Goal: Task Accomplishment & Management: Manage account settings

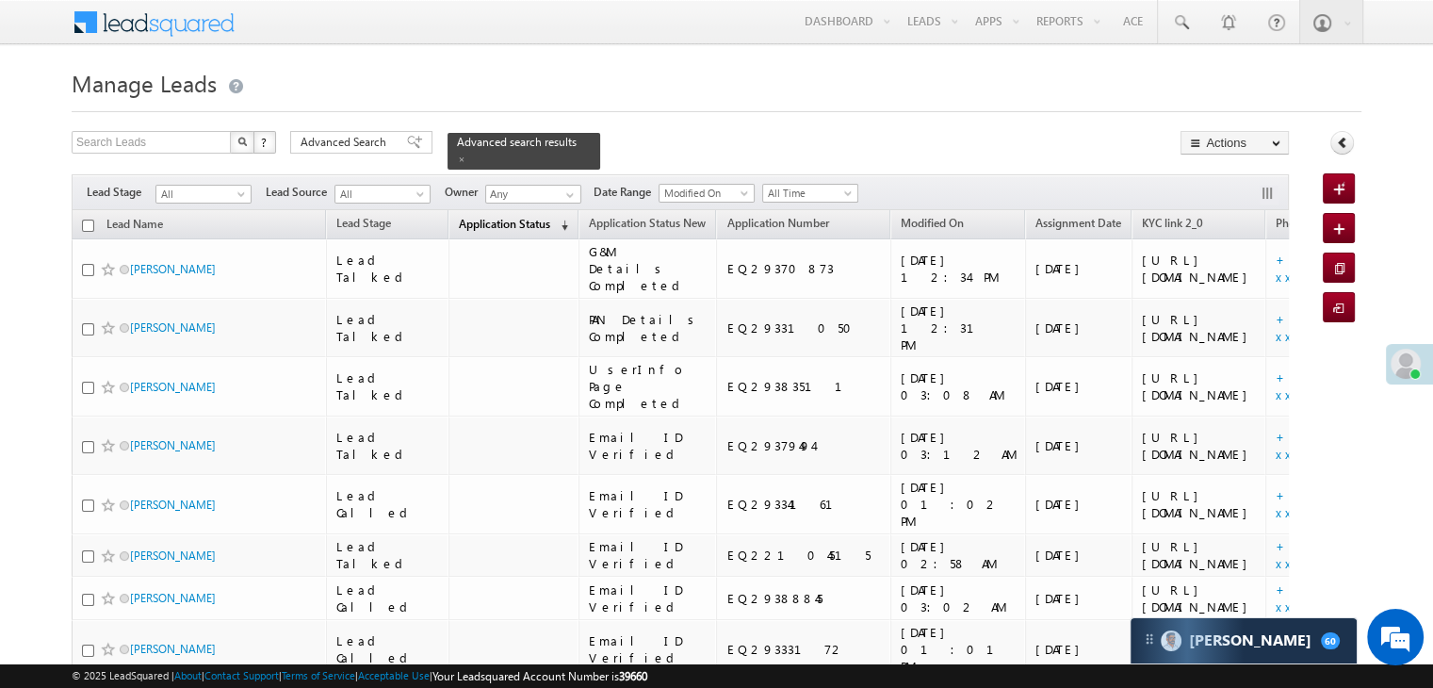
click at [468, 219] on span "Application Status" at bounding box center [504, 224] width 91 height 14
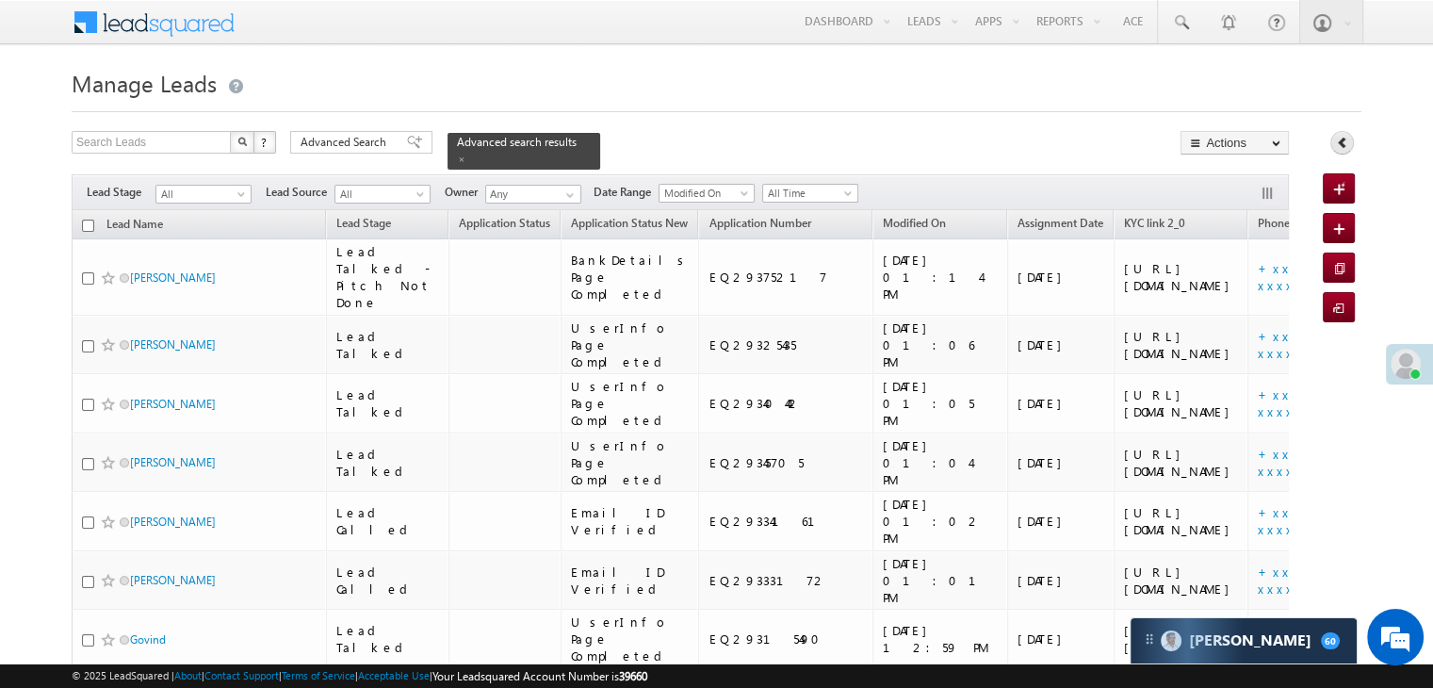
click at [1341, 146] on icon at bounding box center [1341, 142] width 13 height 13
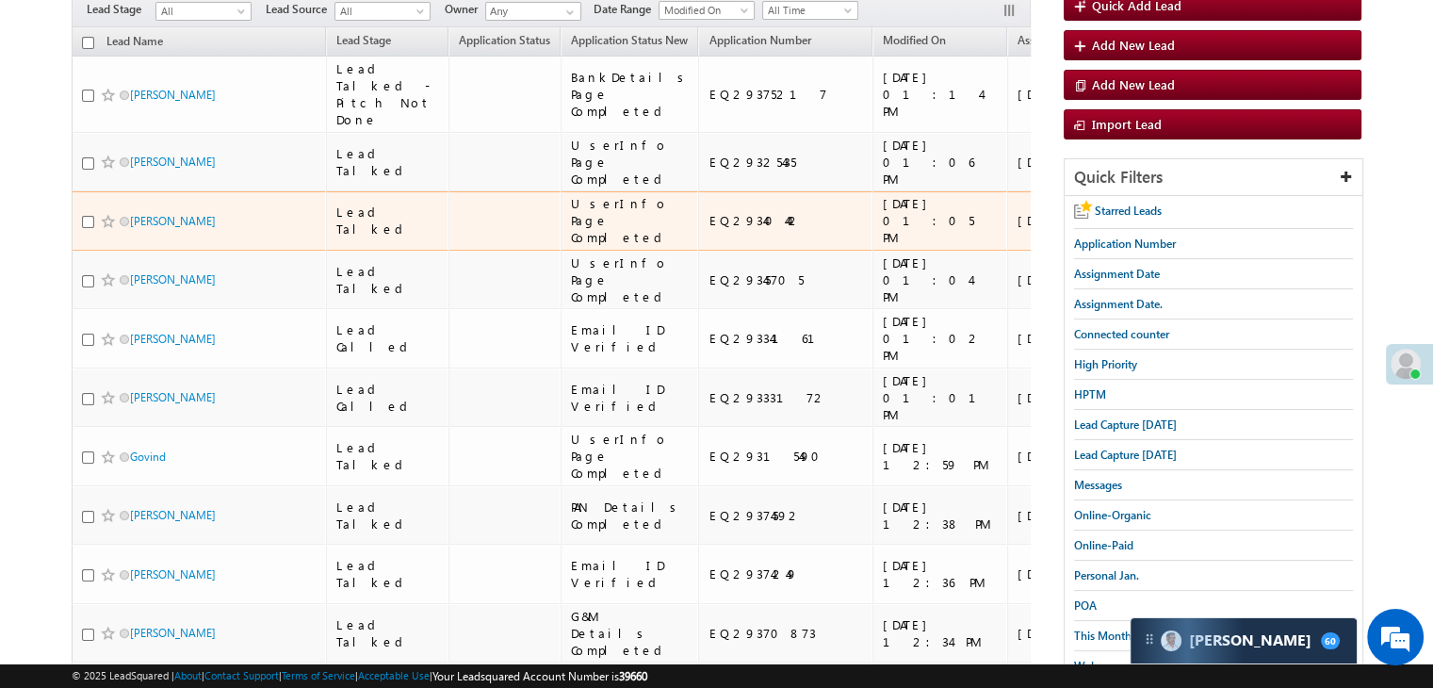
scroll to position [283, 0]
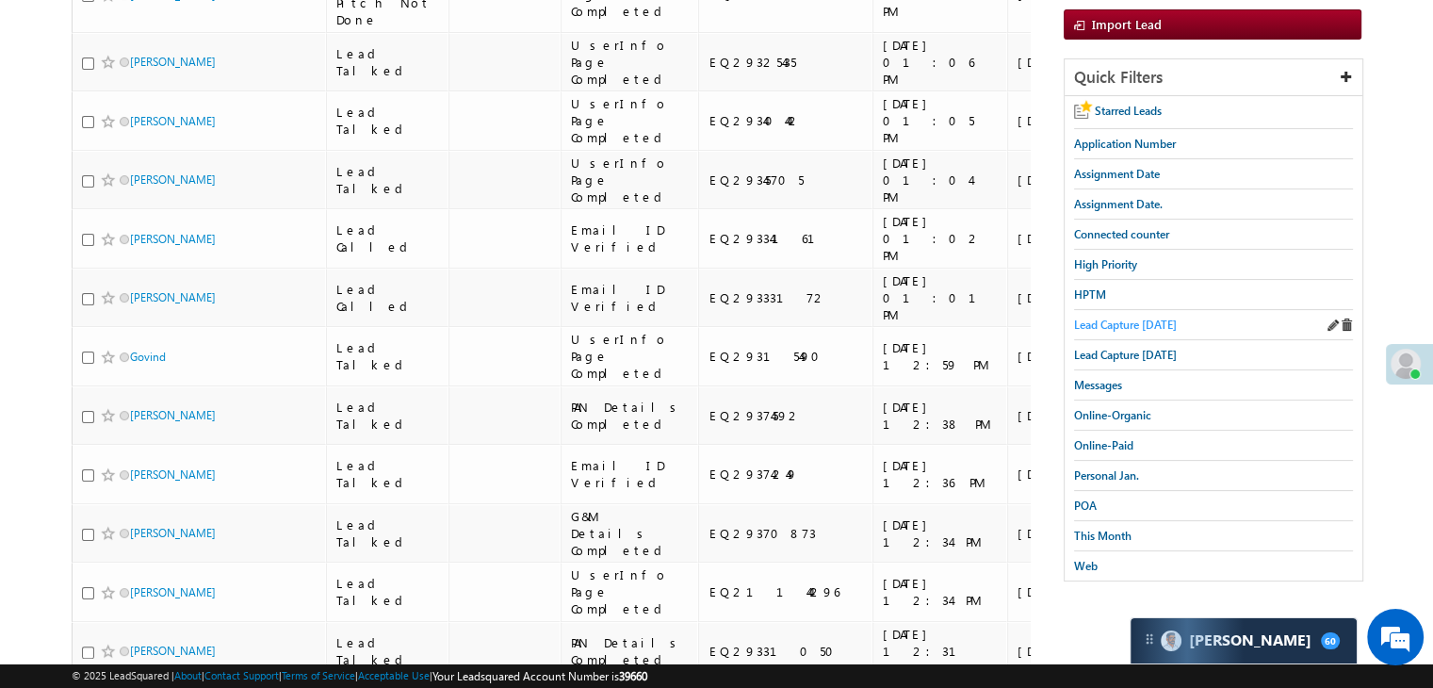
click at [1126, 317] on span "Lead Capture today" at bounding box center [1125, 324] width 103 height 14
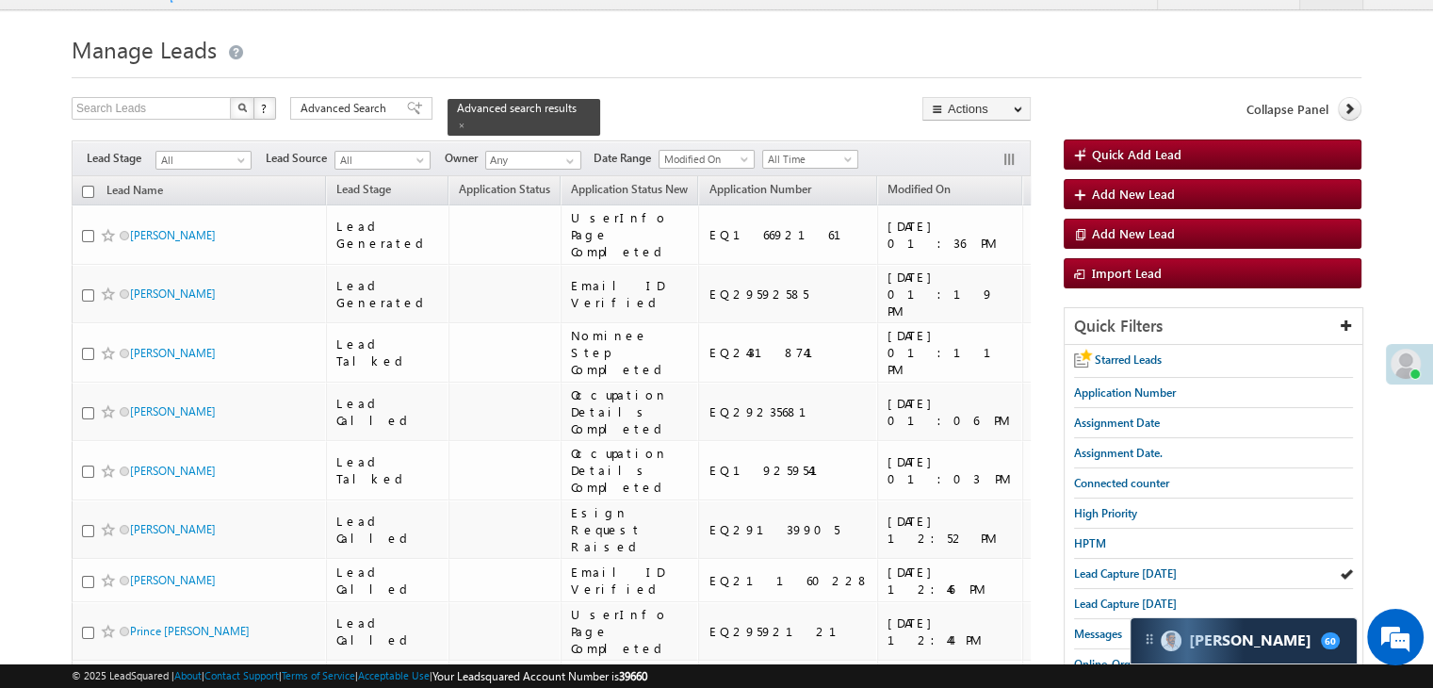
scroll to position [94, 0]
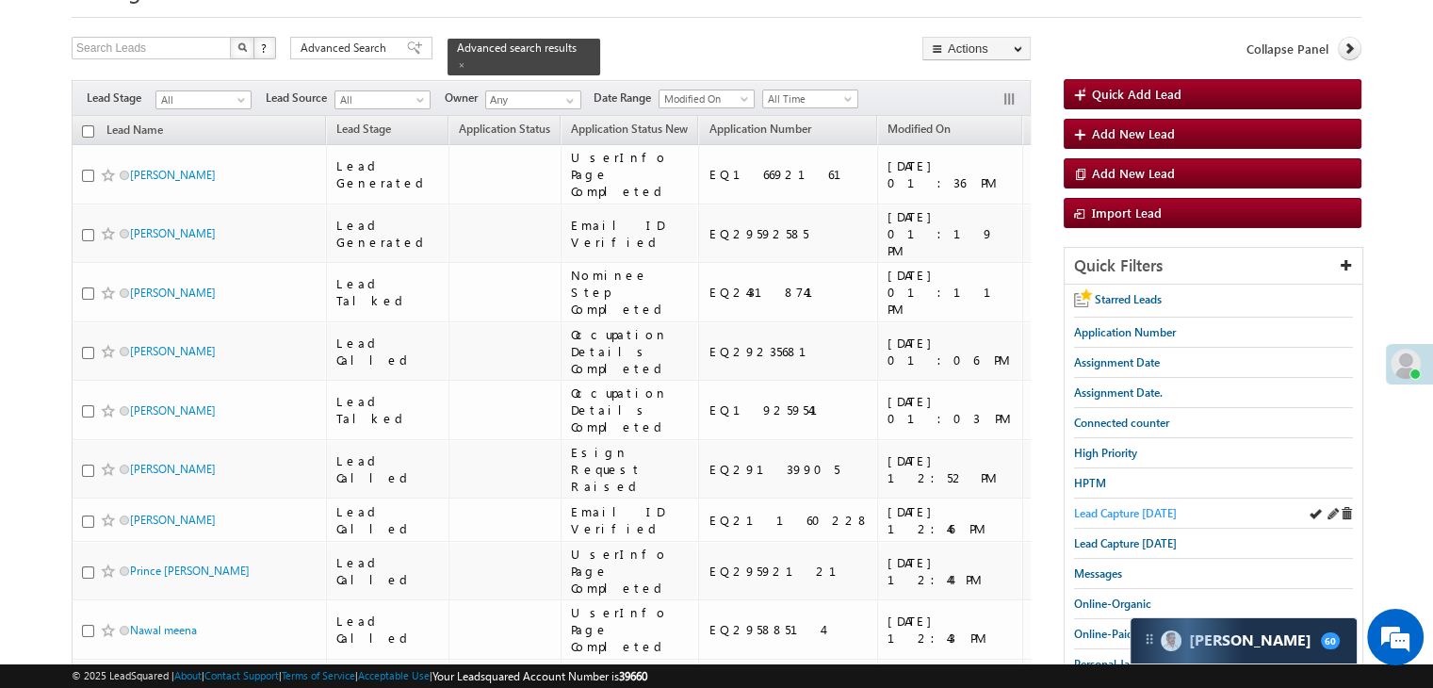
click at [1113, 510] on span "Lead Capture today" at bounding box center [1125, 513] width 103 height 14
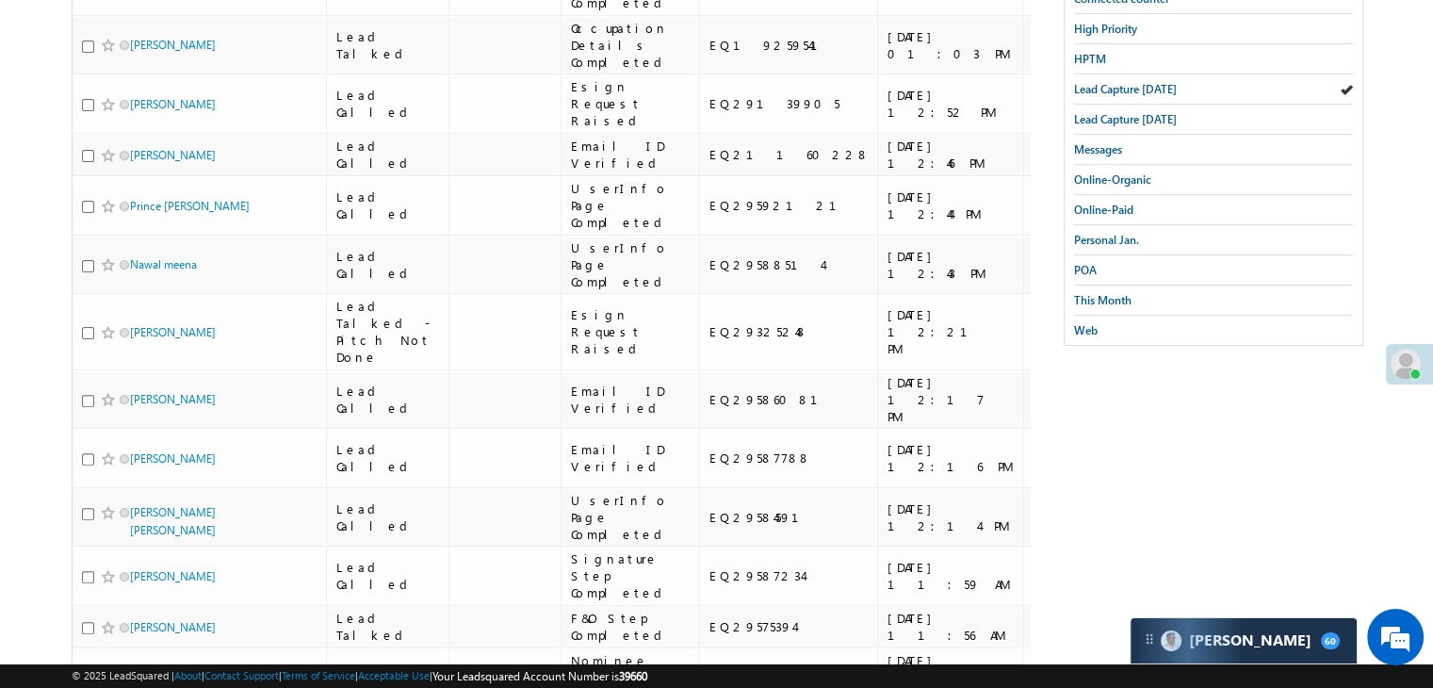
scroll to position [283, 0]
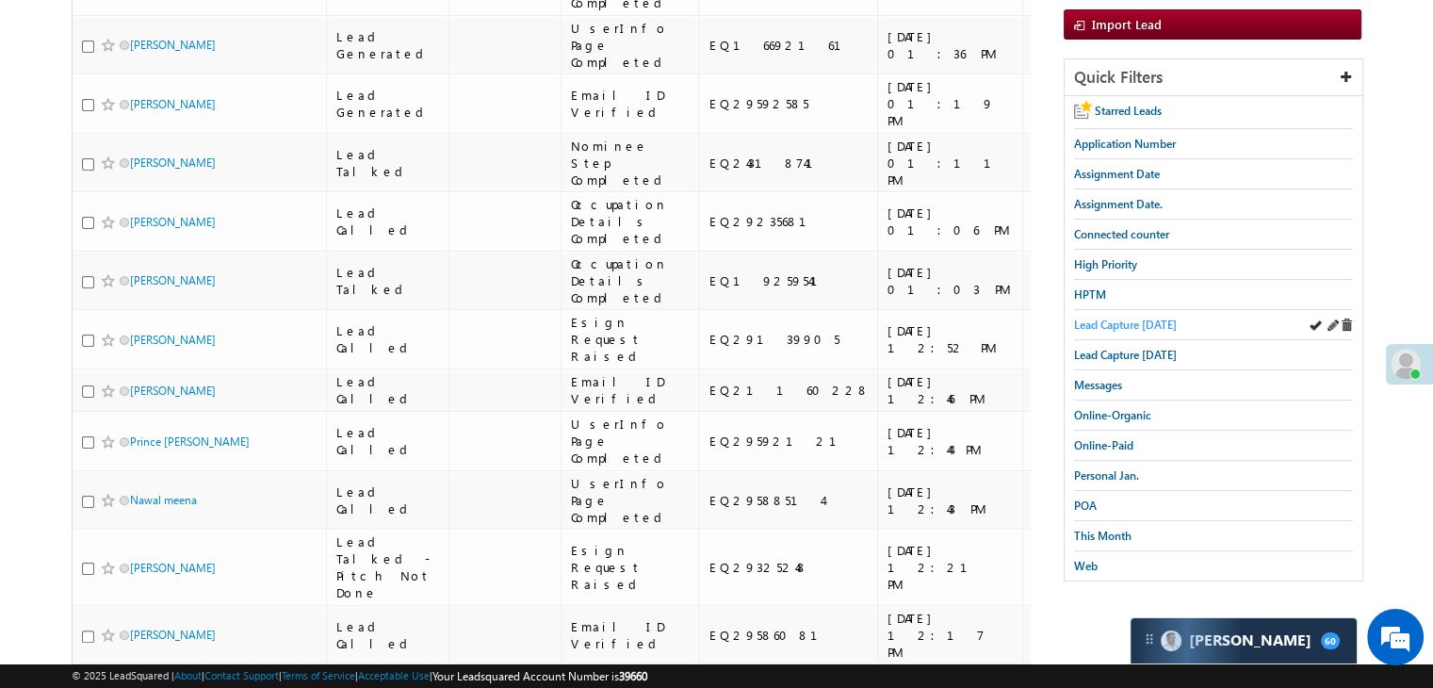
click at [1162, 316] on link "Lead Capture today" at bounding box center [1125, 325] width 103 height 18
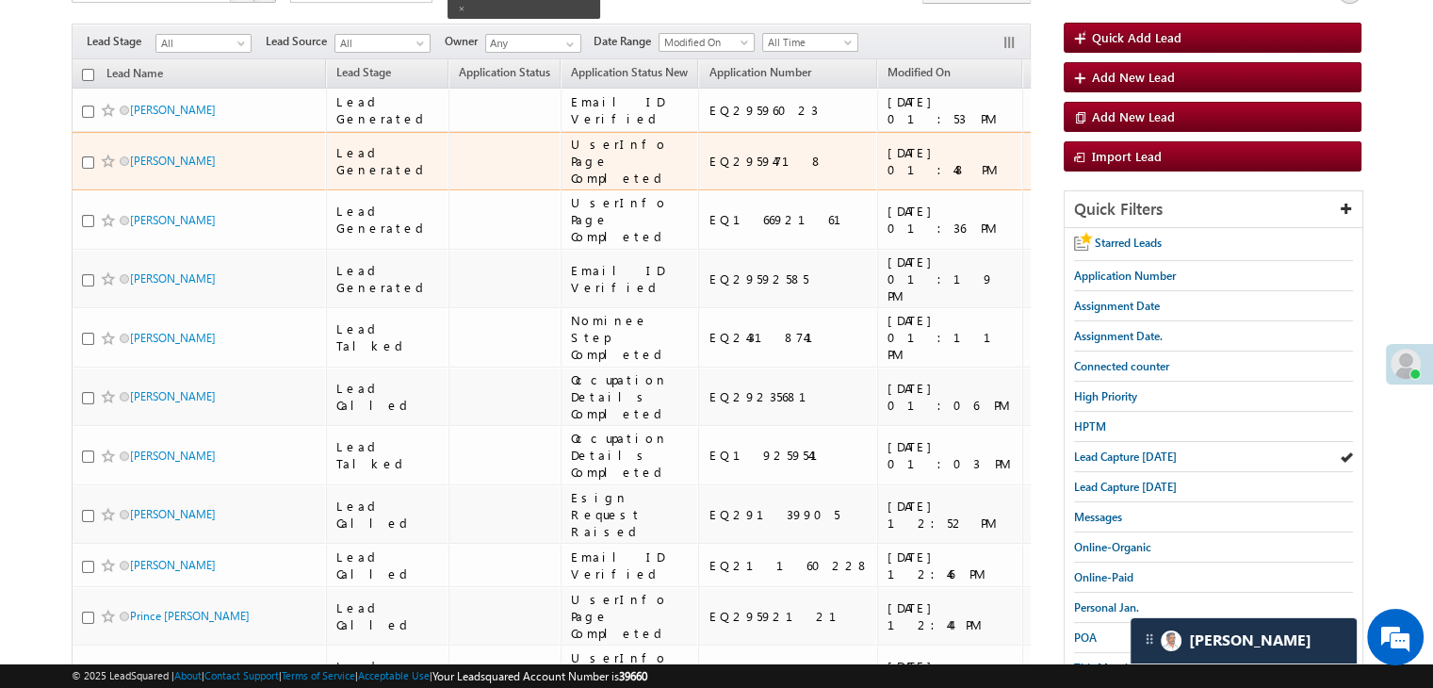
scroll to position [188, 0]
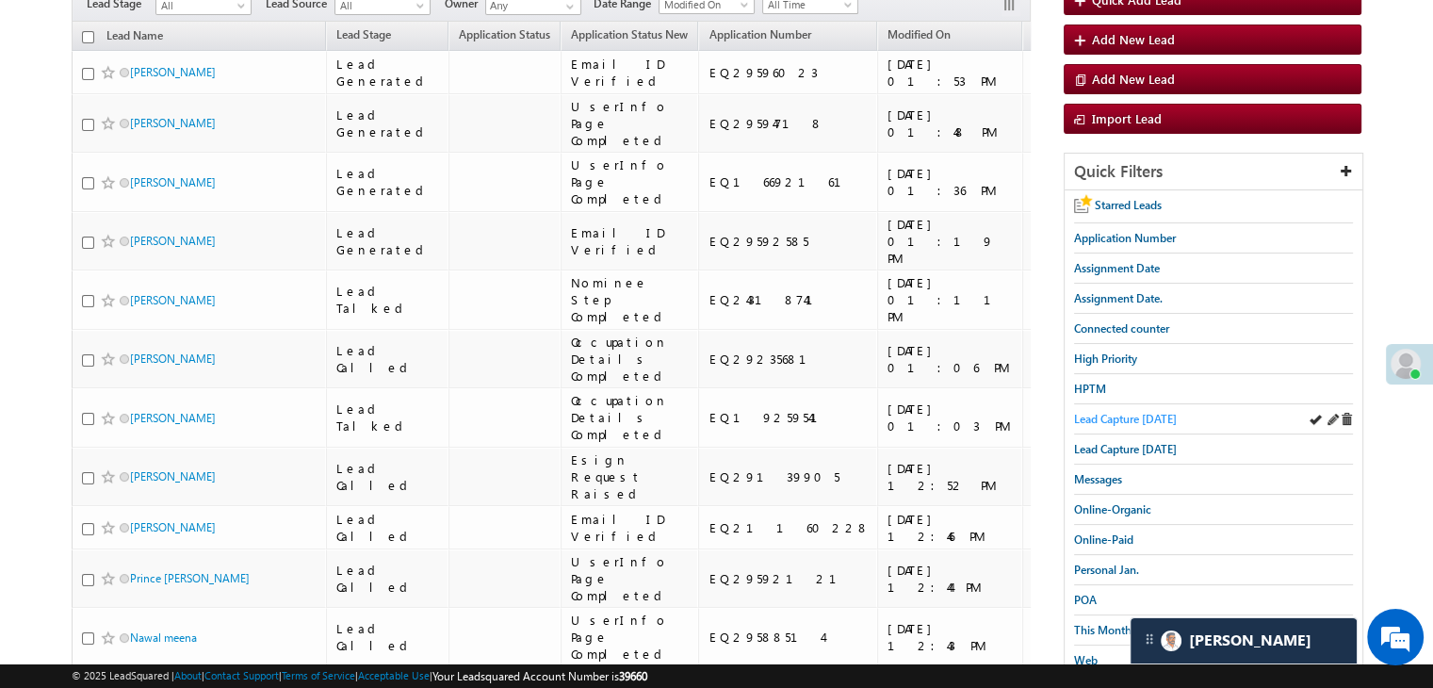
click at [1107, 412] on span "Lead Capture today" at bounding box center [1125, 419] width 103 height 14
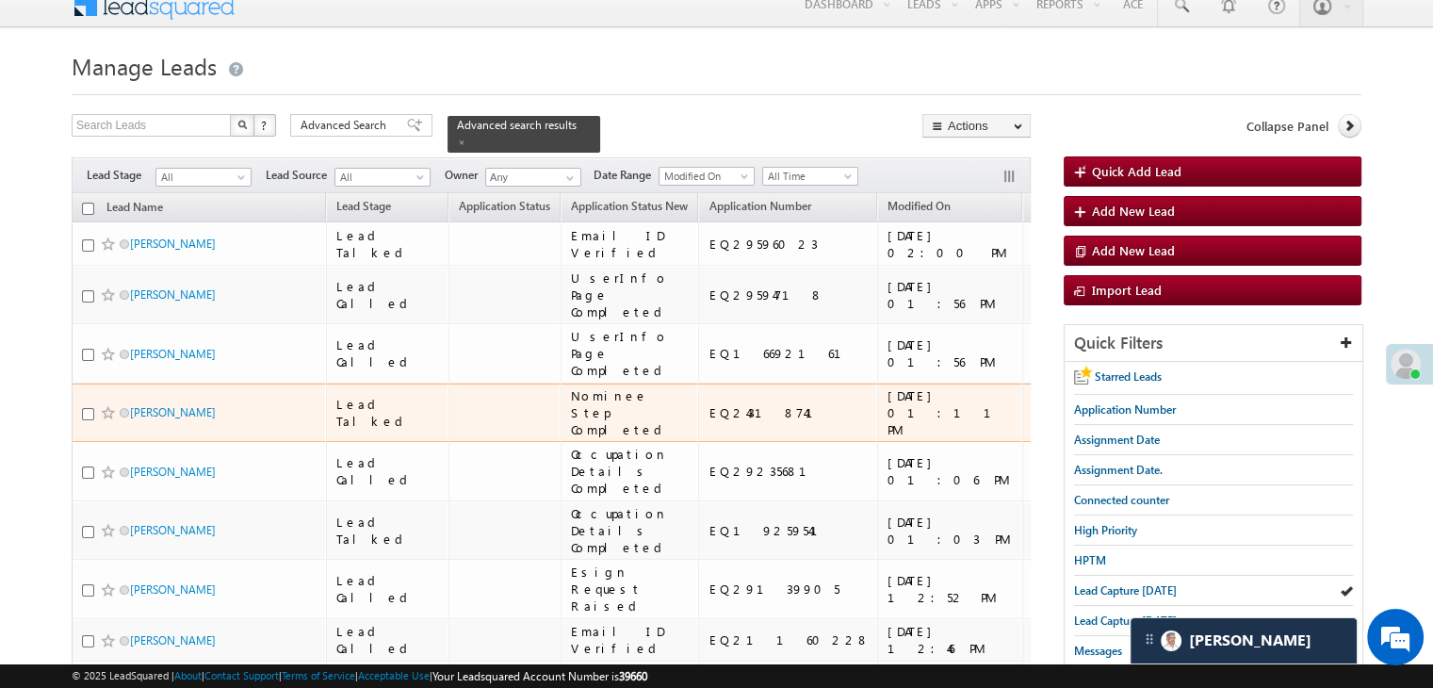
scroll to position [0, 0]
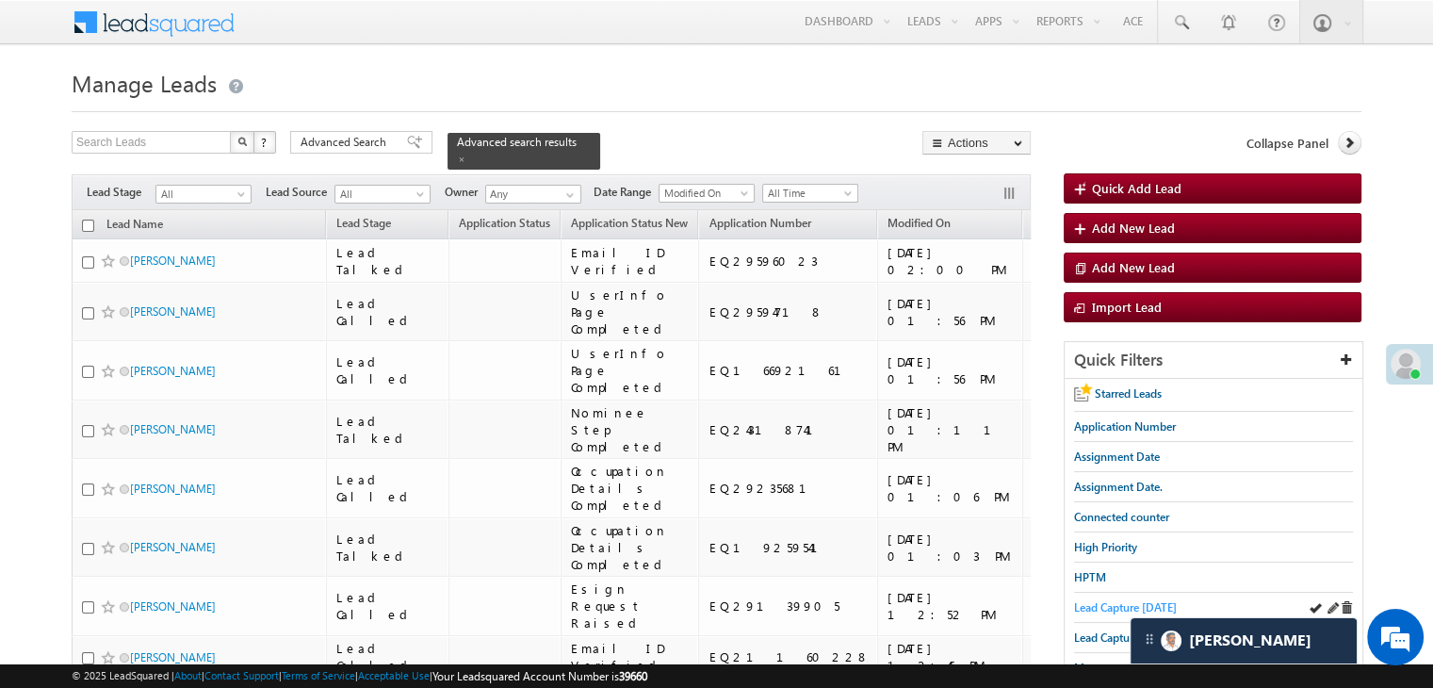
click at [1092, 606] on span "Lead Capture today" at bounding box center [1125, 607] width 103 height 14
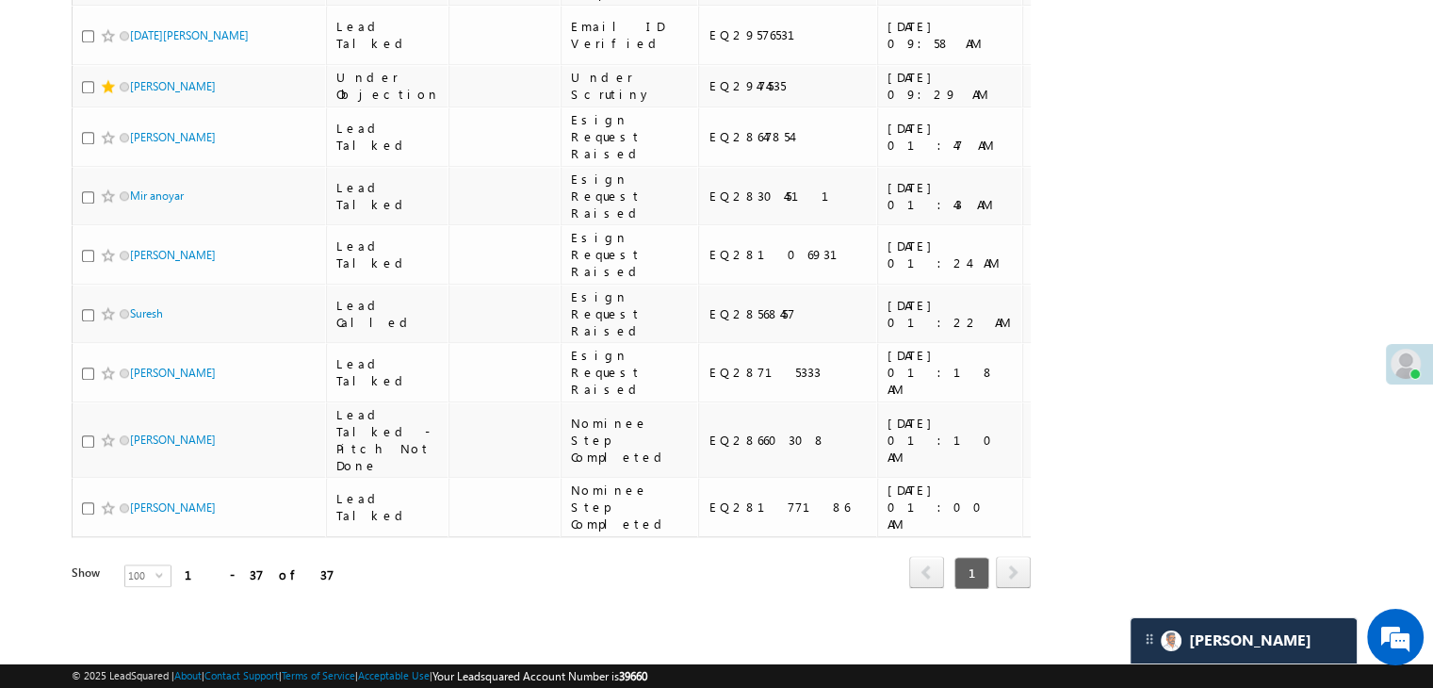
scroll to position [3202, 0]
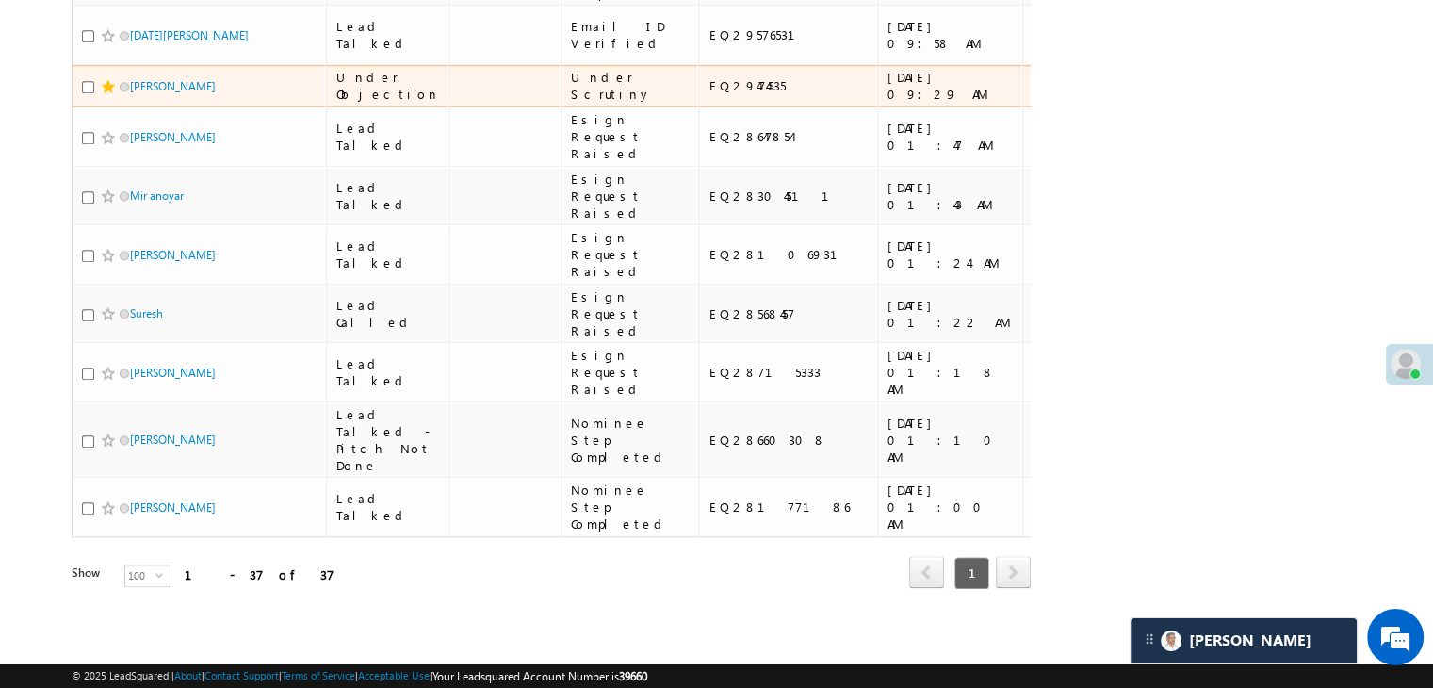
click at [725, 94] on div "EQ29474535" at bounding box center [788, 85] width 160 height 17
copy div "EQ29474535"
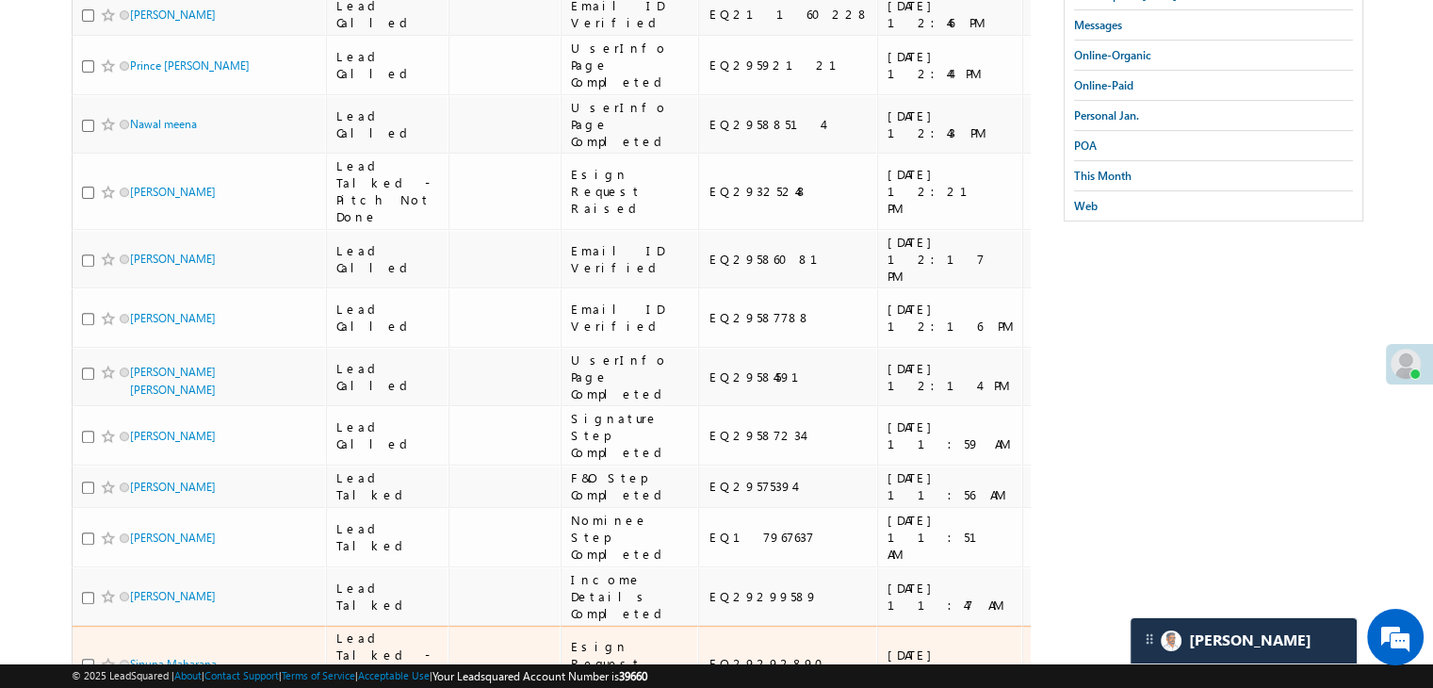
scroll to position [266, 0]
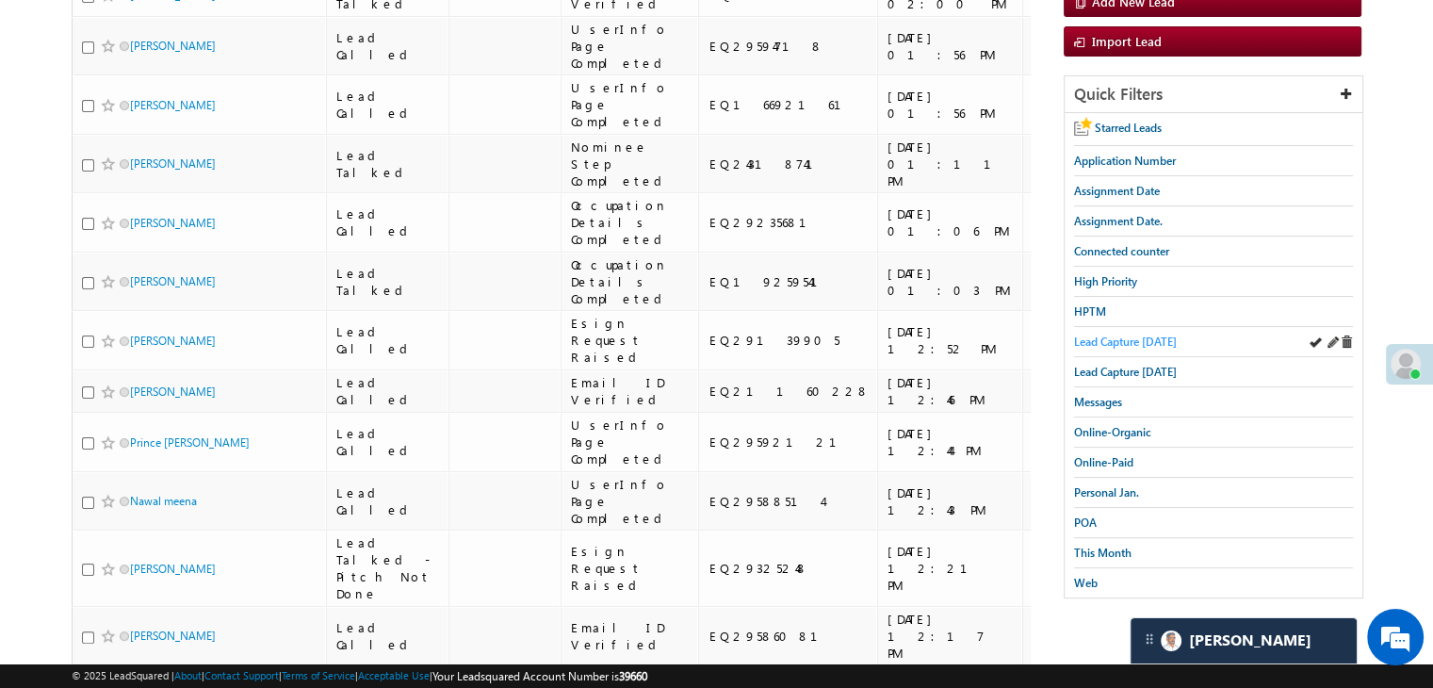
click at [1131, 337] on span "Lead Capture [DATE]" at bounding box center [1125, 341] width 103 height 14
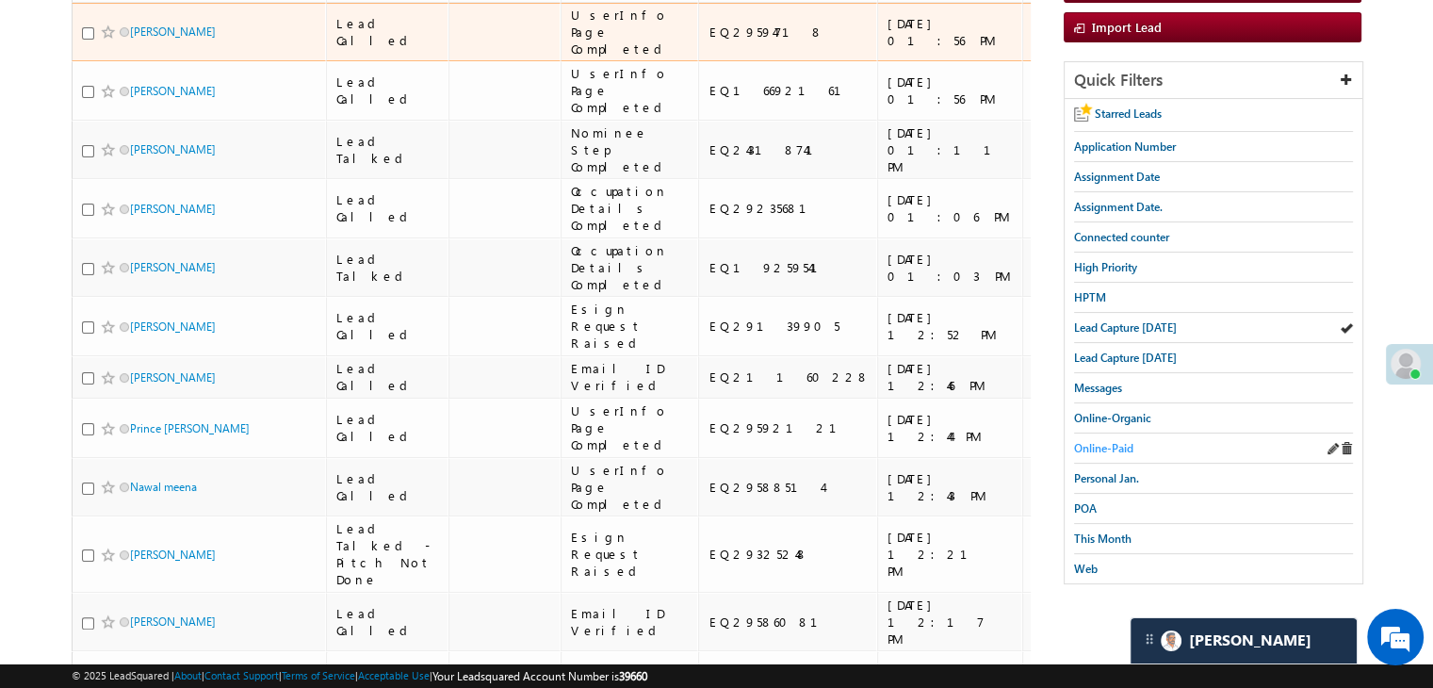
scroll to position [283, 0]
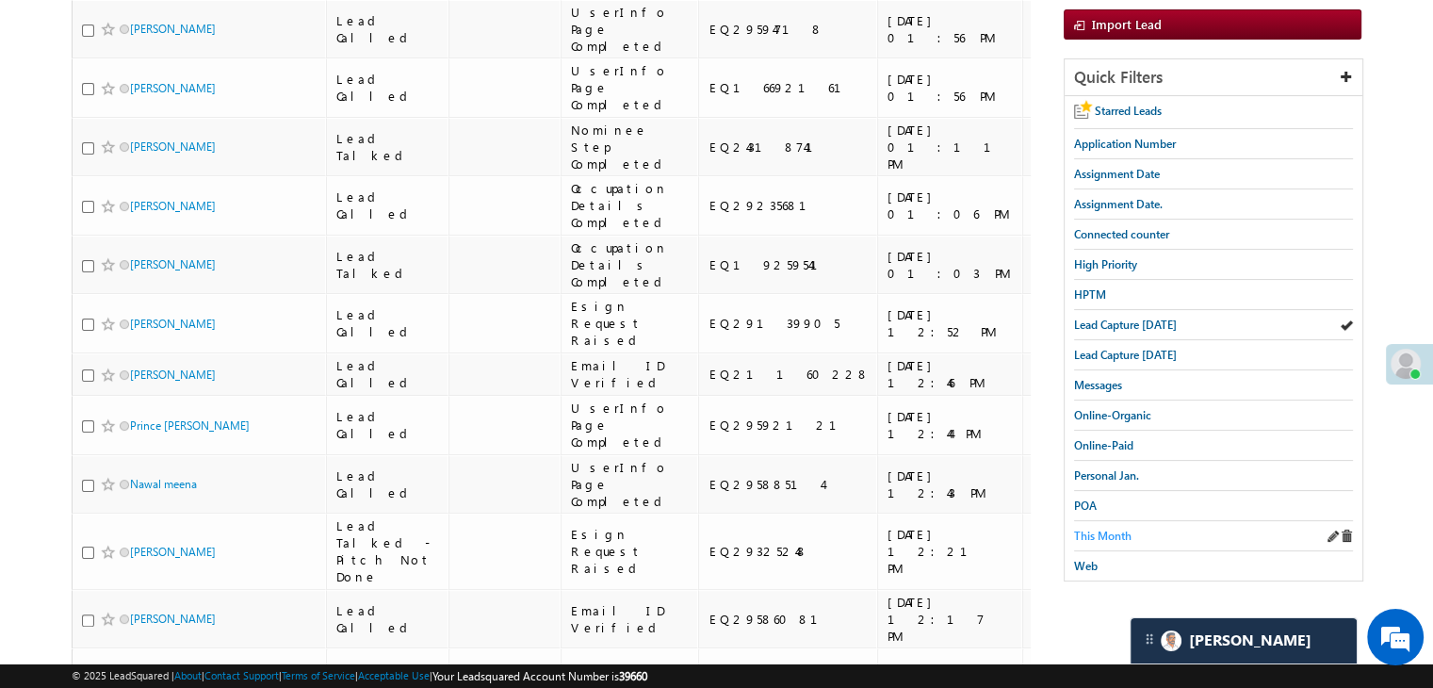
click at [1108, 528] on span "This Month" at bounding box center [1102, 535] width 57 height 14
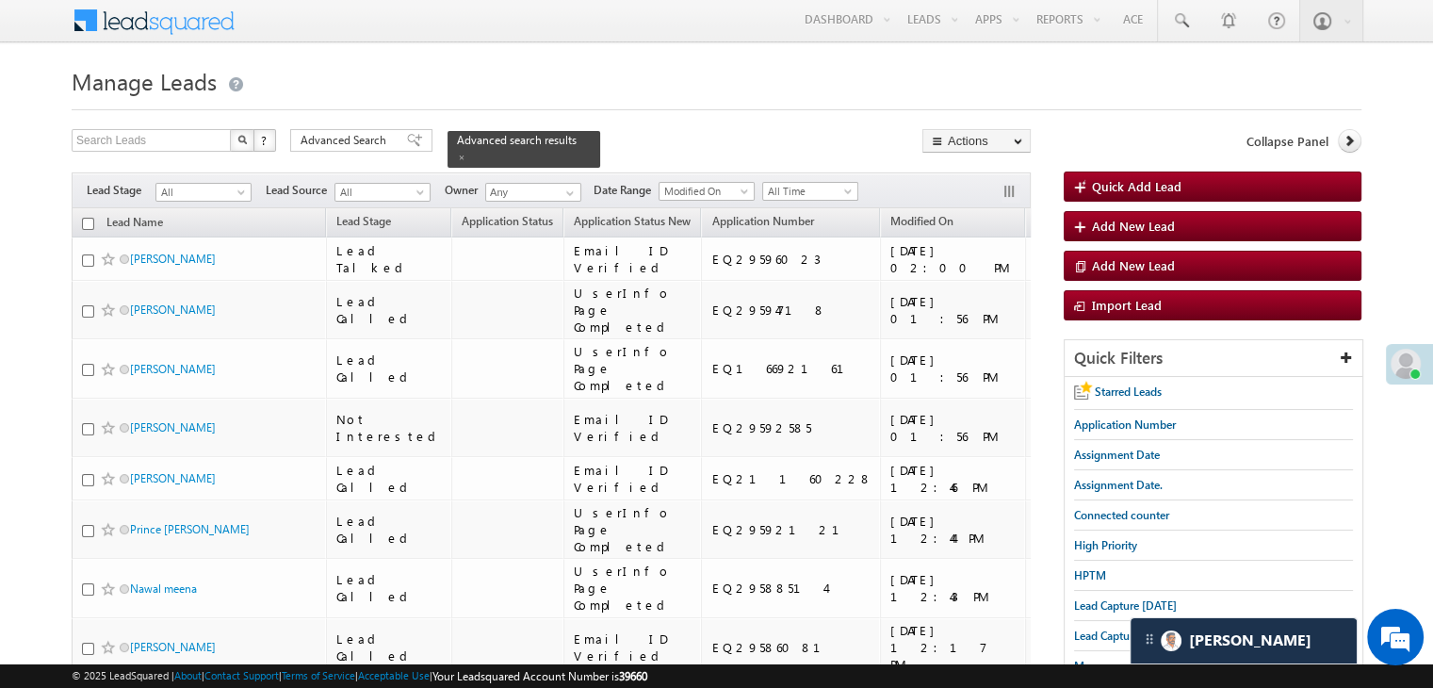
scroll to position [0, 0]
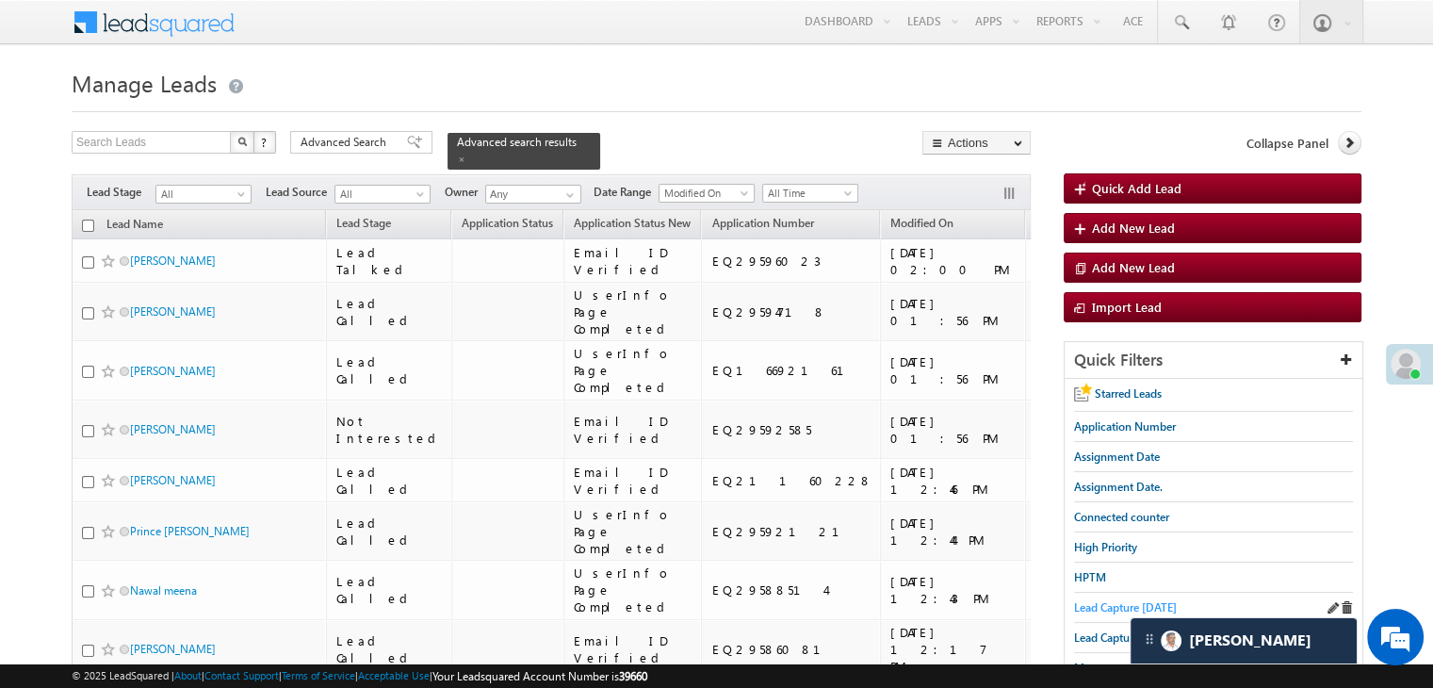
click at [1112, 602] on span "Lead Capture today" at bounding box center [1125, 607] width 103 height 14
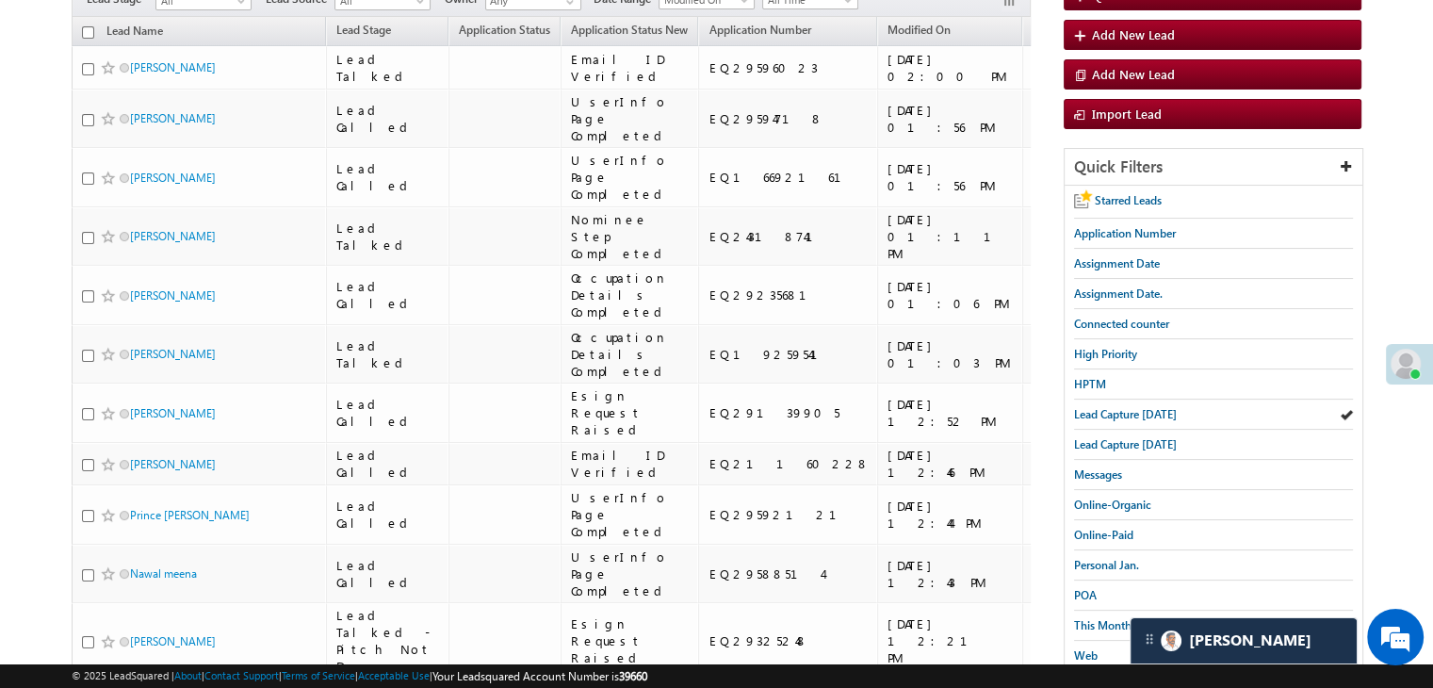
scroll to position [283, 0]
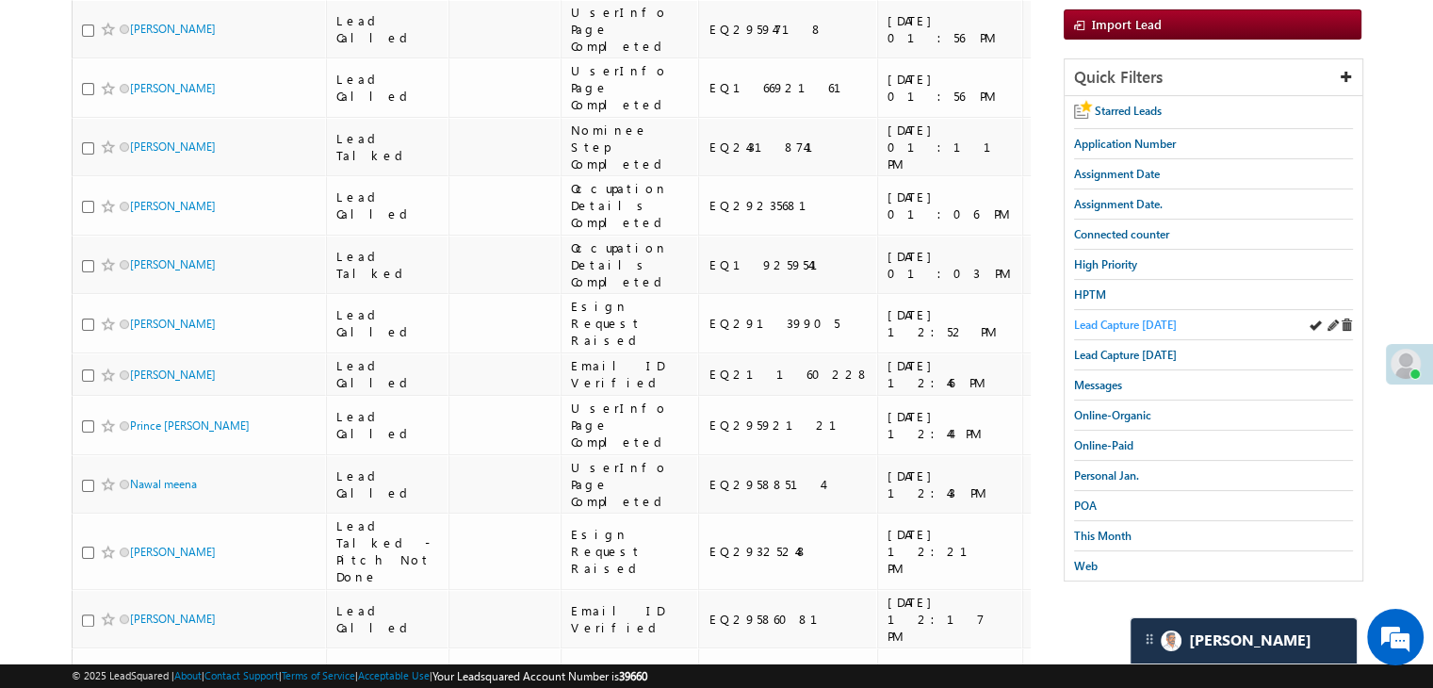
click at [1151, 319] on span "Lead Capture today" at bounding box center [1125, 324] width 103 height 14
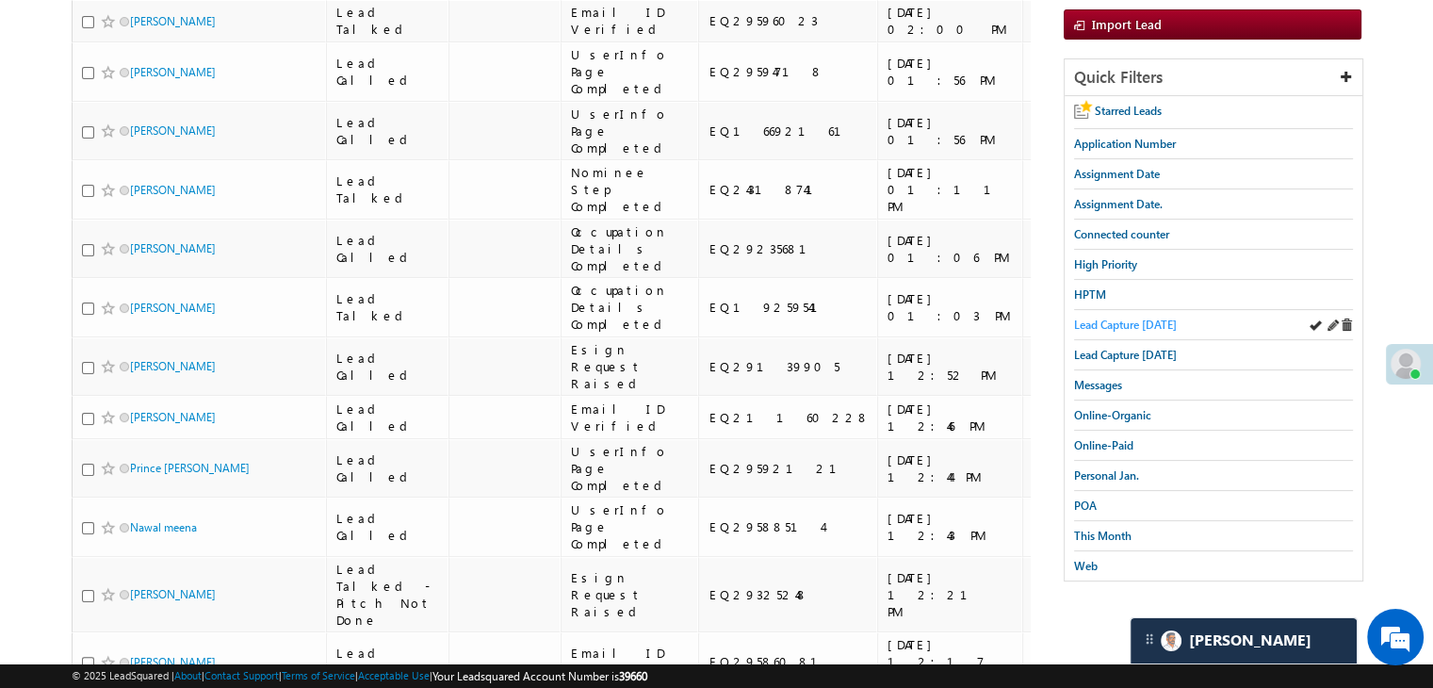
click at [1160, 322] on span "Lead Capture [DATE]" at bounding box center [1125, 324] width 103 height 14
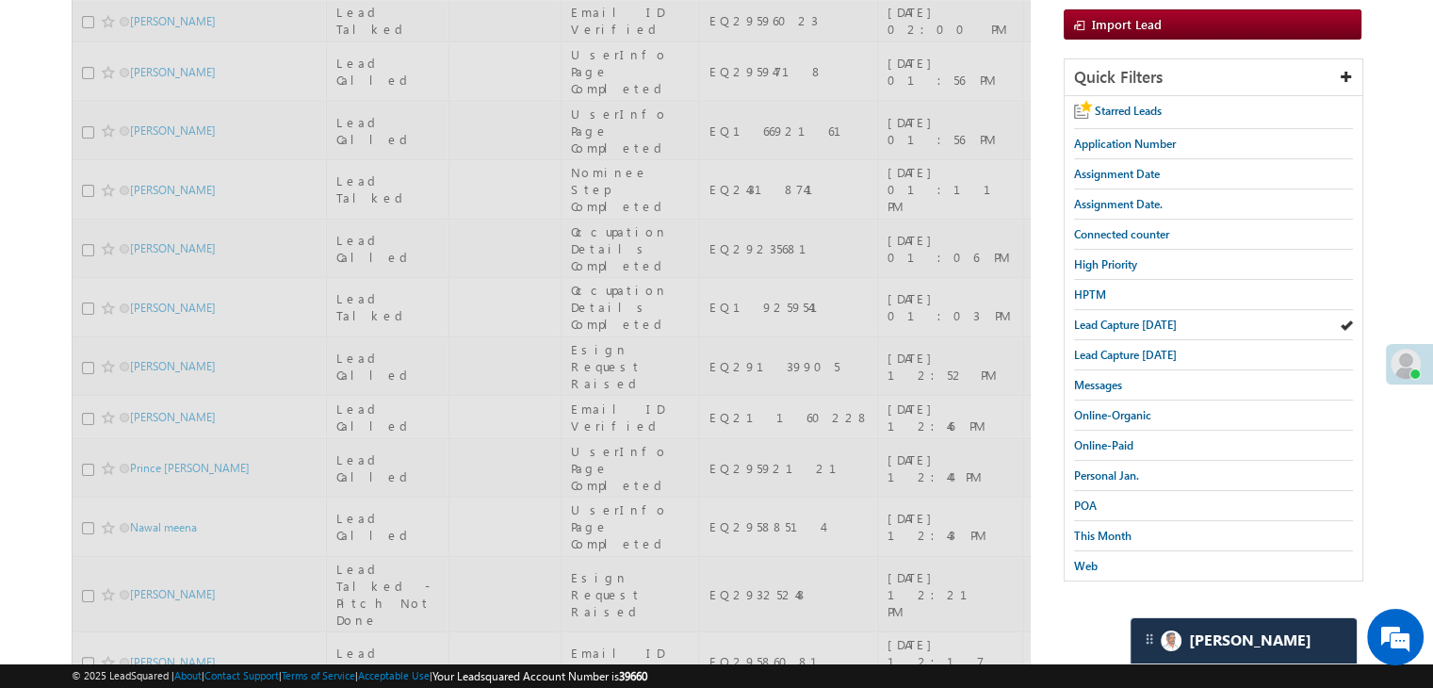
scroll to position [0, 0]
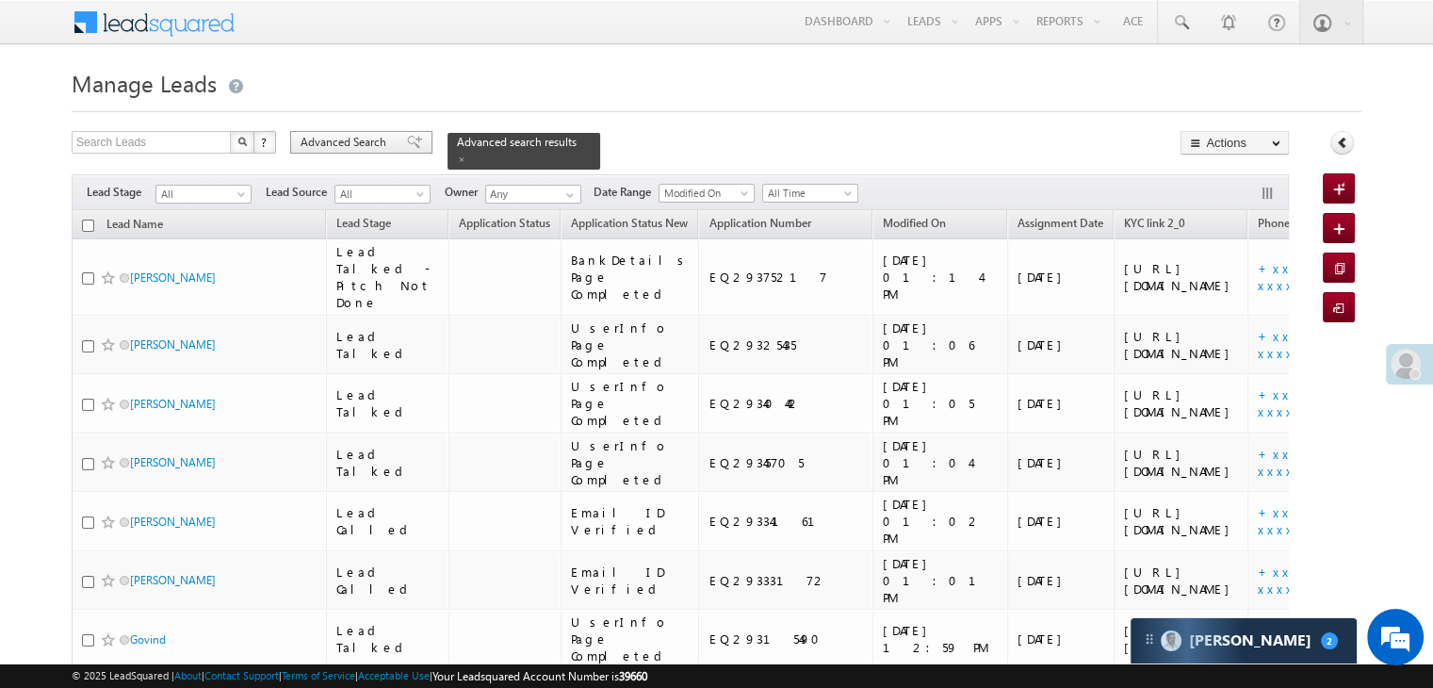
click at [390, 144] on span "Advanced Search" at bounding box center [345, 142] width 91 height 17
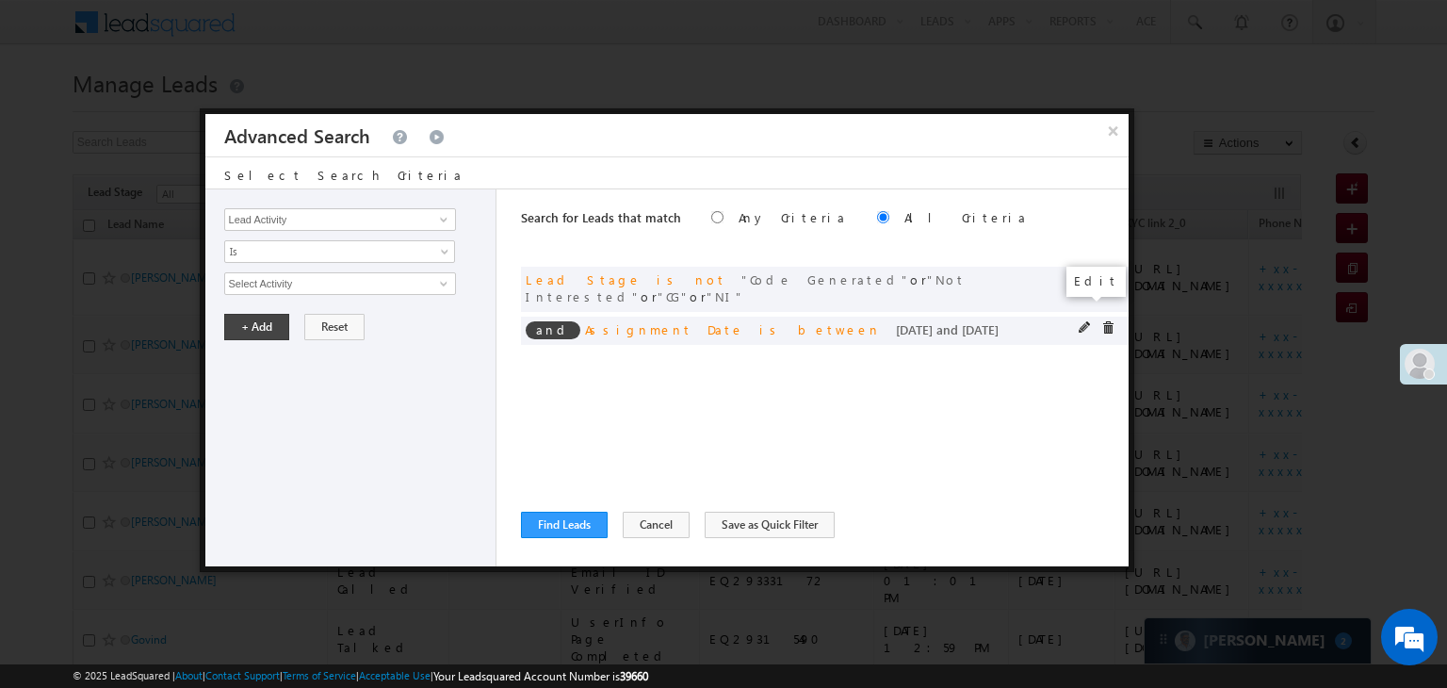
click at [1081, 321] on span at bounding box center [1084, 327] width 13 height 13
click at [317, 314] on input "09/22/25" at bounding box center [279, 316] width 110 height 24
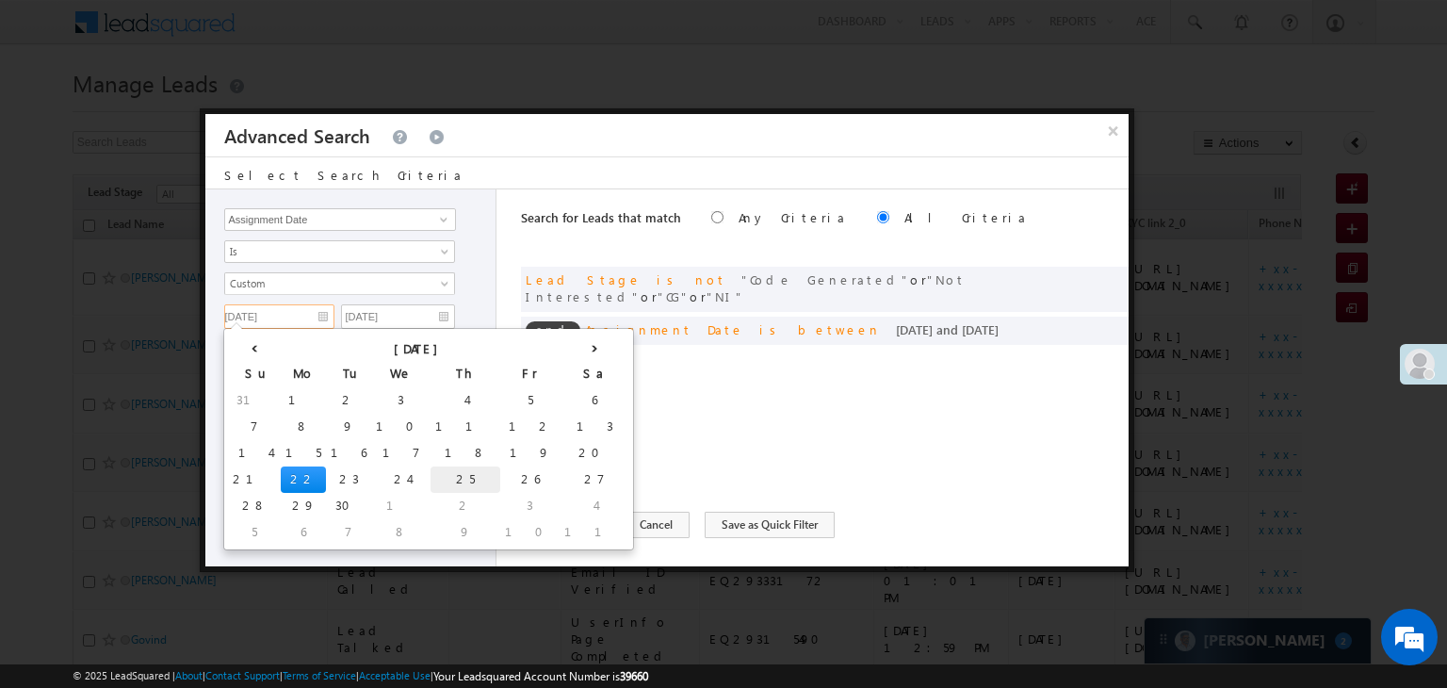
click at [430, 476] on td "25" at bounding box center [465, 479] width 70 height 26
type input "[DATE]"
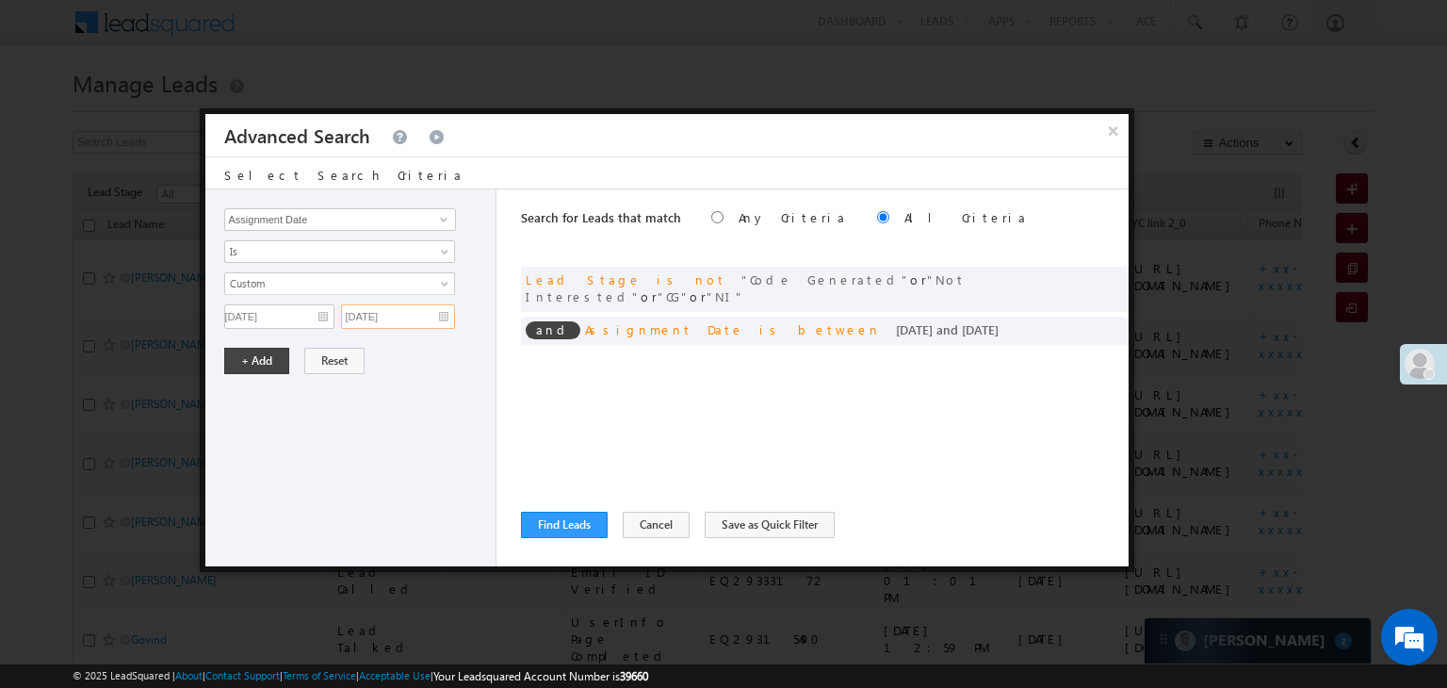
click at [427, 321] on input "[DATE]" at bounding box center [398, 316] width 114 height 24
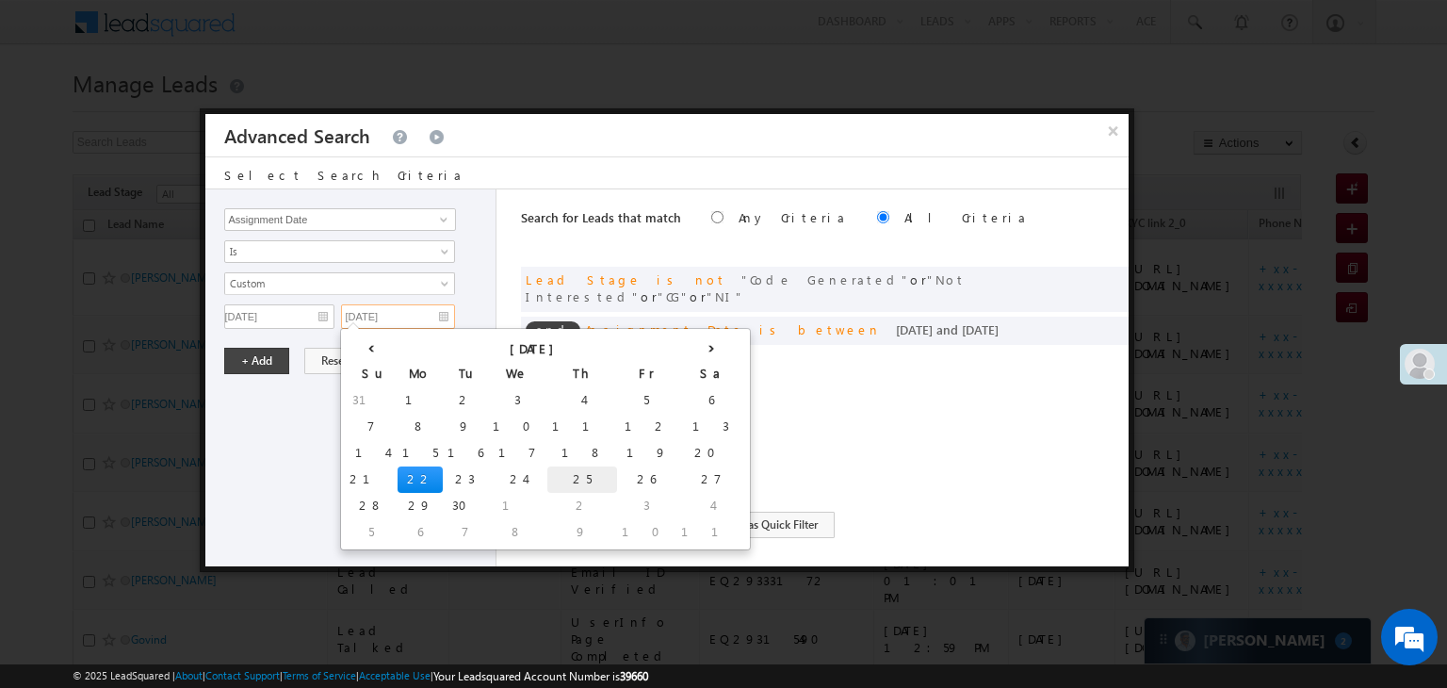
click at [547, 475] on td "25" at bounding box center [582, 479] width 70 height 26
type input "[DATE]"
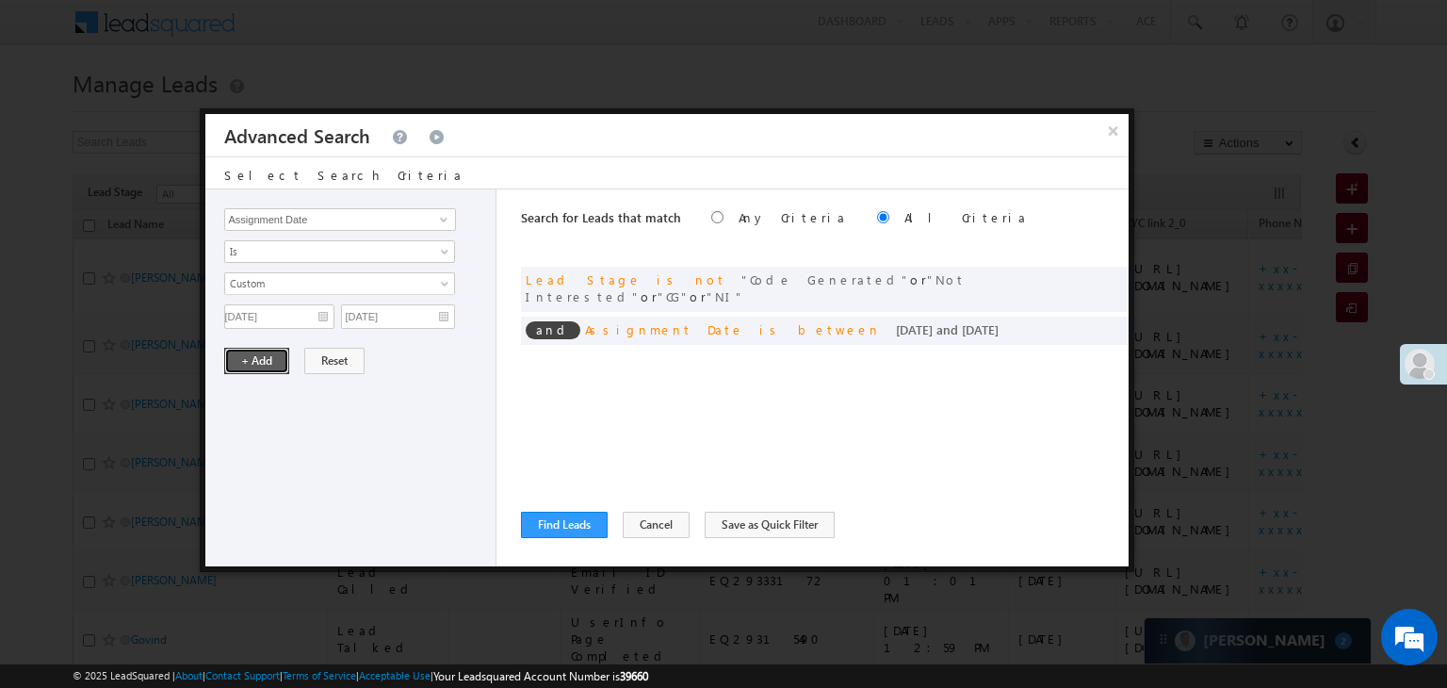
click at [251, 355] on button "+ Add" at bounding box center [256, 361] width 65 height 26
click at [567, 526] on button "Find Leads" at bounding box center [564, 524] width 87 height 26
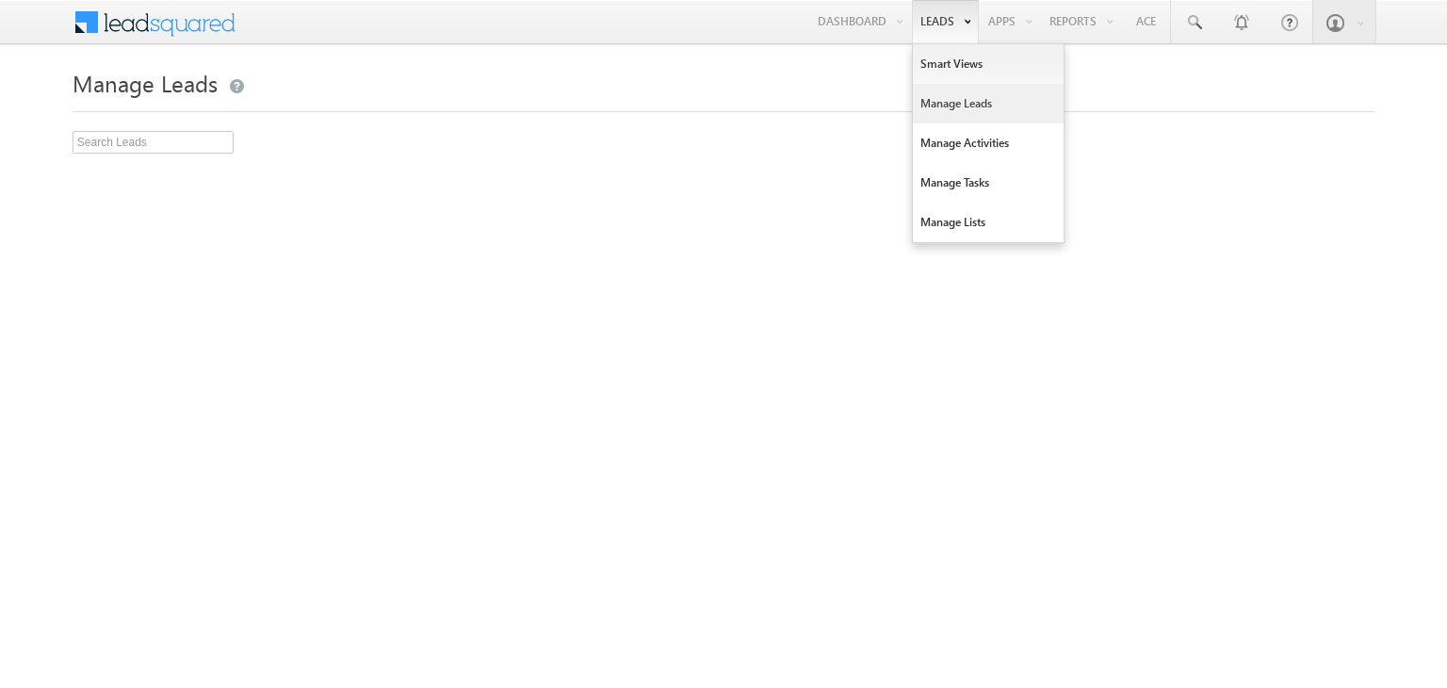
click at [938, 105] on link "Manage Leads" at bounding box center [988, 104] width 151 height 40
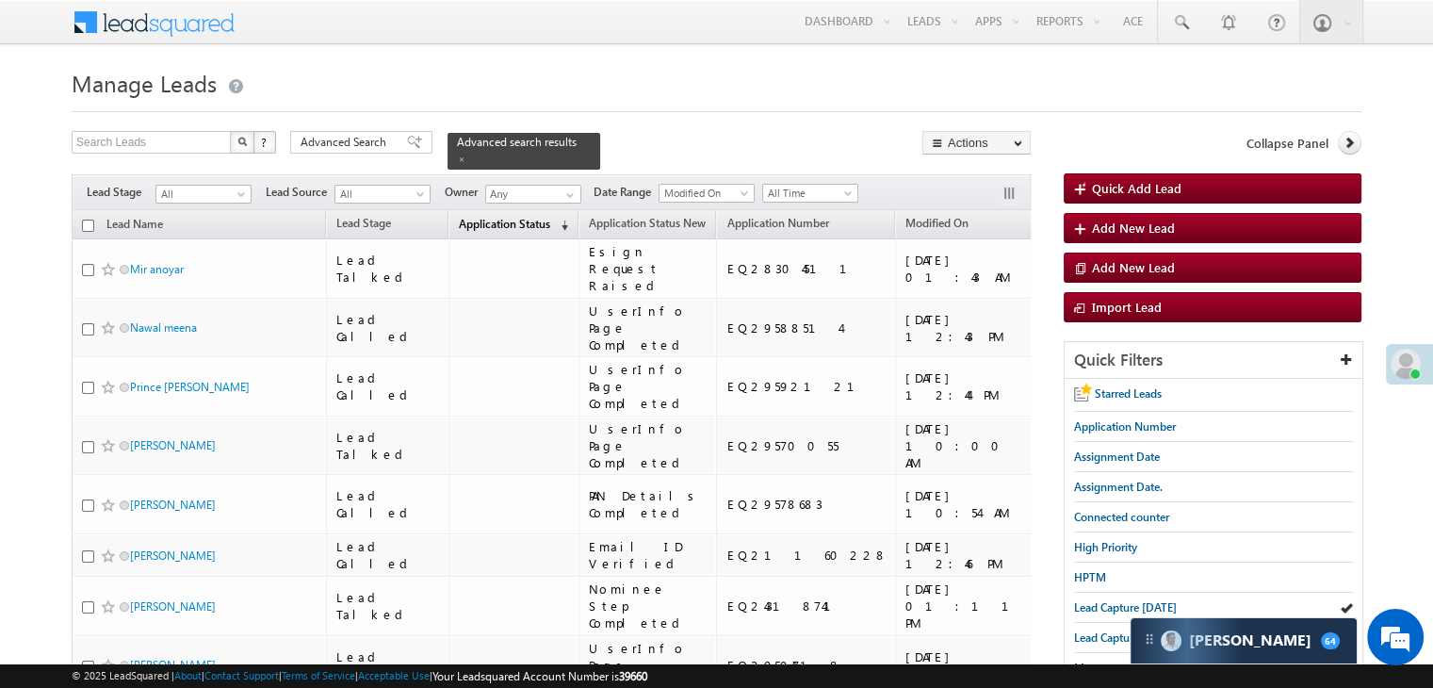
click at [481, 217] on span "Application Status" at bounding box center [504, 224] width 91 height 14
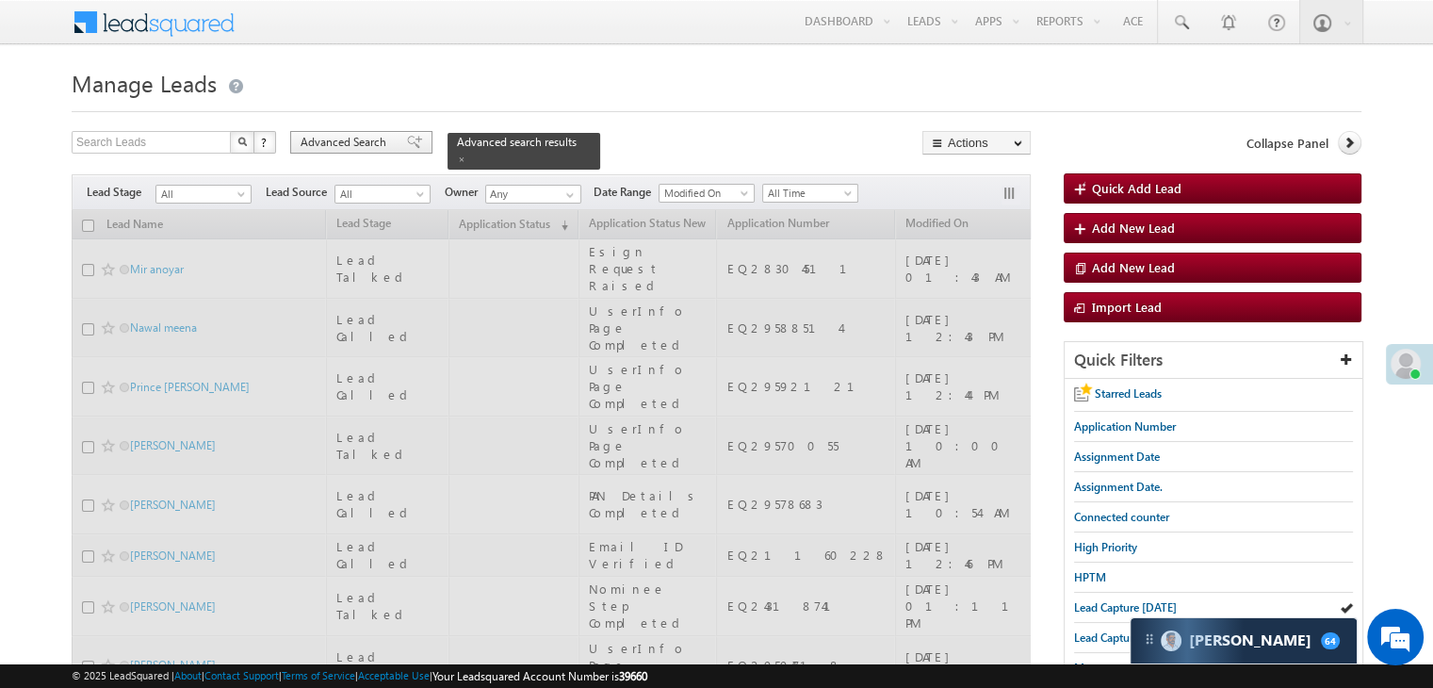
click at [392, 137] on div "Advanced Search" at bounding box center [361, 142] width 142 height 23
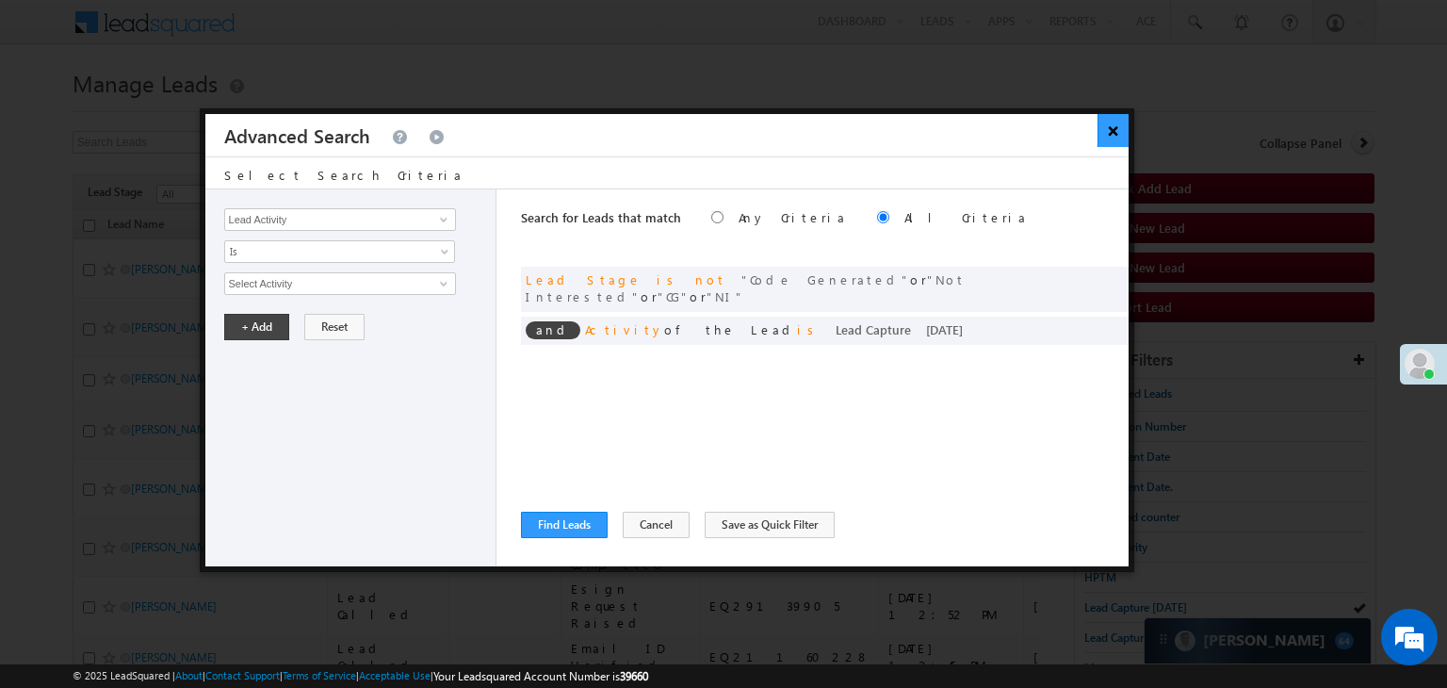
click at [1108, 129] on button "×" at bounding box center [1112, 130] width 31 height 33
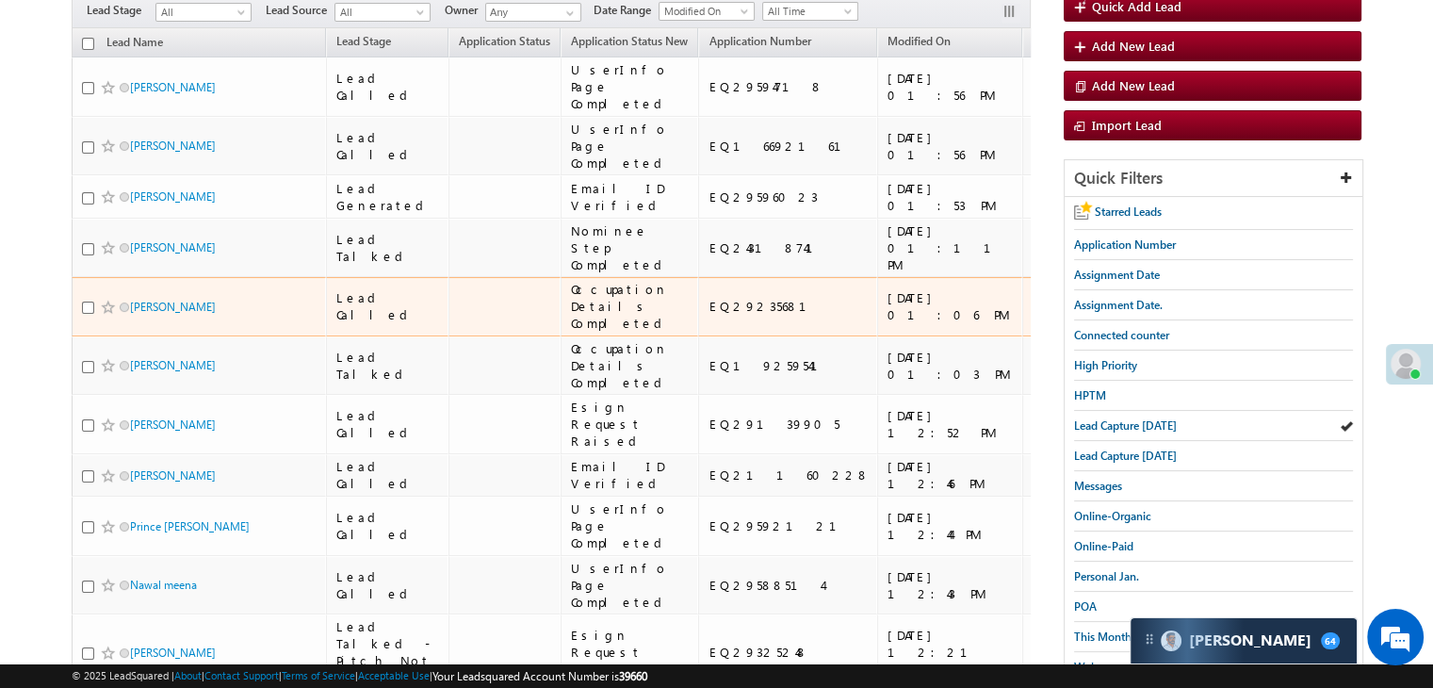
scroll to position [188, 0]
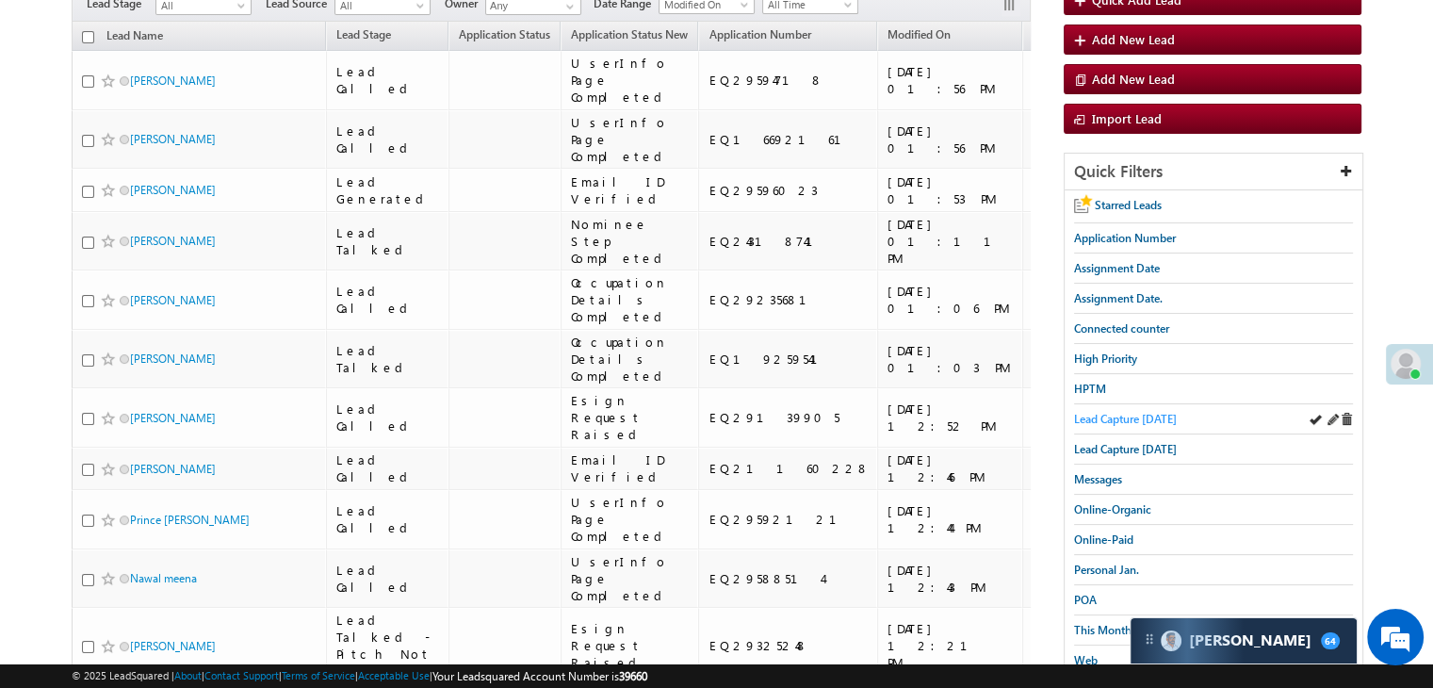
click at [1113, 412] on span "Lead Capture today" at bounding box center [1125, 419] width 103 height 14
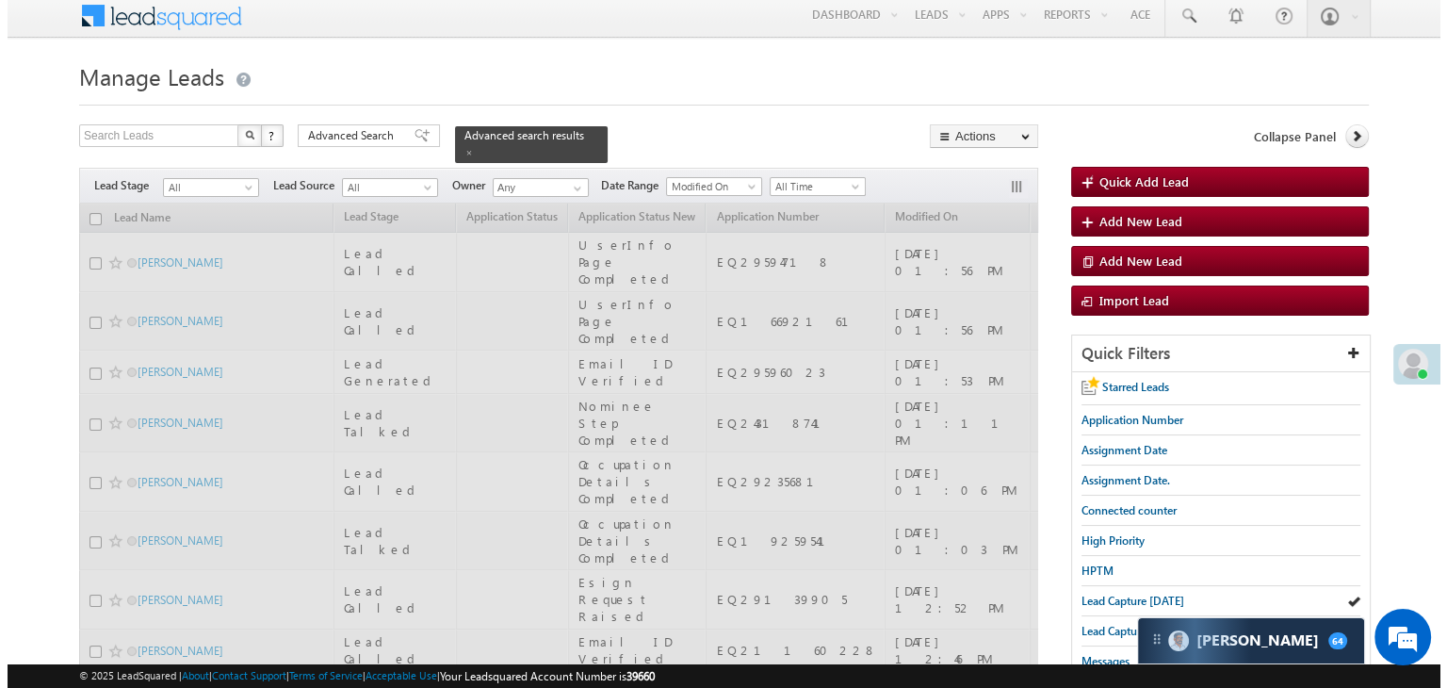
scroll to position [0, 0]
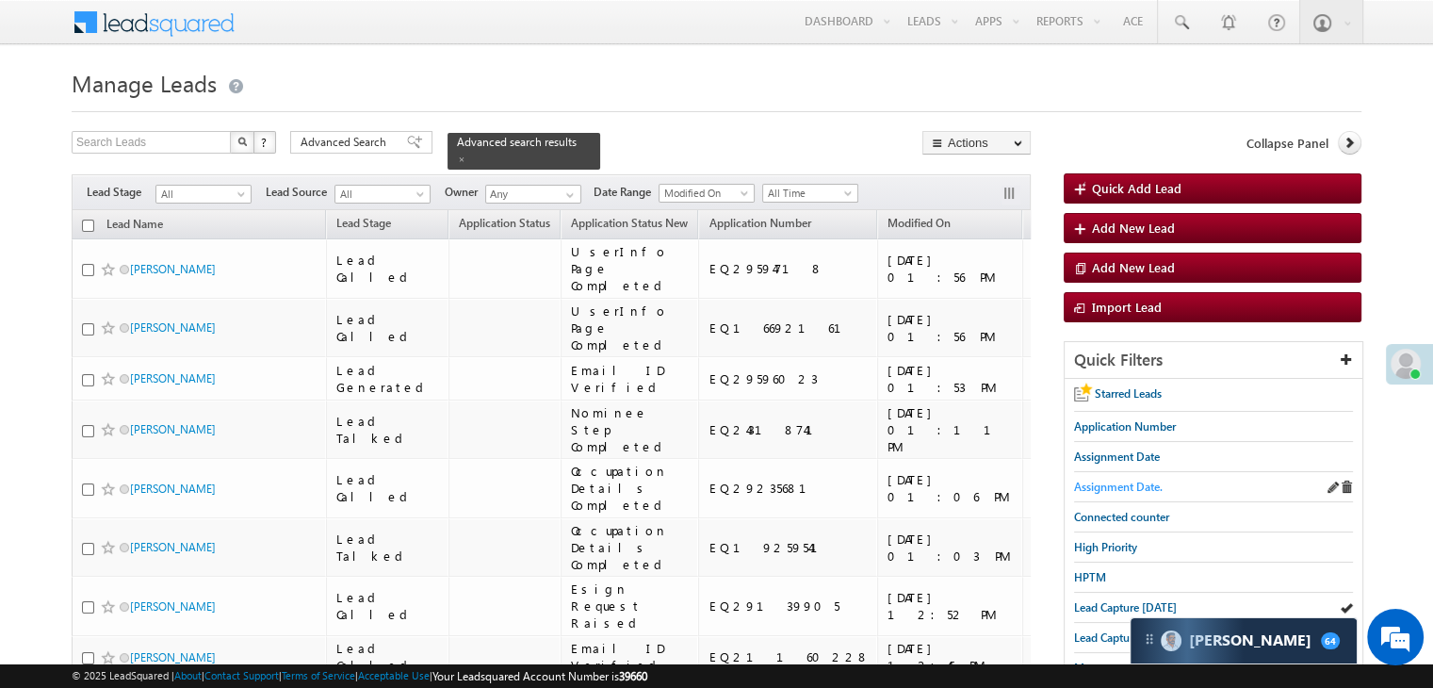
click at [1128, 479] on span "Assignment Date." at bounding box center [1118, 486] width 89 height 14
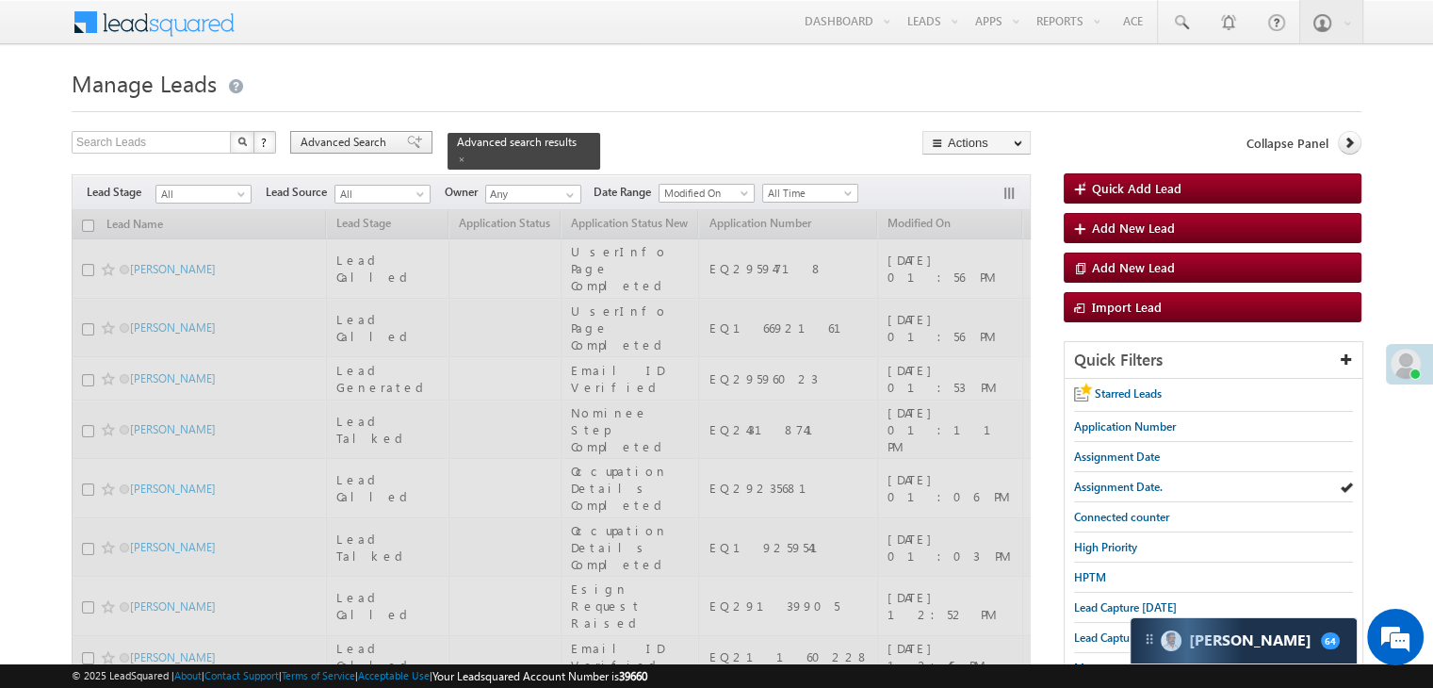
click at [390, 144] on span "Advanced Search" at bounding box center [345, 142] width 91 height 17
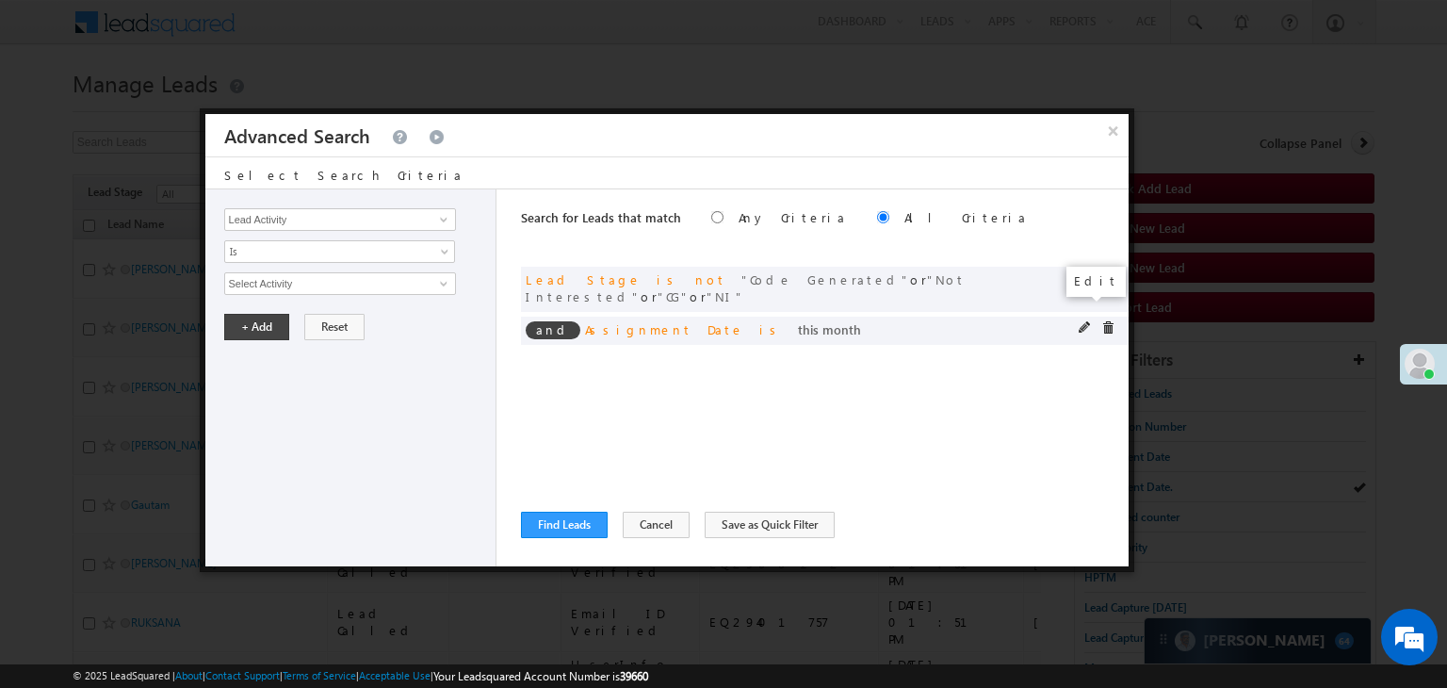
click at [1084, 321] on span at bounding box center [1084, 327] width 13 height 13
click at [405, 281] on span "This Month" at bounding box center [327, 283] width 204 height 17
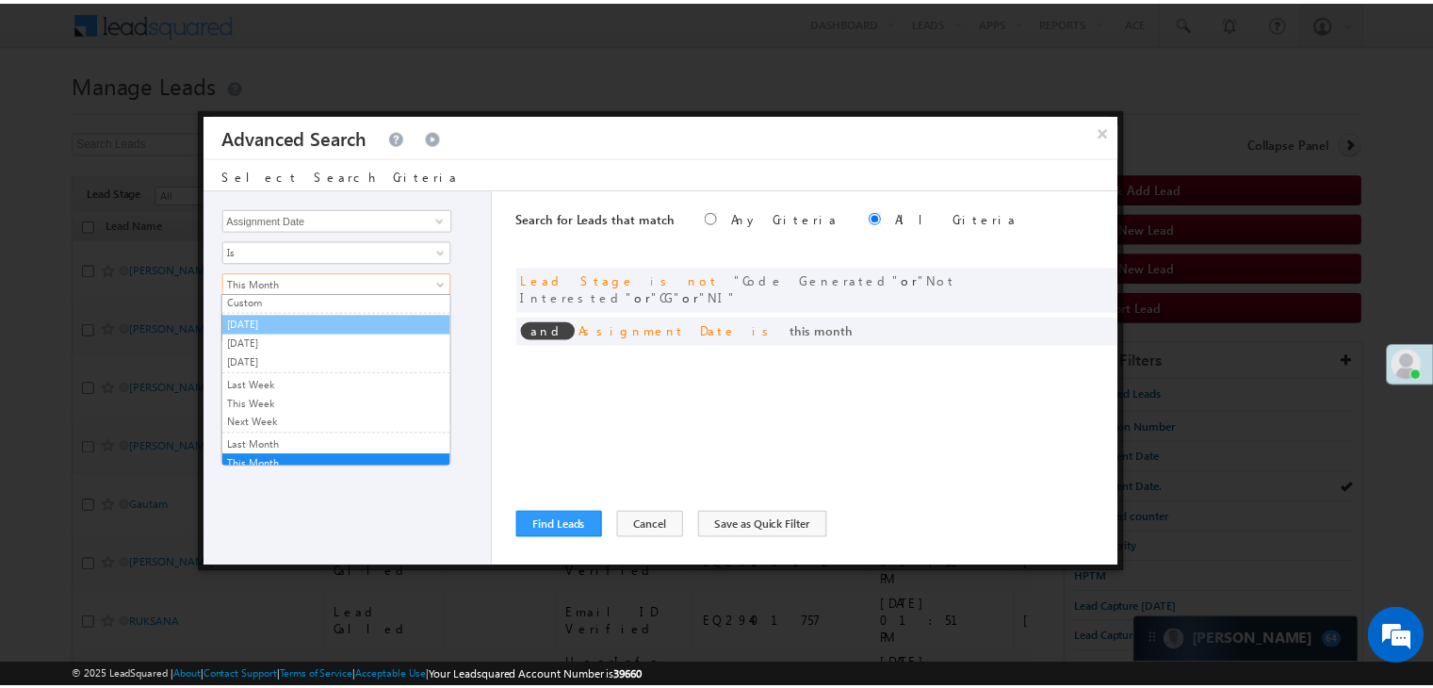
scroll to position [0, 0]
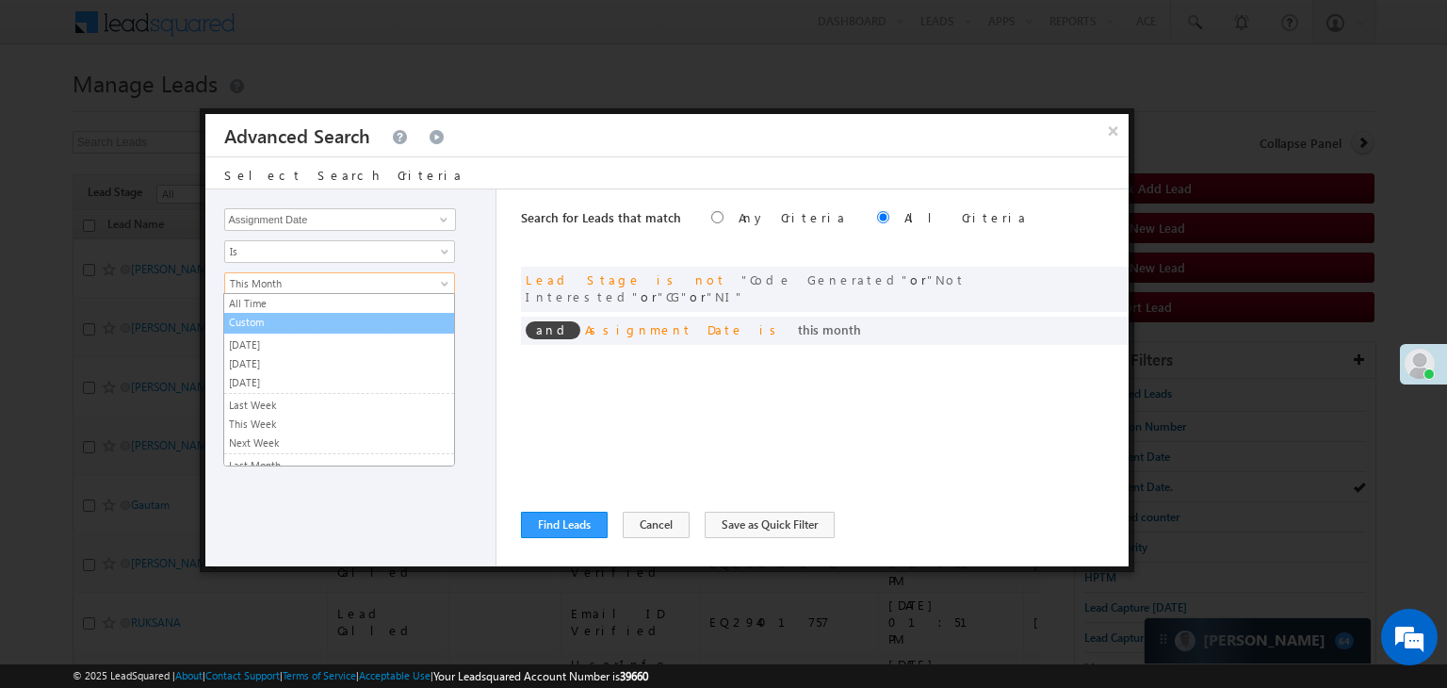
click at [335, 317] on link "Custom" at bounding box center [339, 322] width 230 height 17
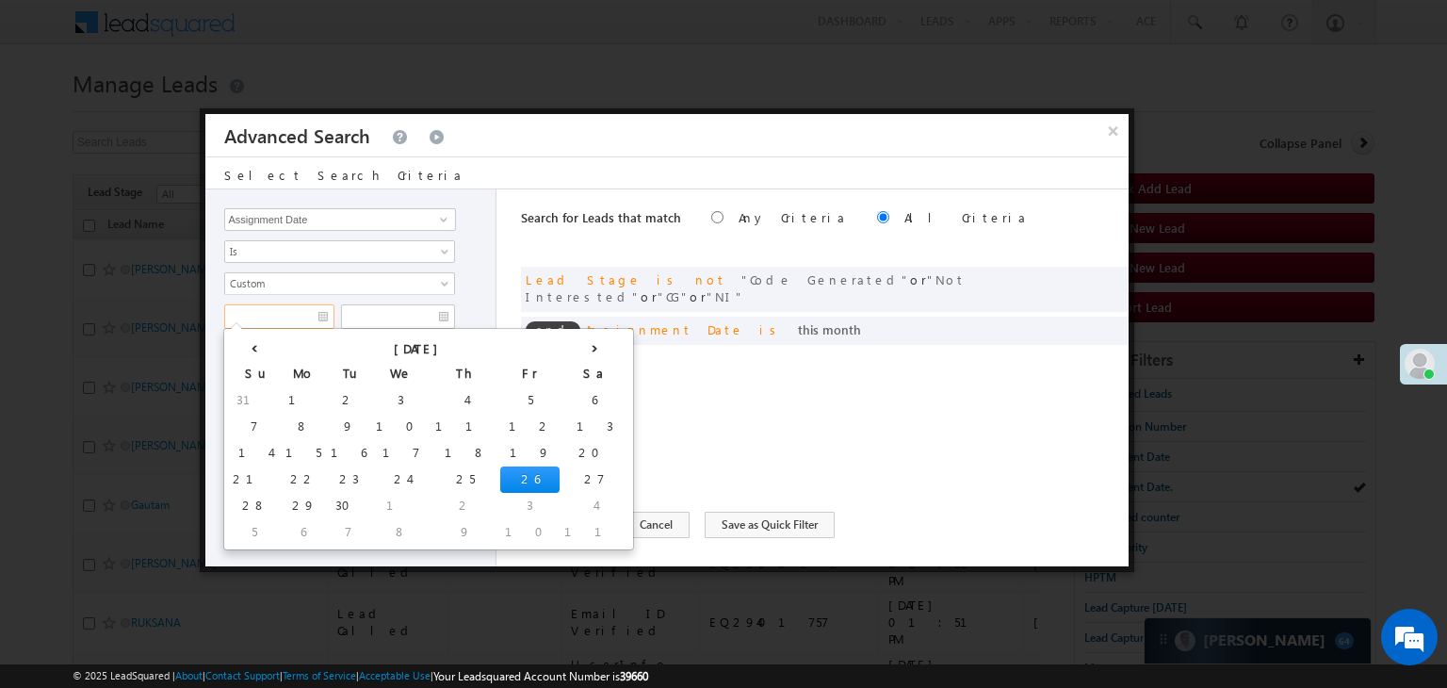
click at [282, 315] on input "text" at bounding box center [279, 316] width 110 height 24
click at [430, 473] on td "25" at bounding box center [465, 479] width 70 height 26
type input "[DATE]"
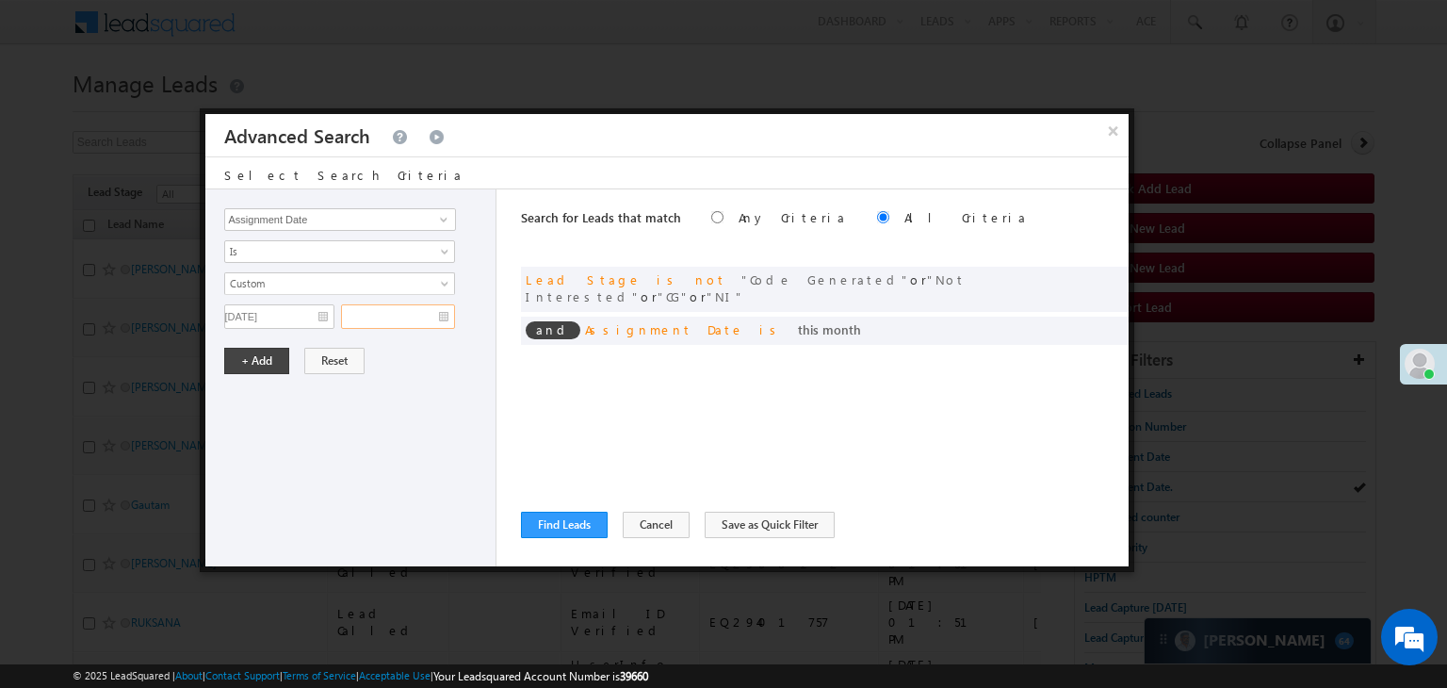
click at [423, 315] on input "text" at bounding box center [398, 316] width 114 height 24
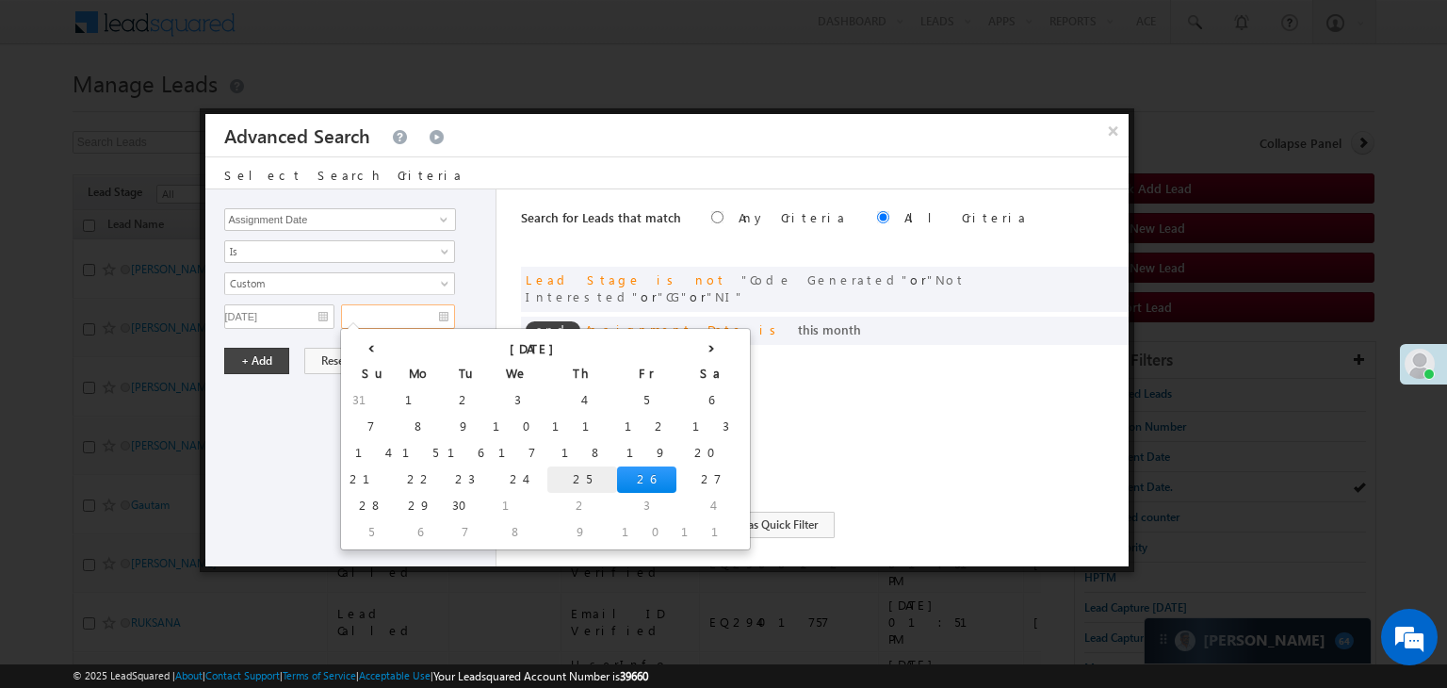
click at [547, 478] on td "25" at bounding box center [582, 479] width 70 height 26
type input "[DATE]"
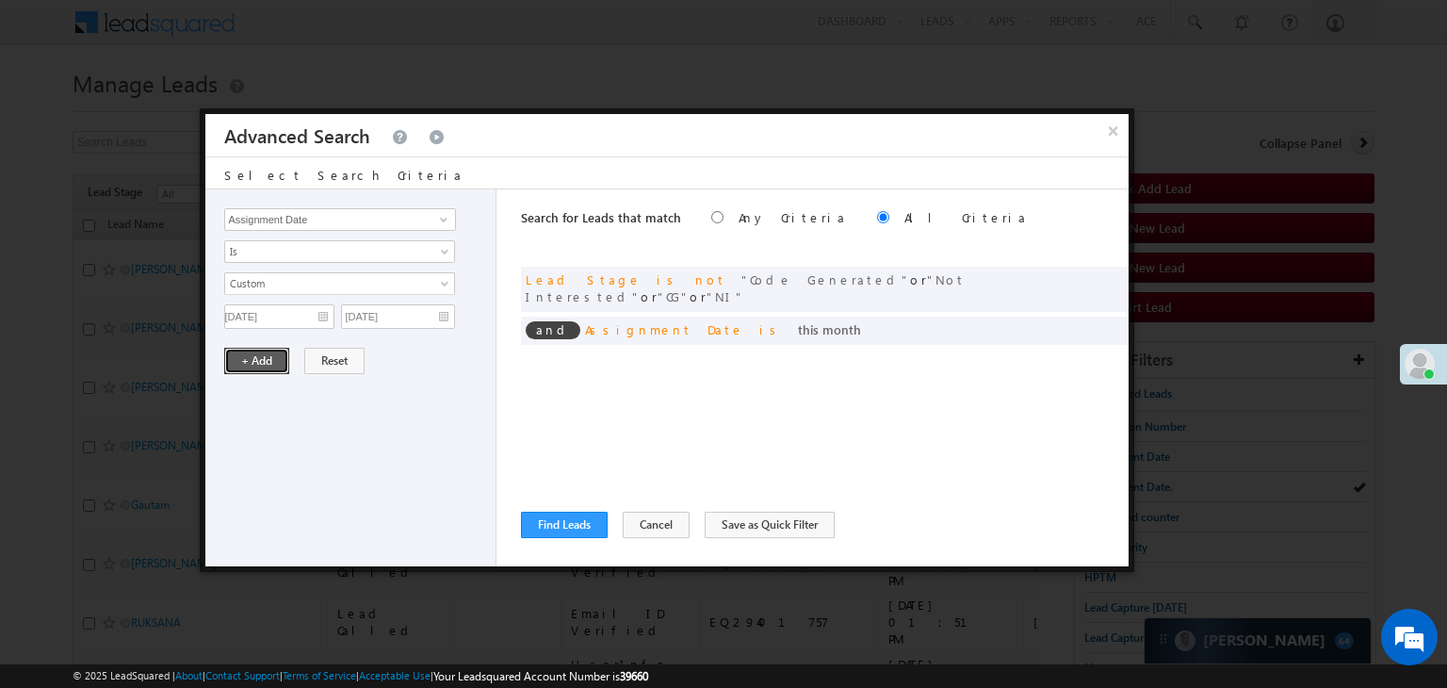
click at [243, 348] on button "+ Add" at bounding box center [256, 361] width 65 height 26
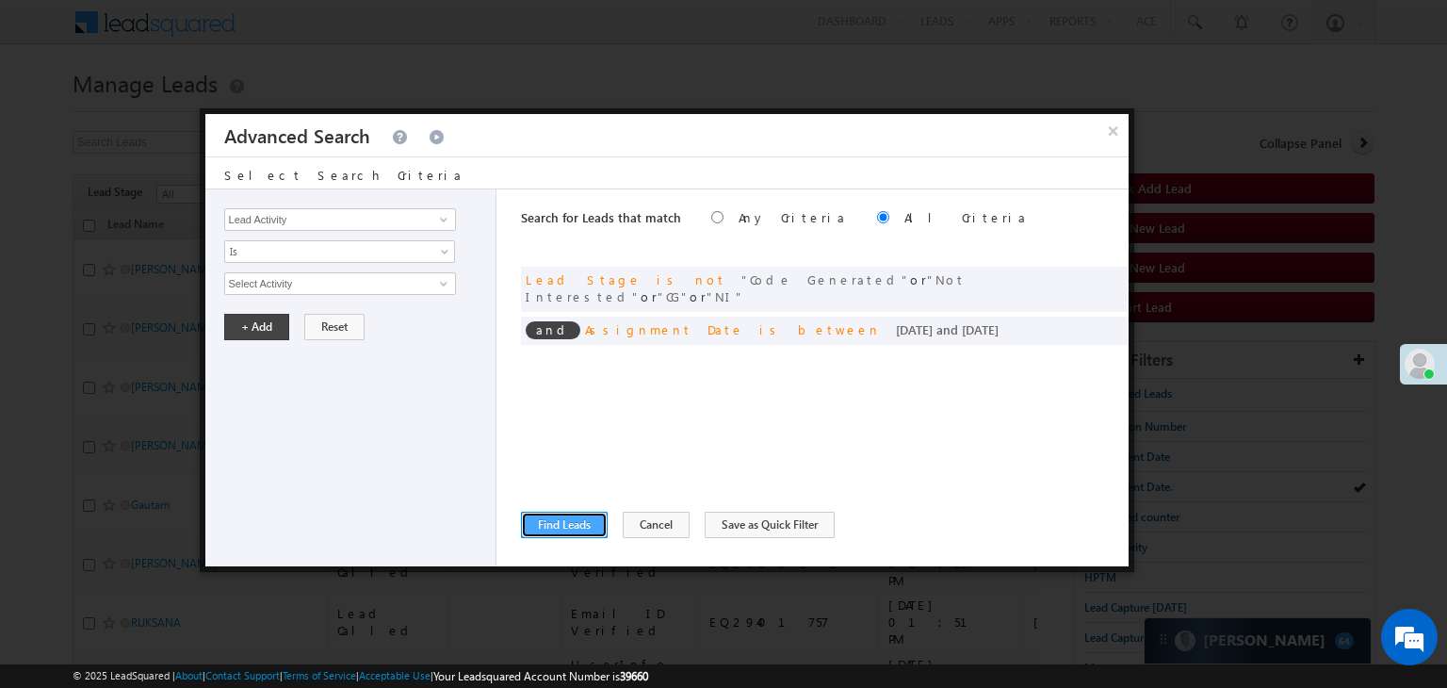
click at [582, 515] on button "Find Leads" at bounding box center [564, 524] width 87 height 26
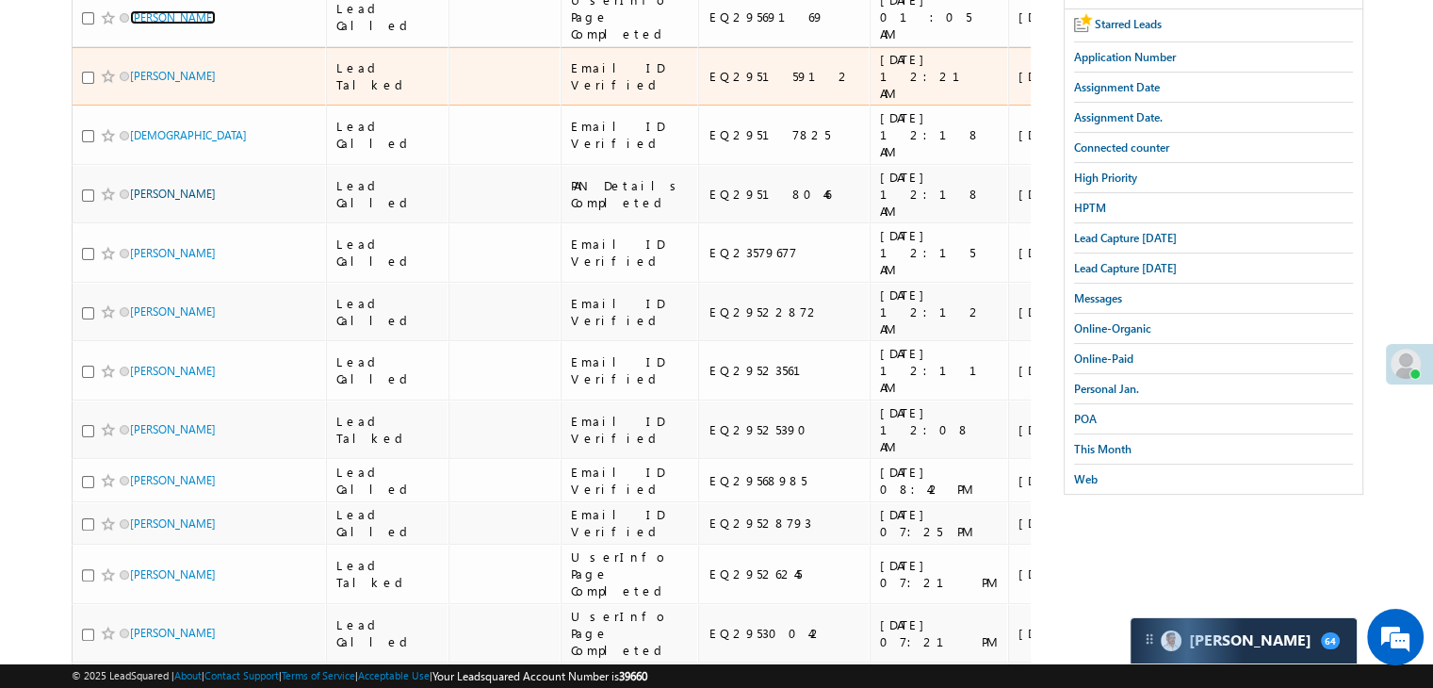
scroll to position [283, 0]
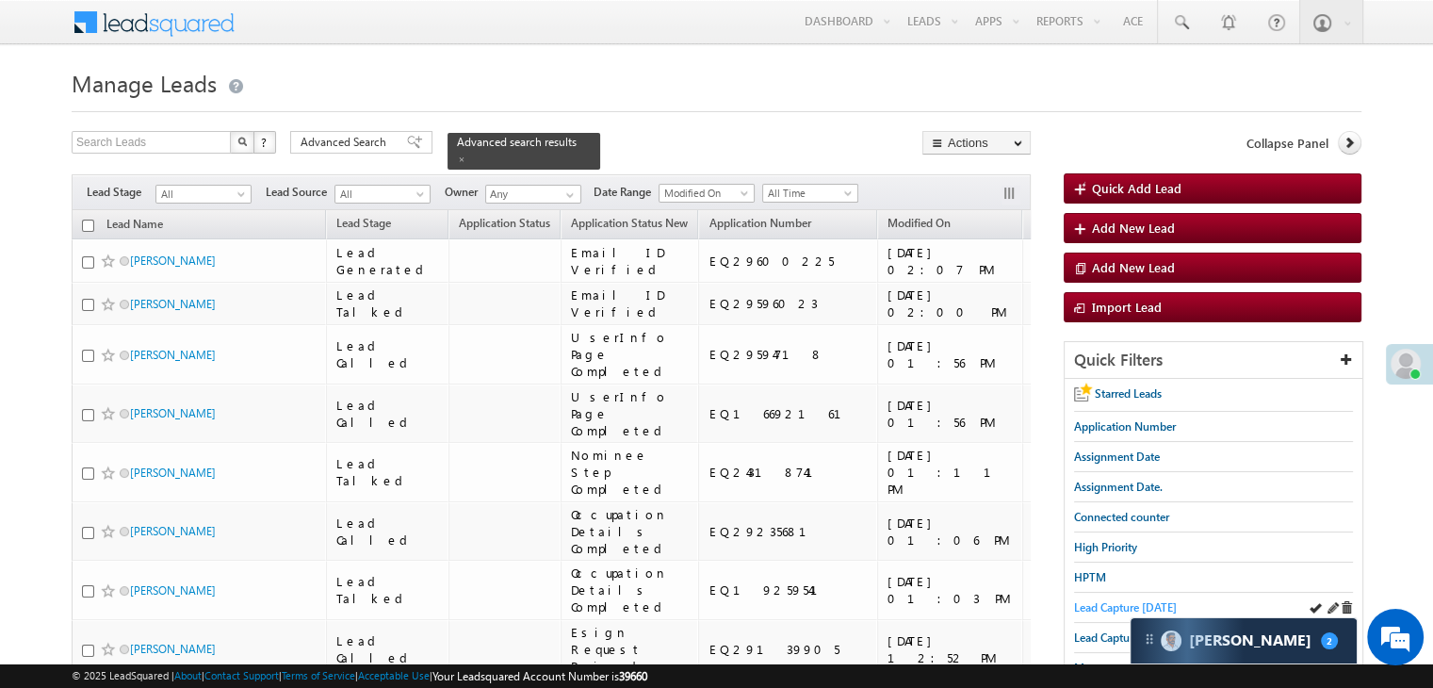
drag, startPoint x: 0, startPoint y: 0, endPoint x: 1100, endPoint y: 595, distance: 1250.8
click at [1100, 600] on span "Lead Capture today" at bounding box center [1125, 607] width 103 height 14
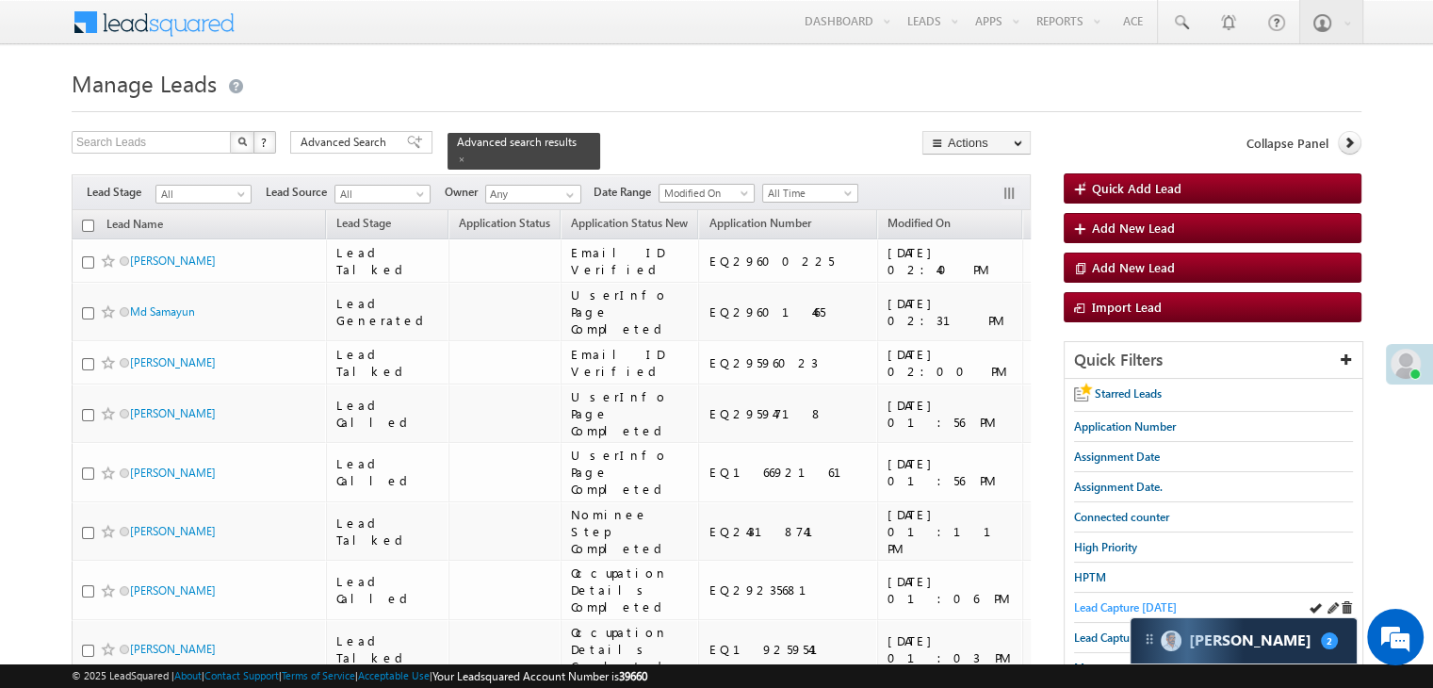
click at [1092, 607] on span "Lead Capture [DATE]" at bounding box center [1125, 607] width 103 height 14
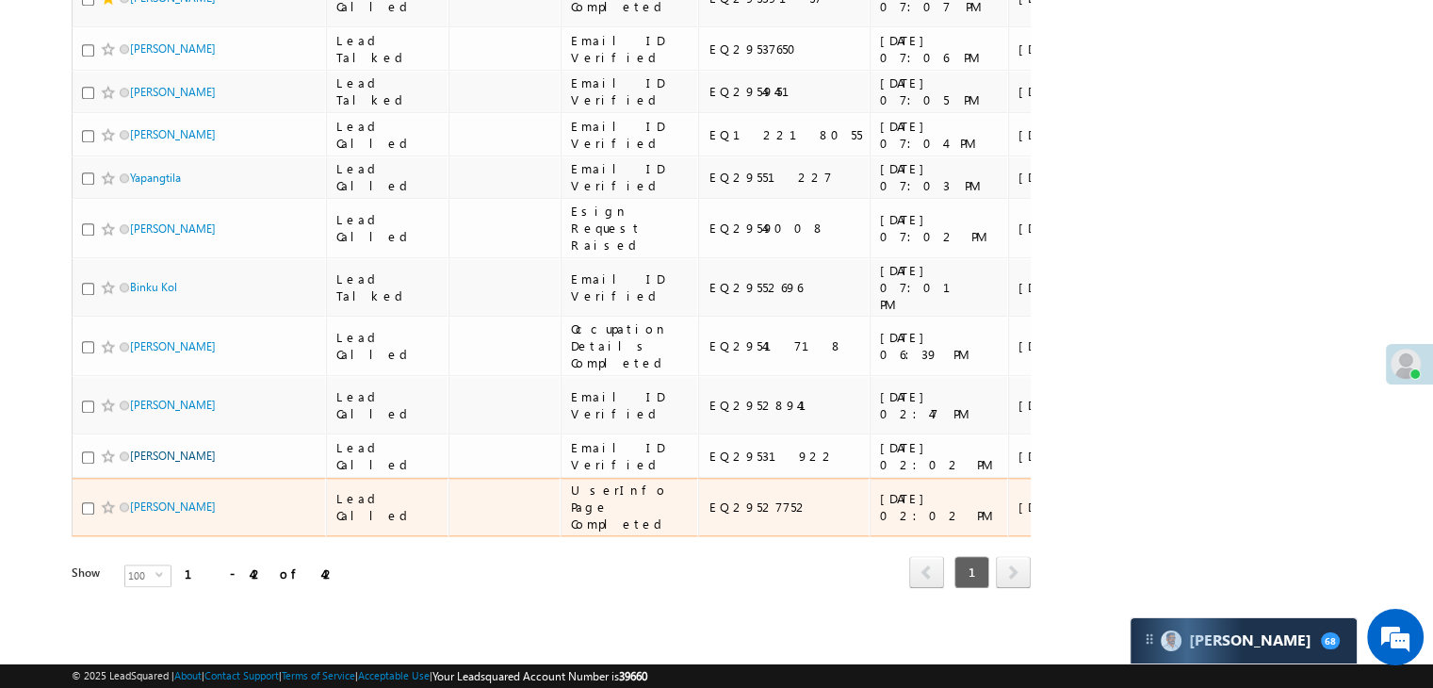
scroll to position [4298, 0]
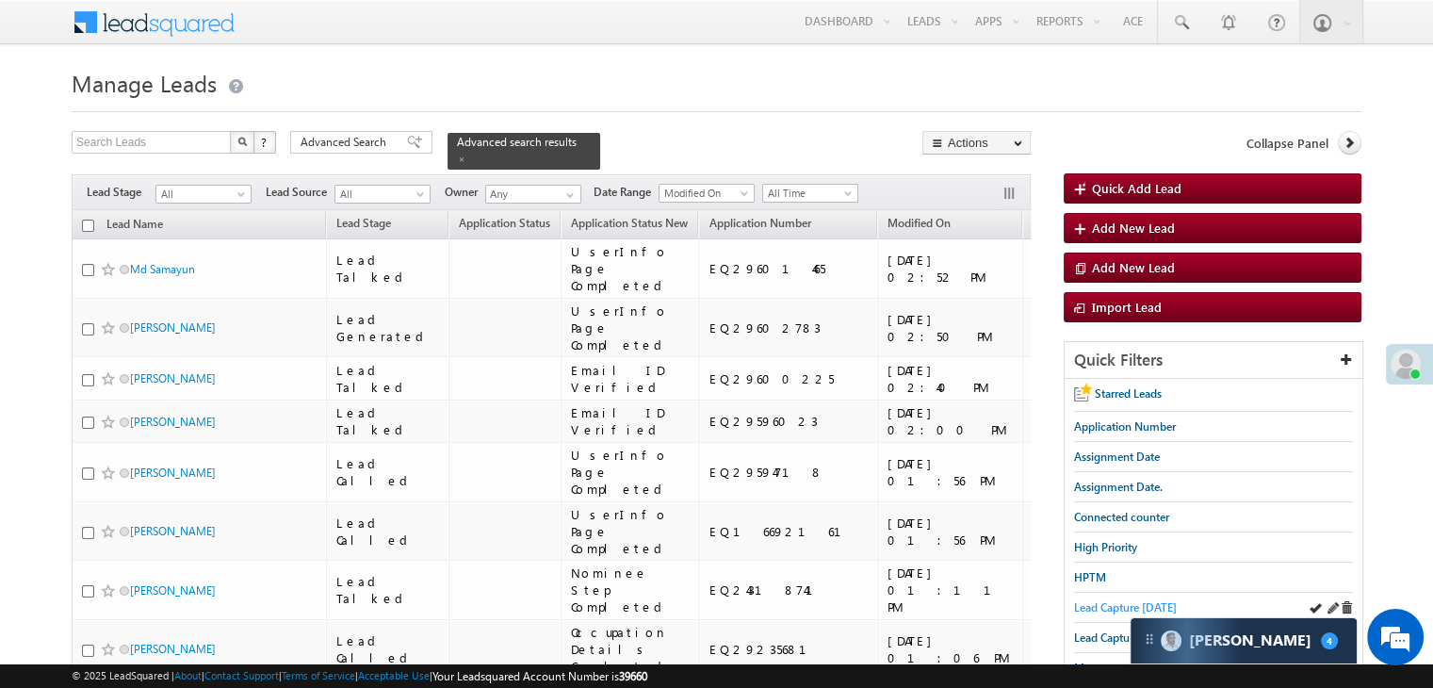
click at [1112, 602] on span "Lead Capture [DATE]" at bounding box center [1125, 607] width 103 height 14
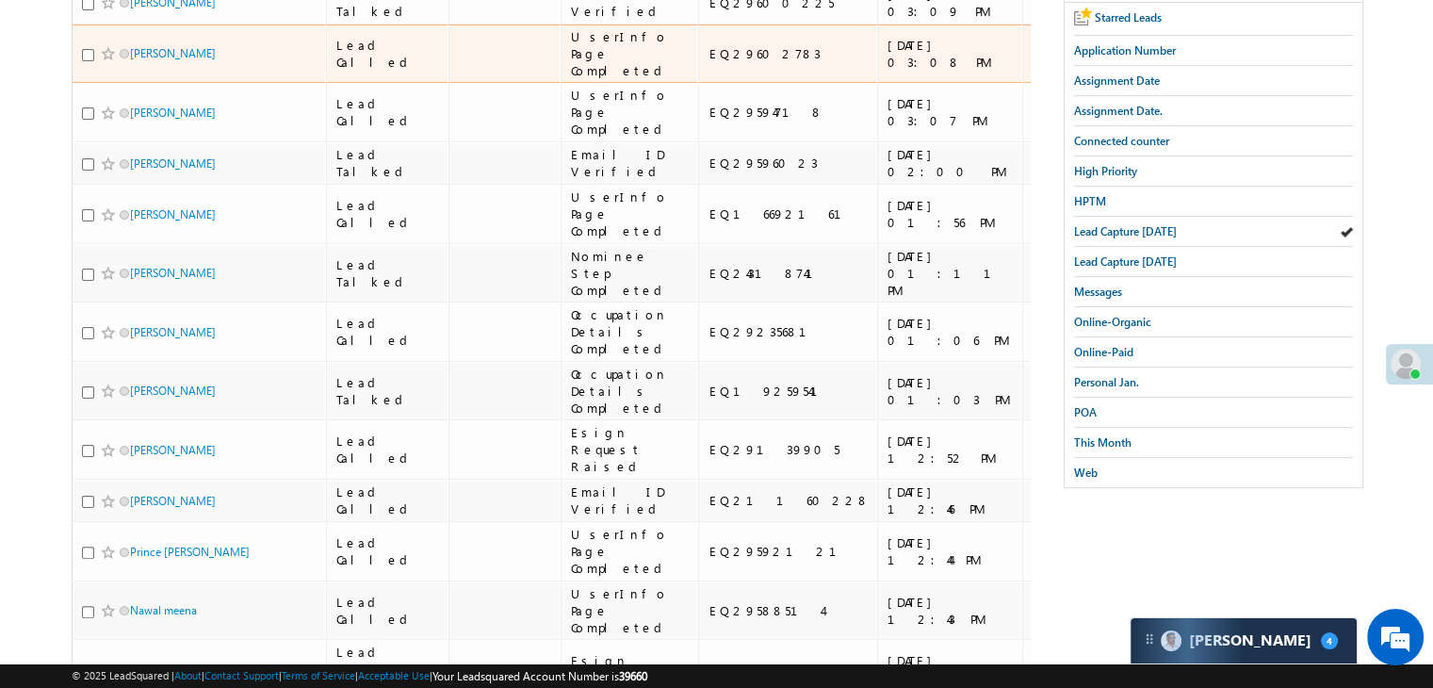
scroll to position [94, 0]
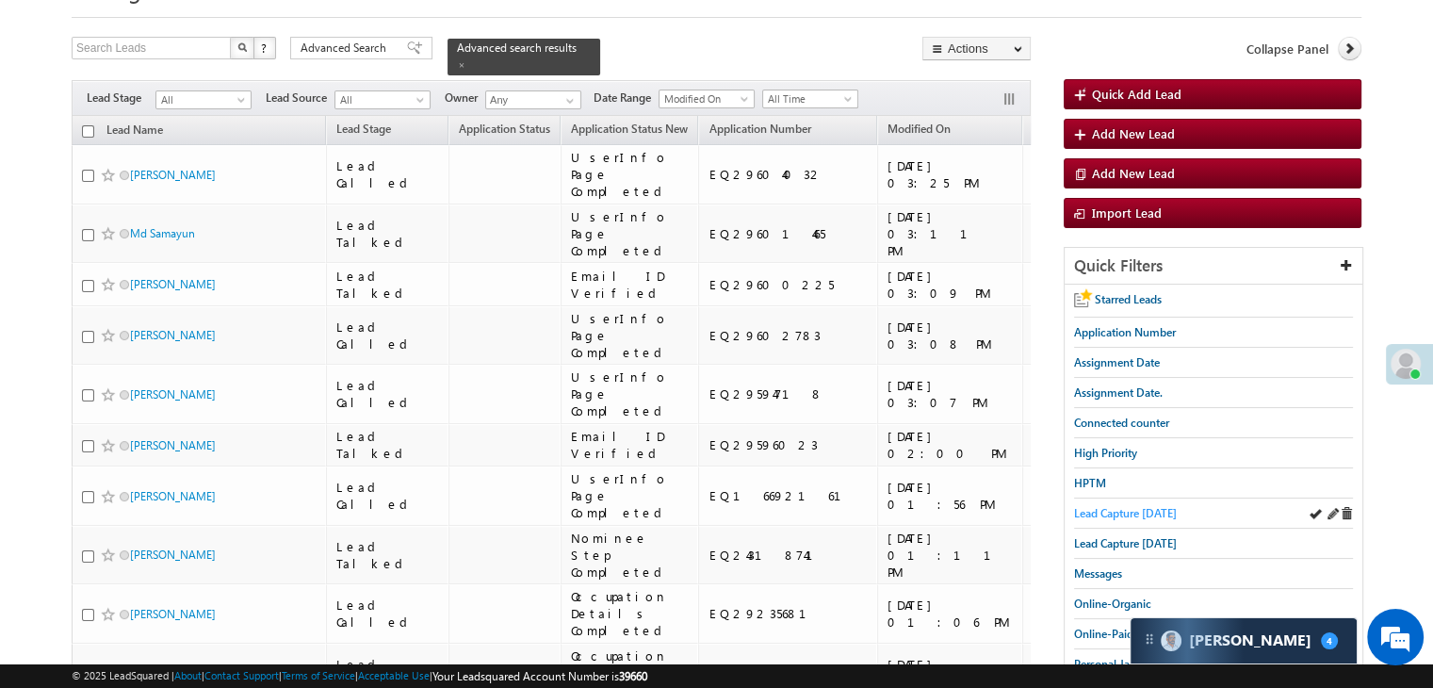
click at [1096, 513] on span "Lead Capture [DATE]" at bounding box center [1125, 513] width 103 height 14
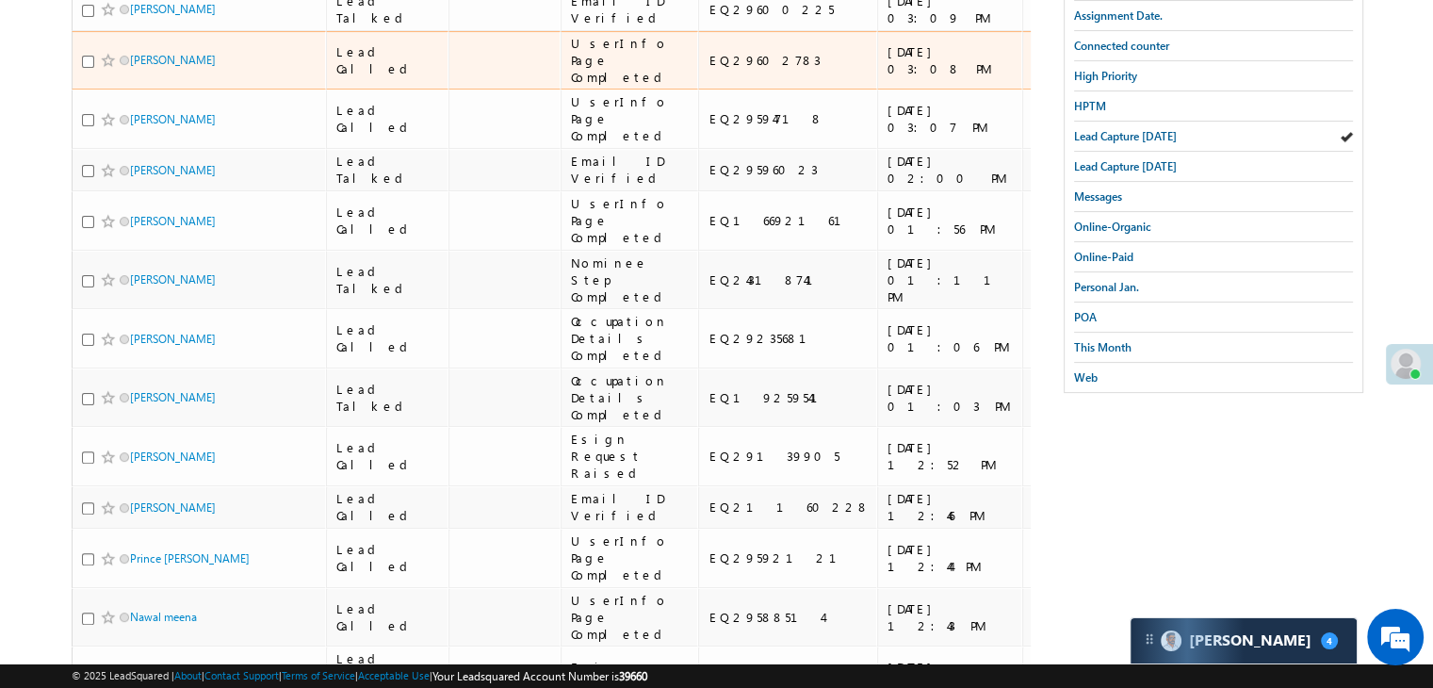
scroll to position [0, 0]
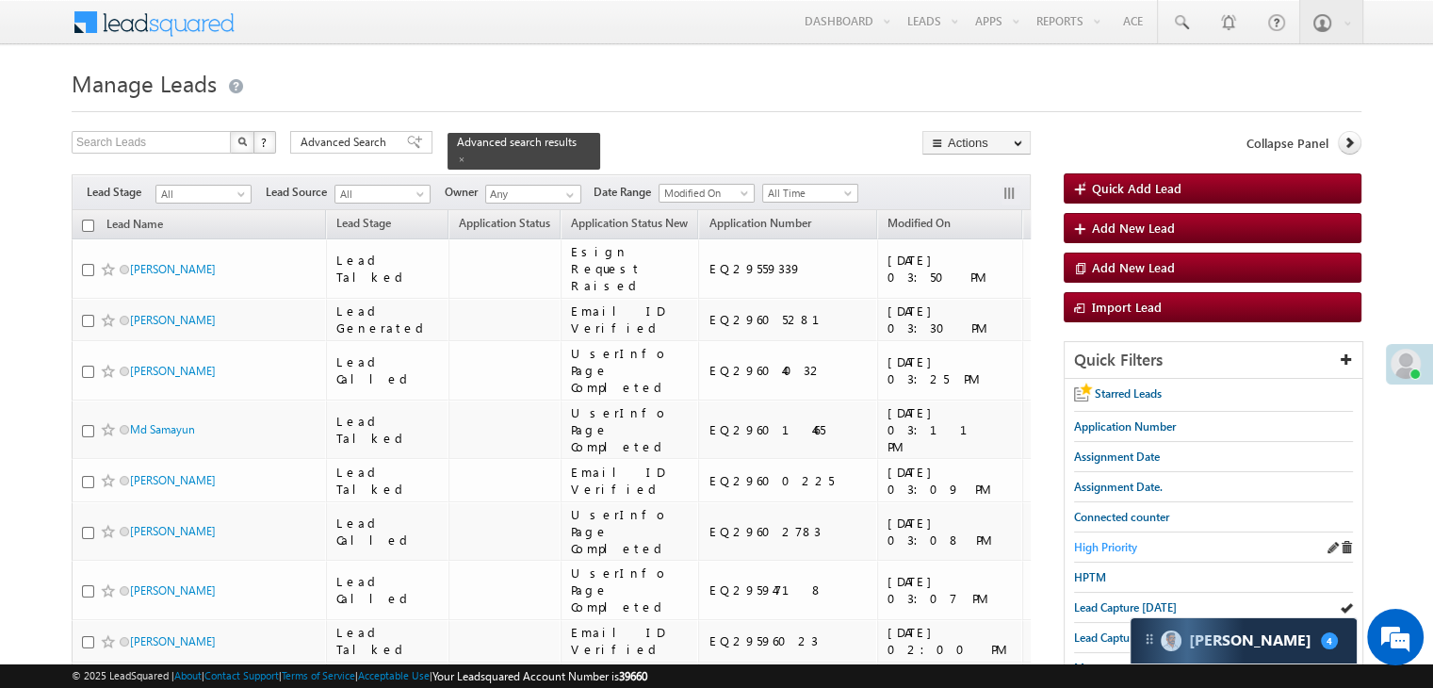
click at [1114, 541] on span "High Priority" at bounding box center [1105, 547] width 63 height 14
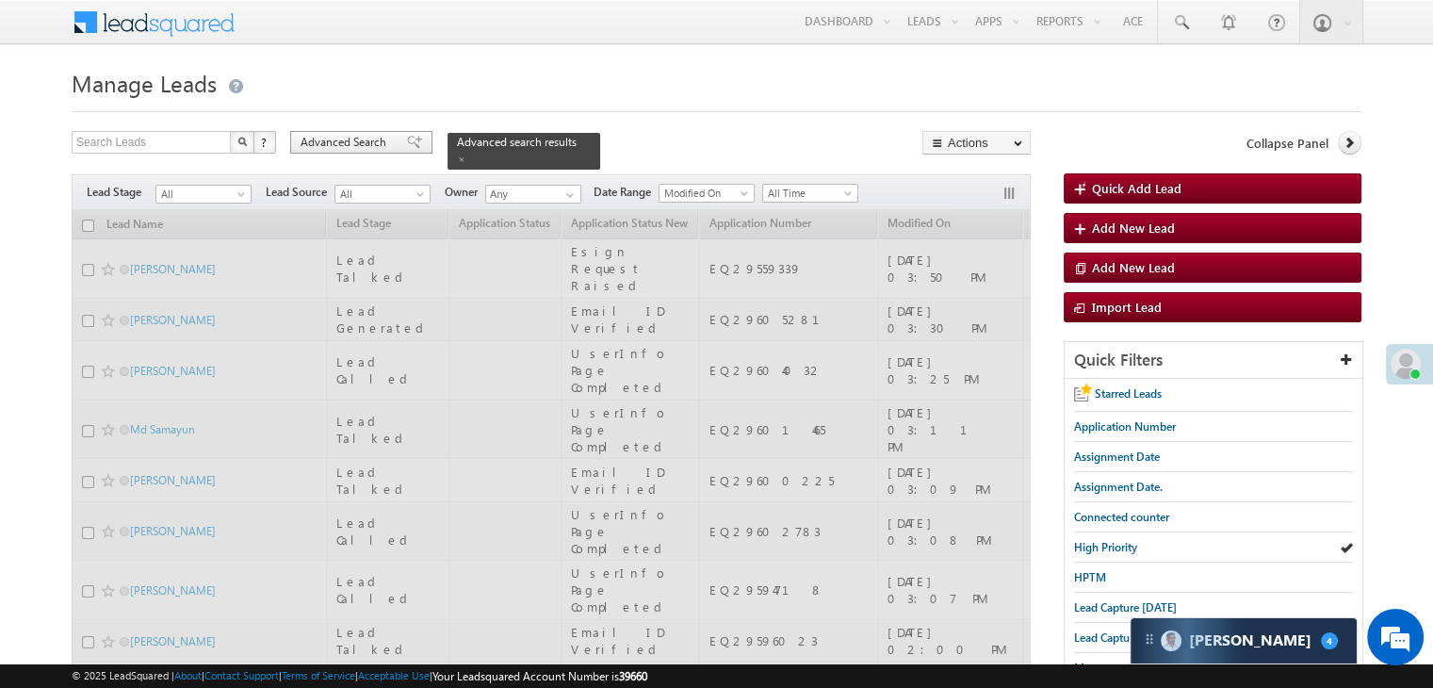
click at [355, 140] on span "Advanced Search" at bounding box center [345, 142] width 91 height 17
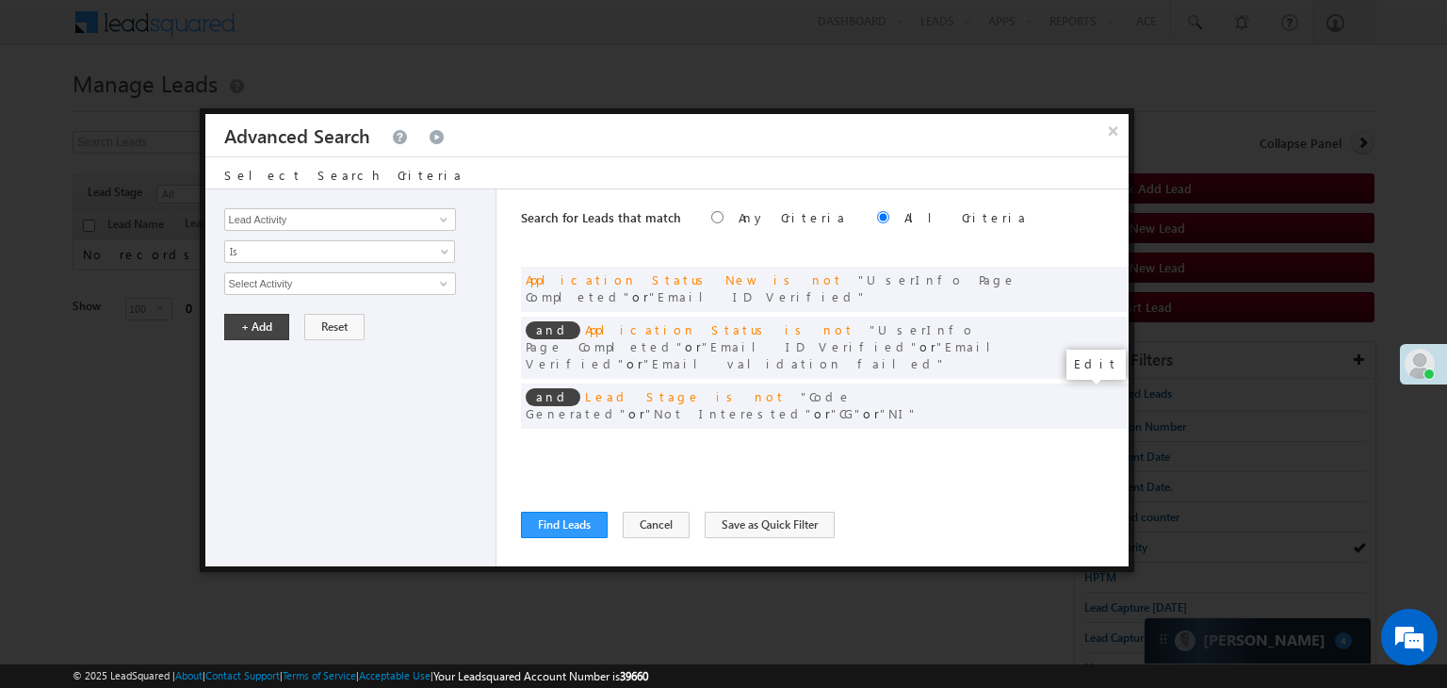
click at [1083, 438] on span at bounding box center [1084, 444] width 13 height 13
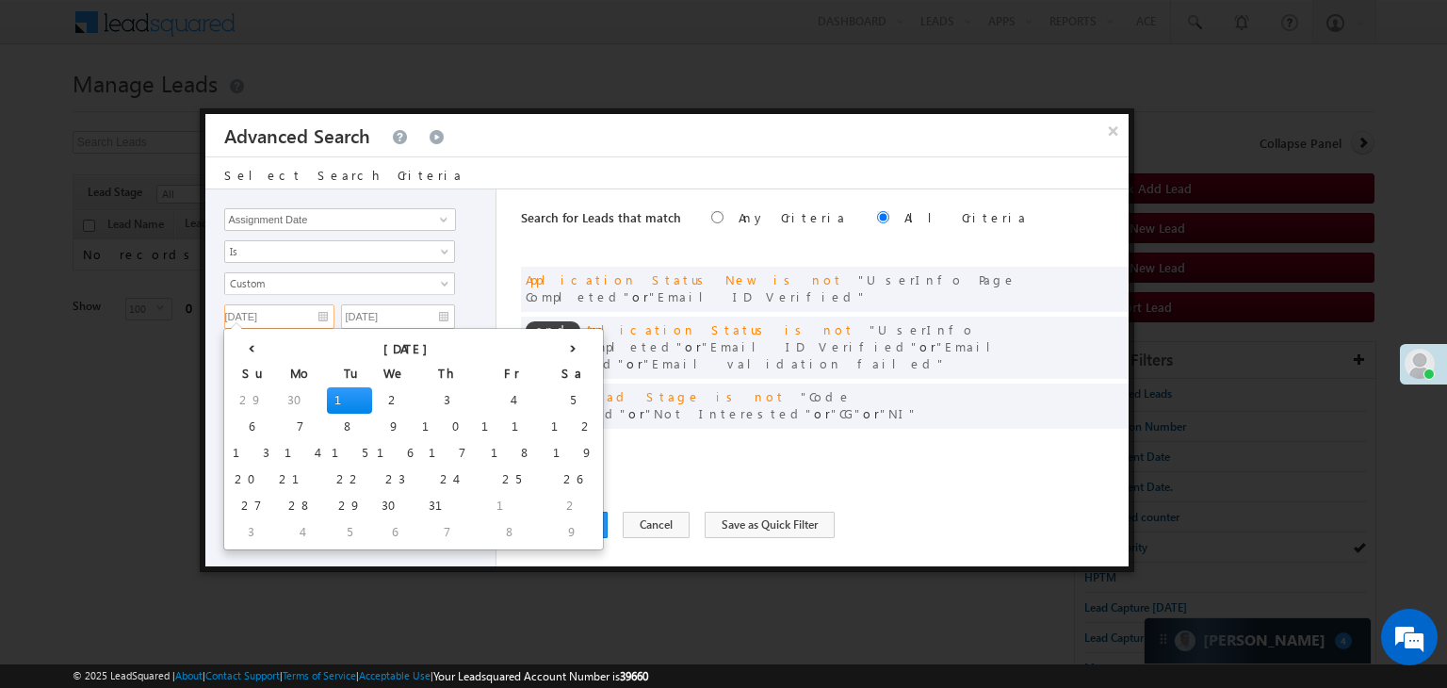
click at [305, 313] on input "[DATE]" at bounding box center [279, 316] width 110 height 24
click at [546, 345] on th "›" at bounding box center [572, 346] width 53 height 28
click at [430, 479] on td "25" at bounding box center [465, 479] width 70 height 26
type input "[DATE]"
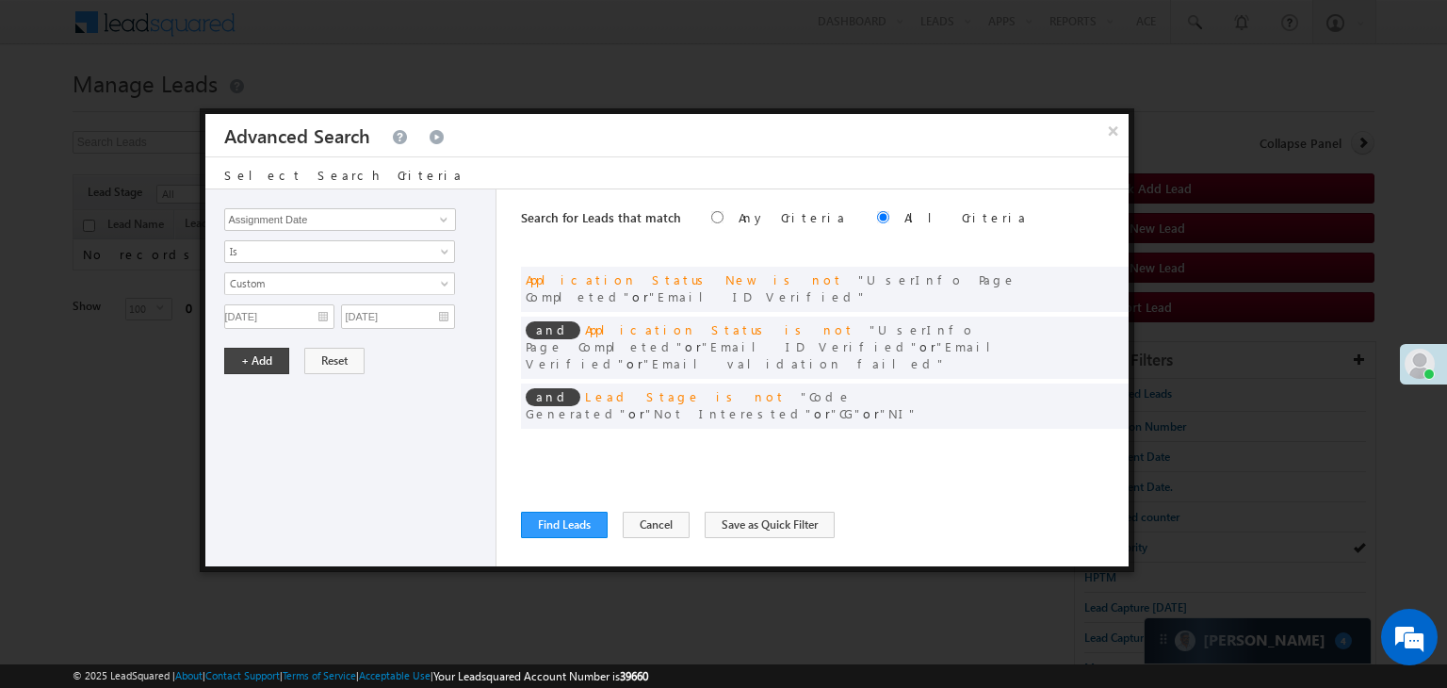
click at [414, 332] on div "Lead Activity Task Sales Group Prospect Id WA Last Message Timestamp 4th Day Di…" at bounding box center [351, 377] width 292 height 377
click at [426, 316] on input "[DATE]" at bounding box center [398, 316] width 114 height 24
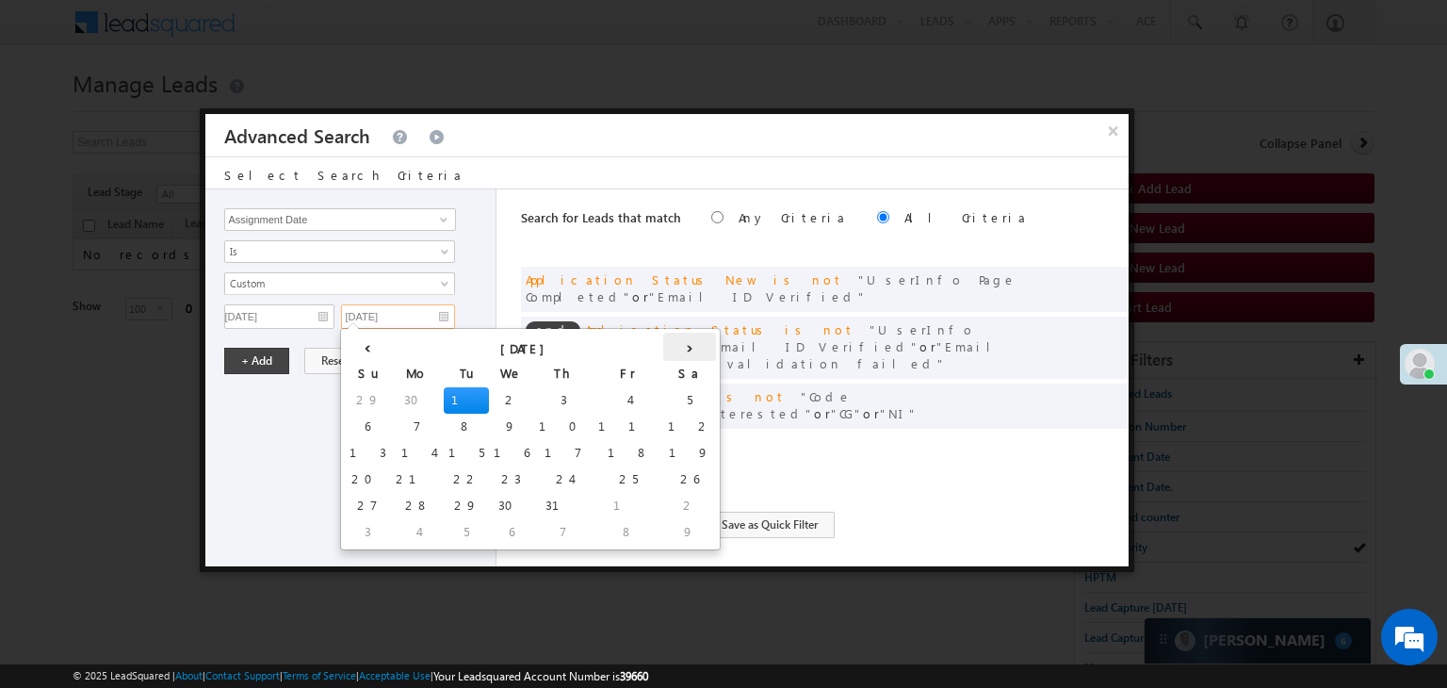
click at [663, 344] on th "›" at bounding box center [689, 346] width 53 height 28
click at [671, 344] on th "›" at bounding box center [693, 346] width 45 height 28
click at [547, 477] on td "25" at bounding box center [582, 479] width 70 height 26
type input "[DATE]"
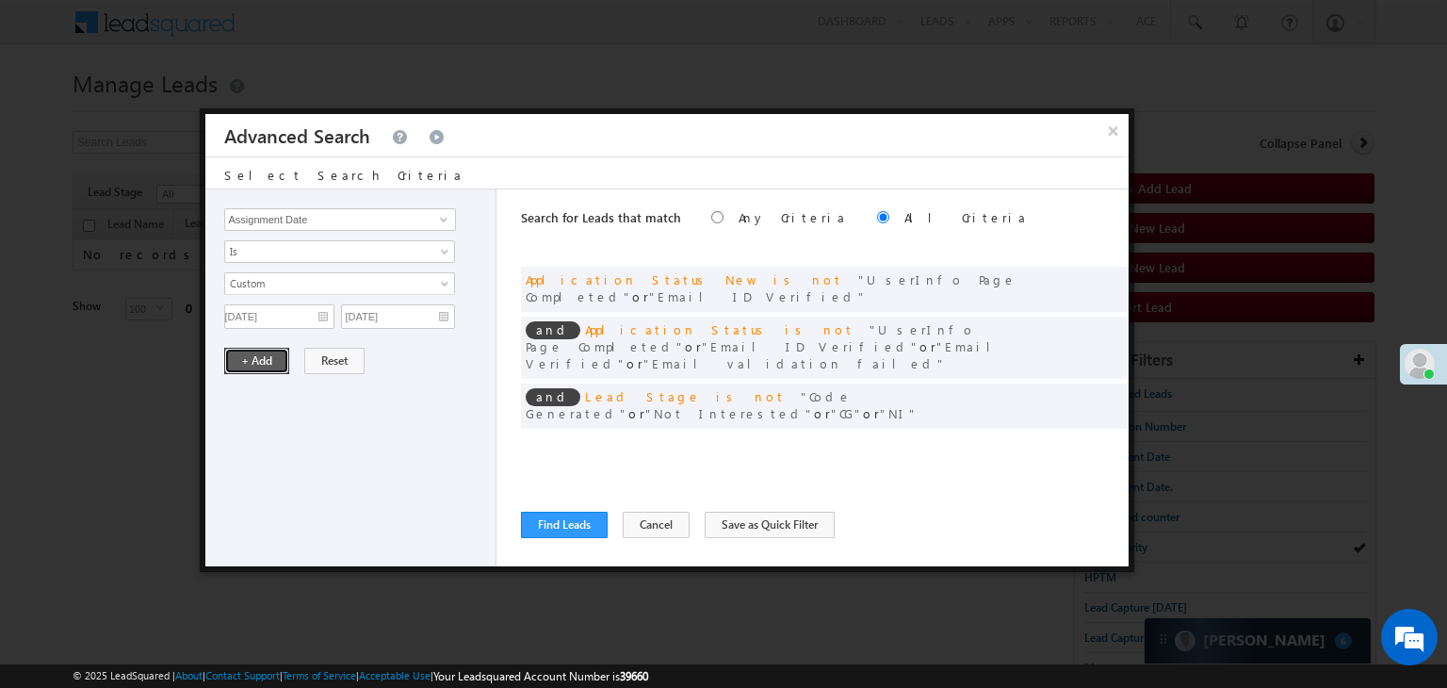
click at [271, 368] on button "+ Add" at bounding box center [256, 361] width 65 height 26
click at [549, 521] on button "Find Leads" at bounding box center [564, 524] width 87 height 26
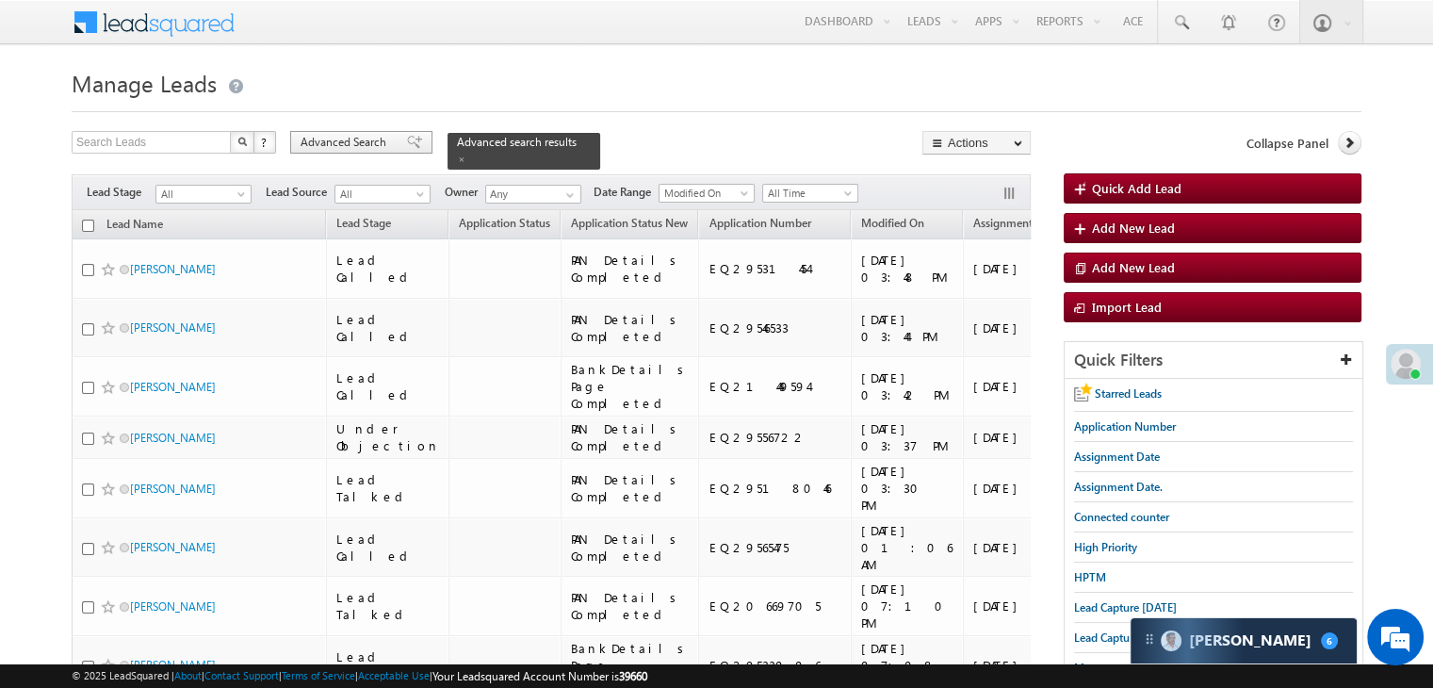
click at [407, 144] on span at bounding box center [414, 142] width 15 height 13
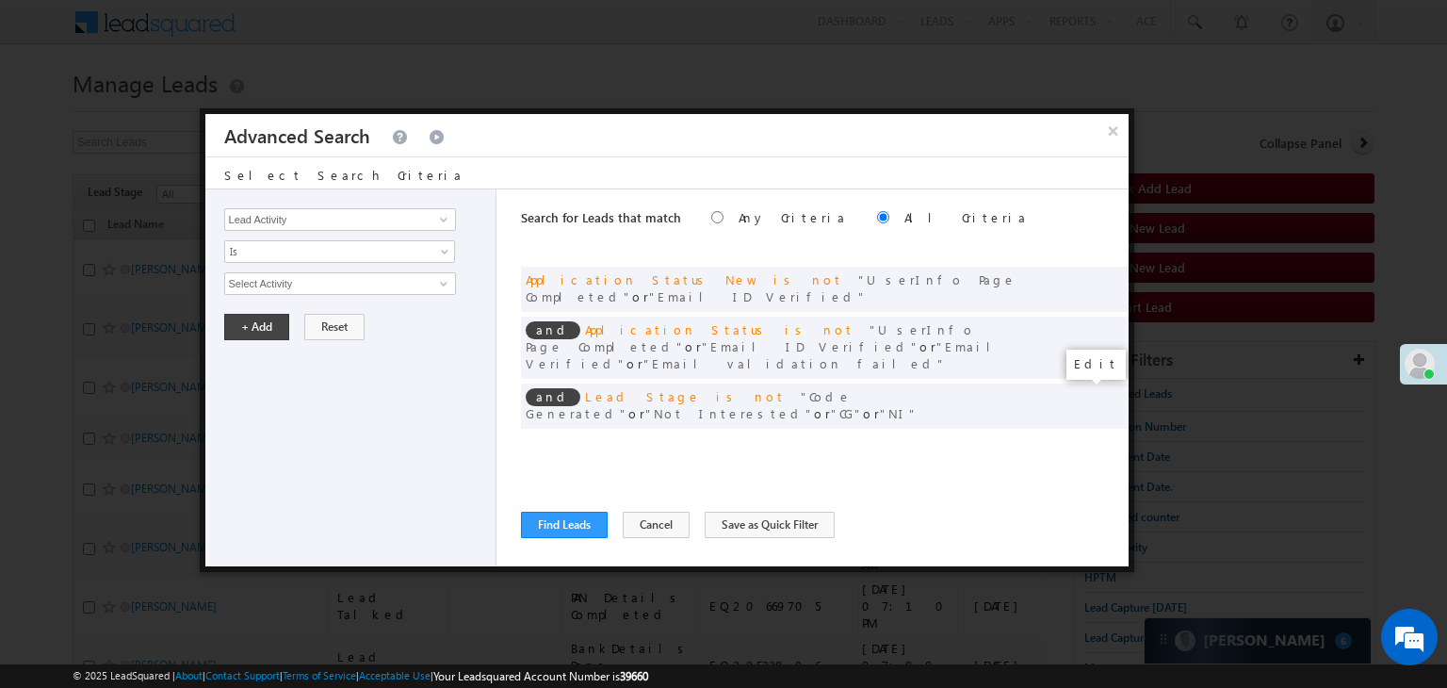
click at [1085, 438] on span at bounding box center [1084, 444] width 13 height 13
click at [314, 318] on input "[DATE]" at bounding box center [279, 316] width 110 height 24
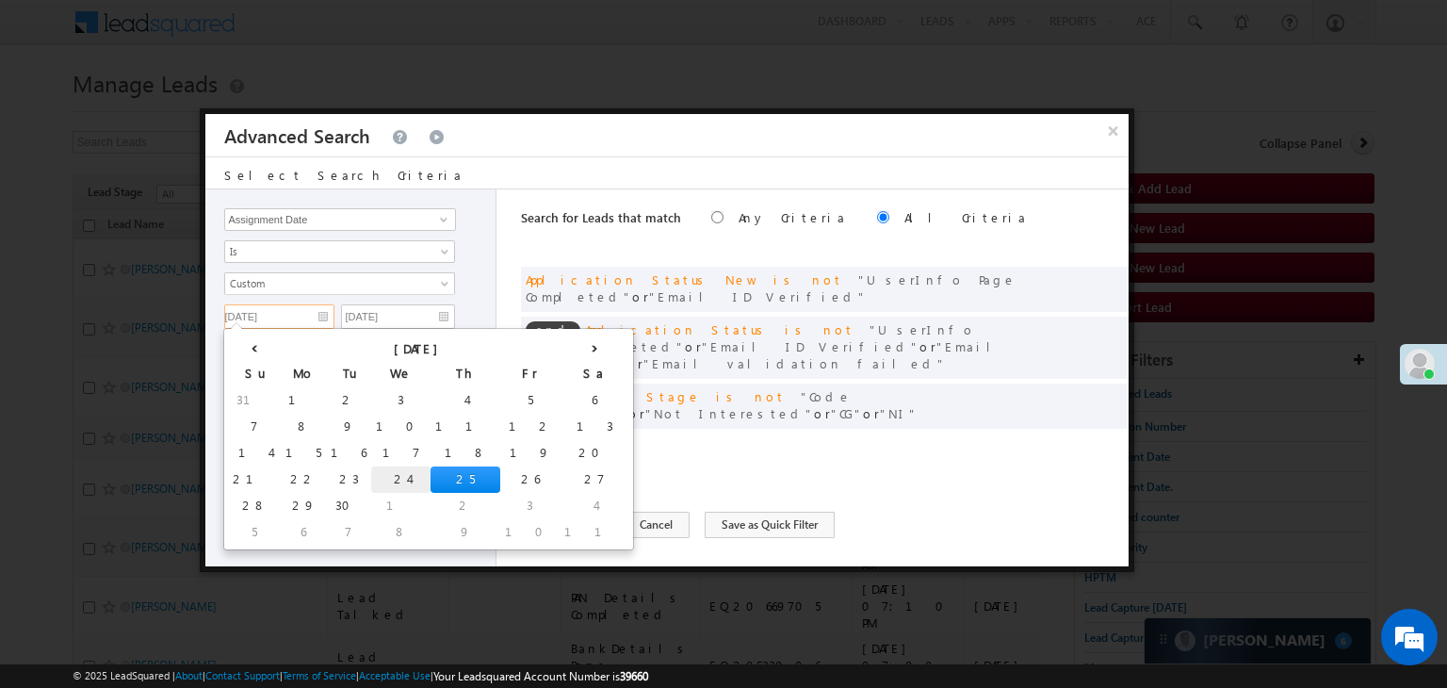
click at [371, 475] on td "24" at bounding box center [400, 479] width 59 height 26
type input "09/24/25"
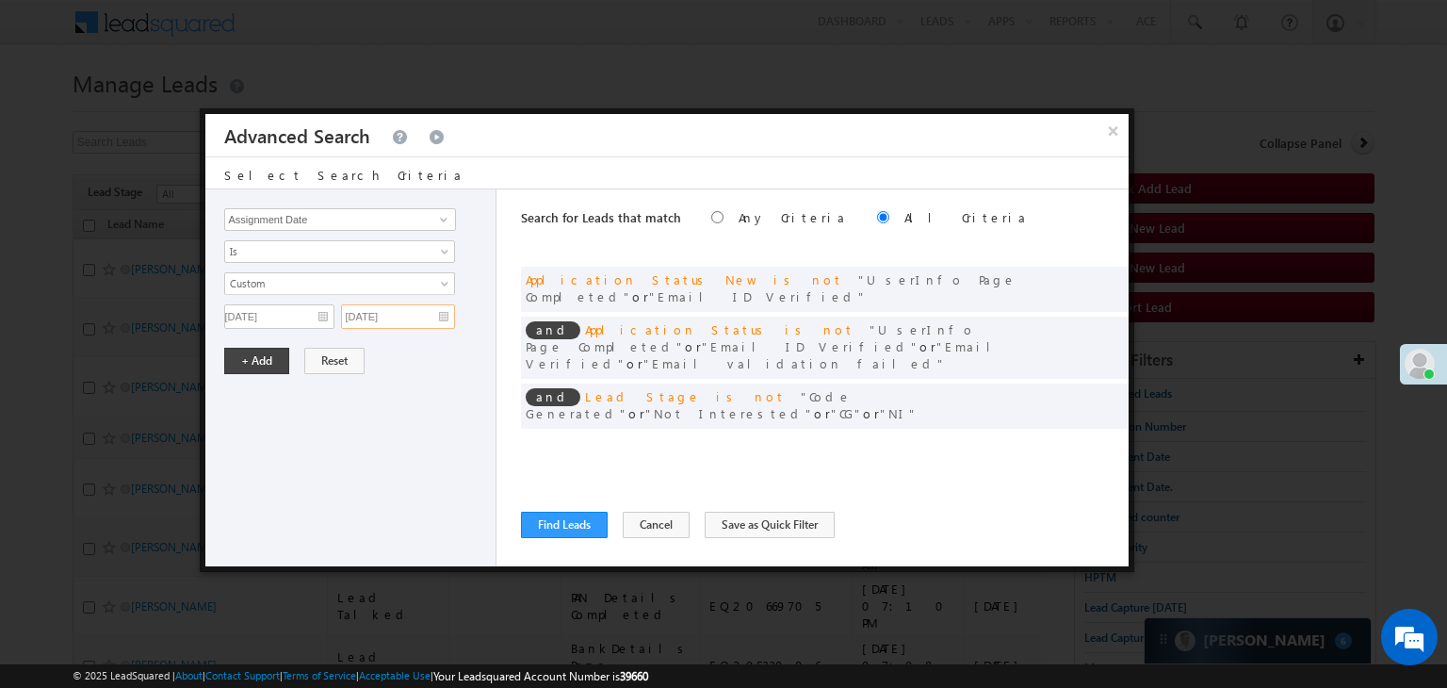
click at [424, 322] on input "09/25/25" at bounding box center [398, 316] width 114 height 24
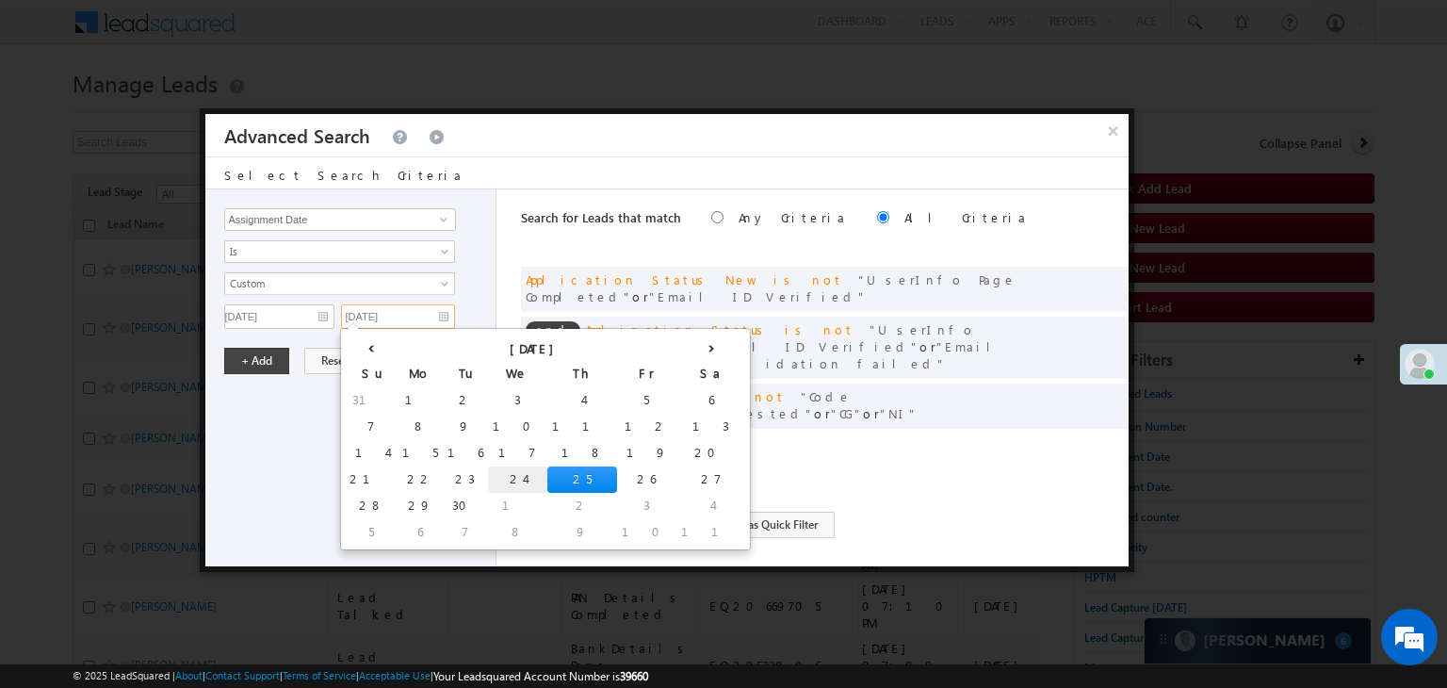
click at [488, 479] on td "24" at bounding box center [517, 479] width 59 height 26
type input "09/24/25"
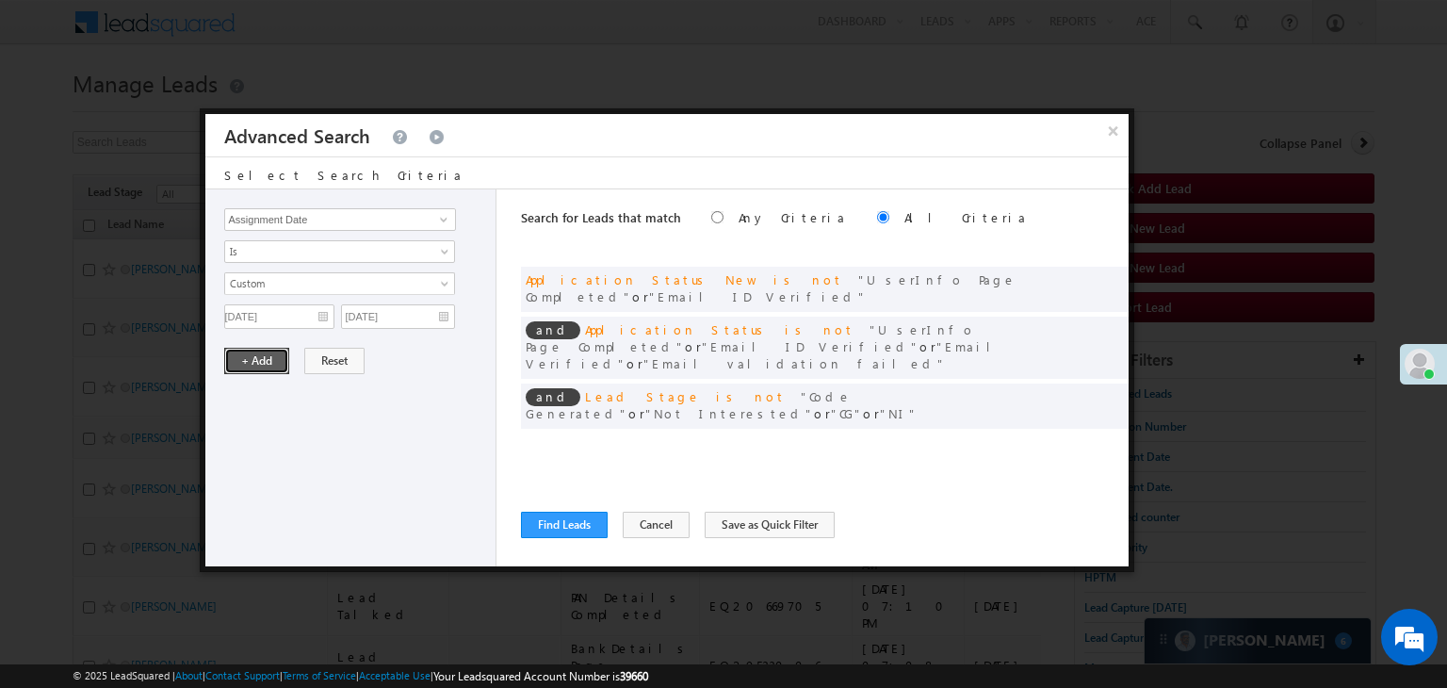
click at [272, 359] on button "+ Add" at bounding box center [256, 361] width 65 height 26
click at [562, 531] on button "Find Leads" at bounding box center [564, 524] width 87 height 26
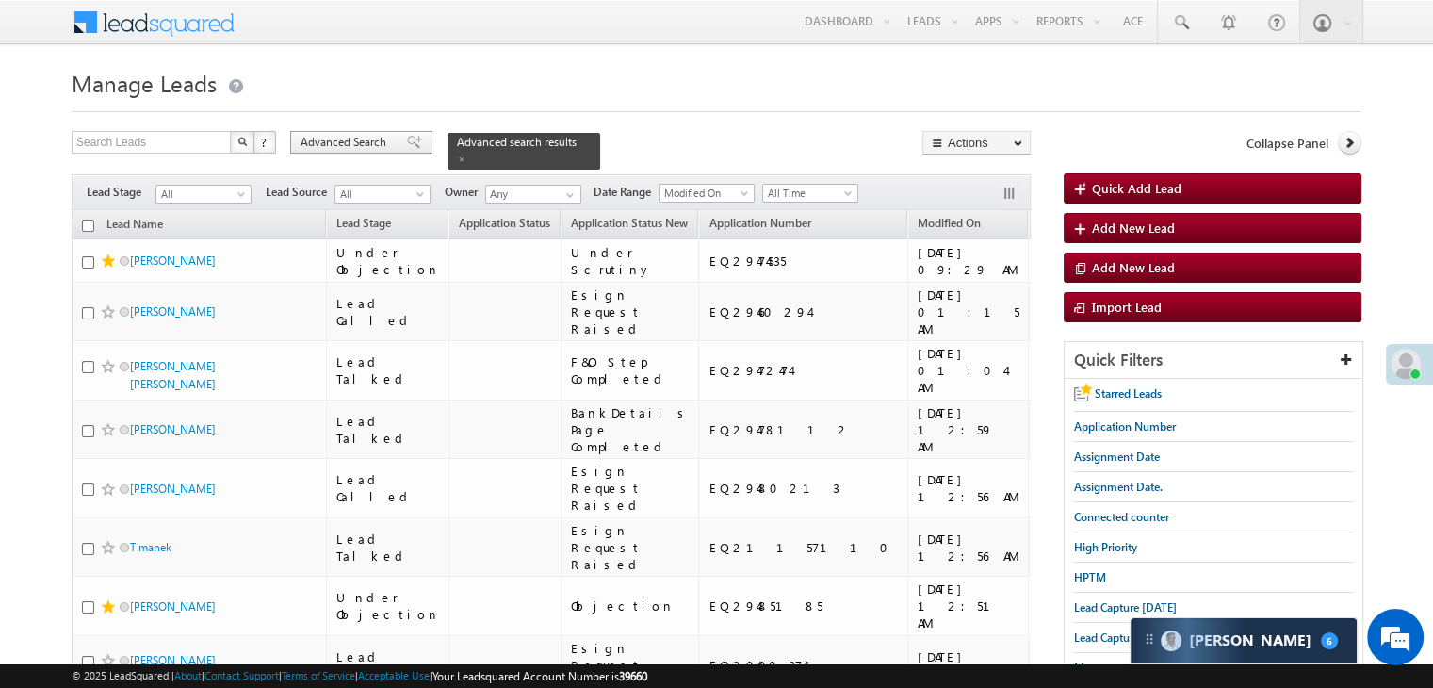
click at [373, 148] on span "Advanced Search" at bounding box center [345, 142] width 91 height 17
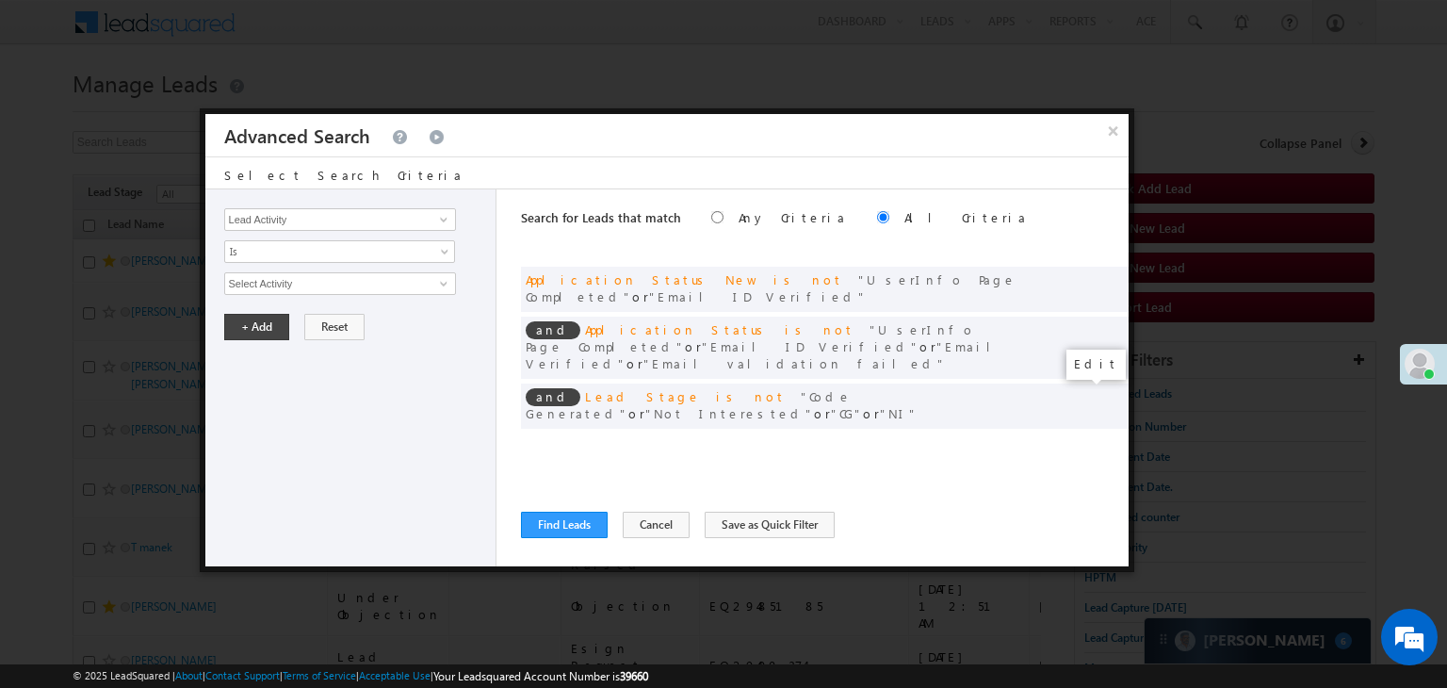
click at [1080, 438] on span at bounding box center [1084, 444] width 13 height 13
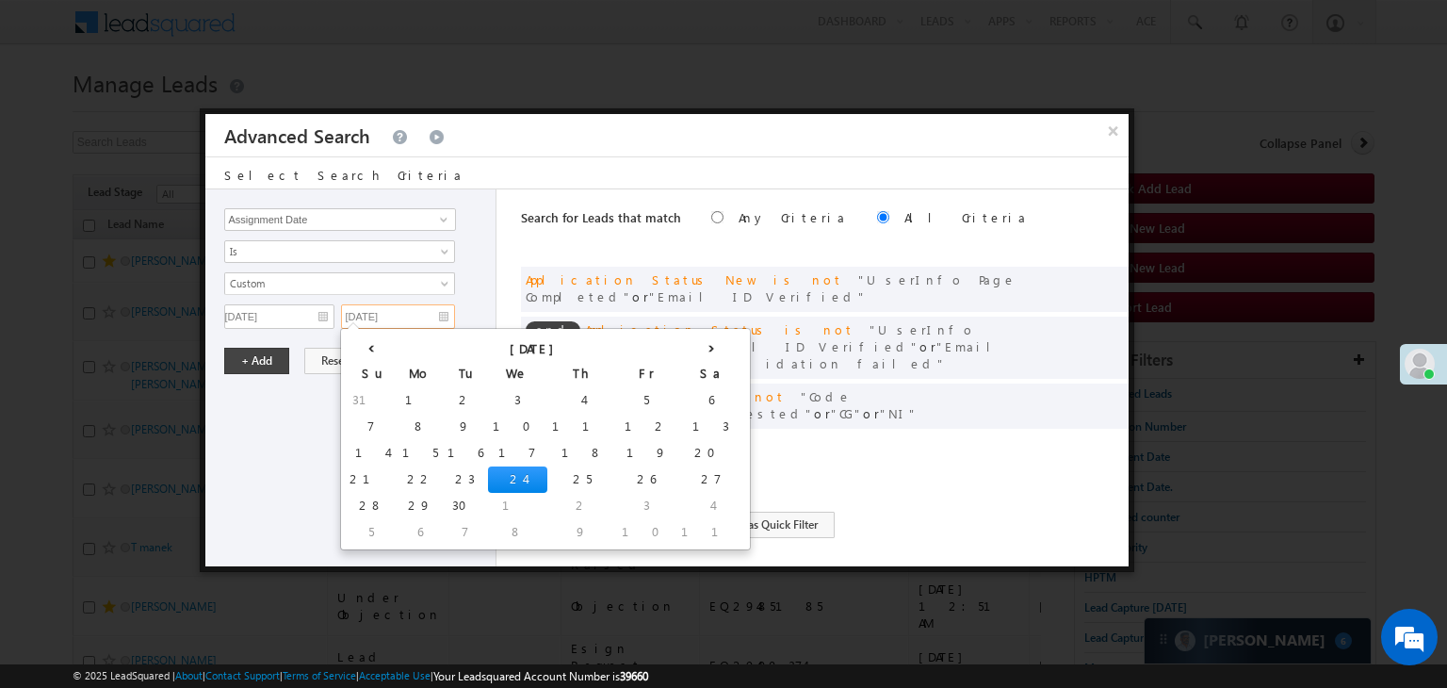
click at [412, 308] on input "[DATE]" at bounding box center [398, 316] width 114 height 24
click at [547, 483] on td "25" at bounding box center [582, 479] width 70 height 26
type input "[DATE]"
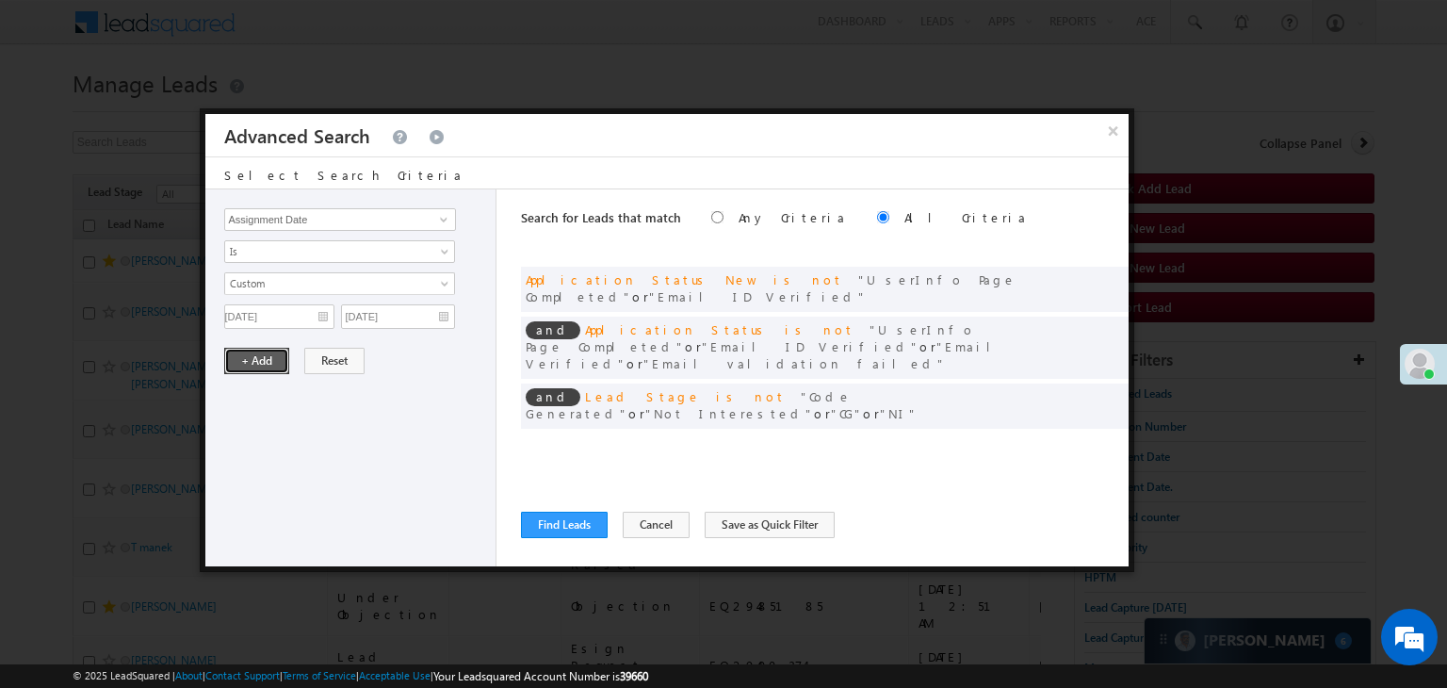
click at [266, 351] on button "+ Add" at bounding box center [256, 361] width 65 height 26
click at [557, 526] on button "Find Leads" at bounding box center [564, 524] width 87 height 26
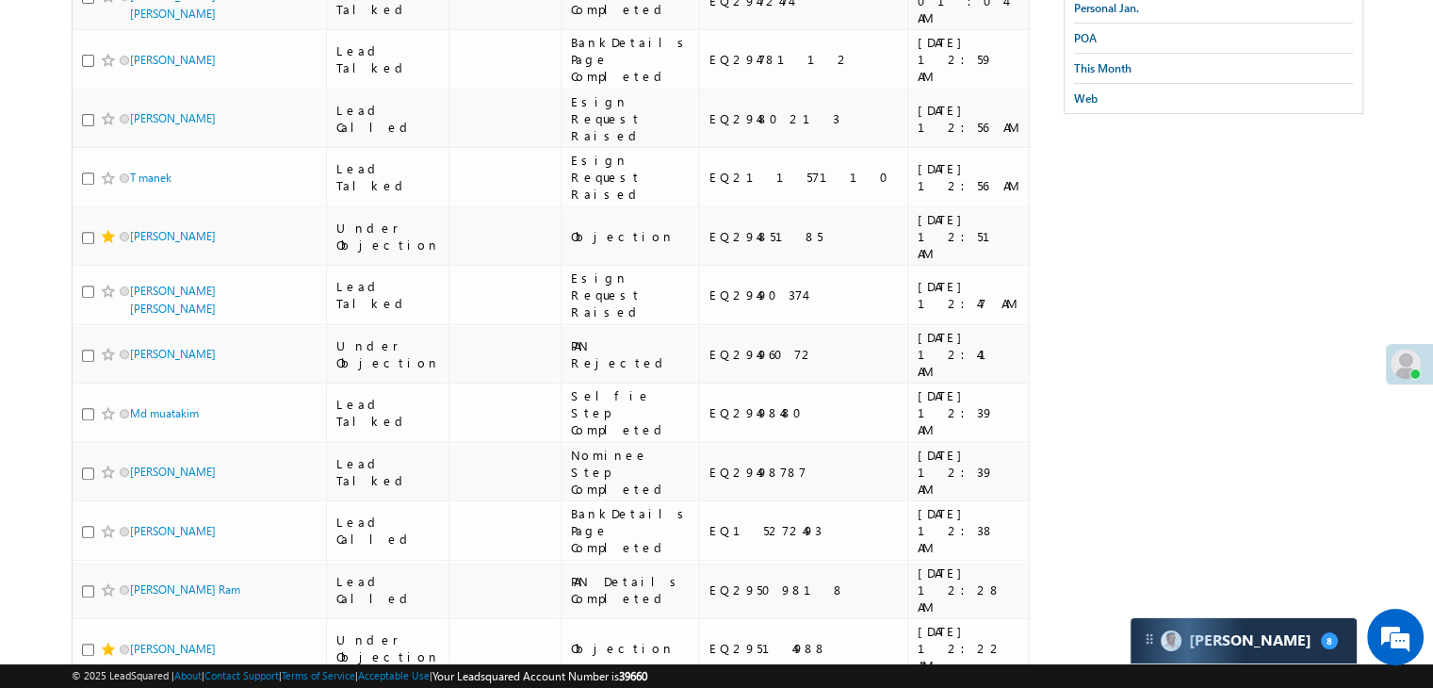
scroll to position [753, 0]
checkbox input "true"
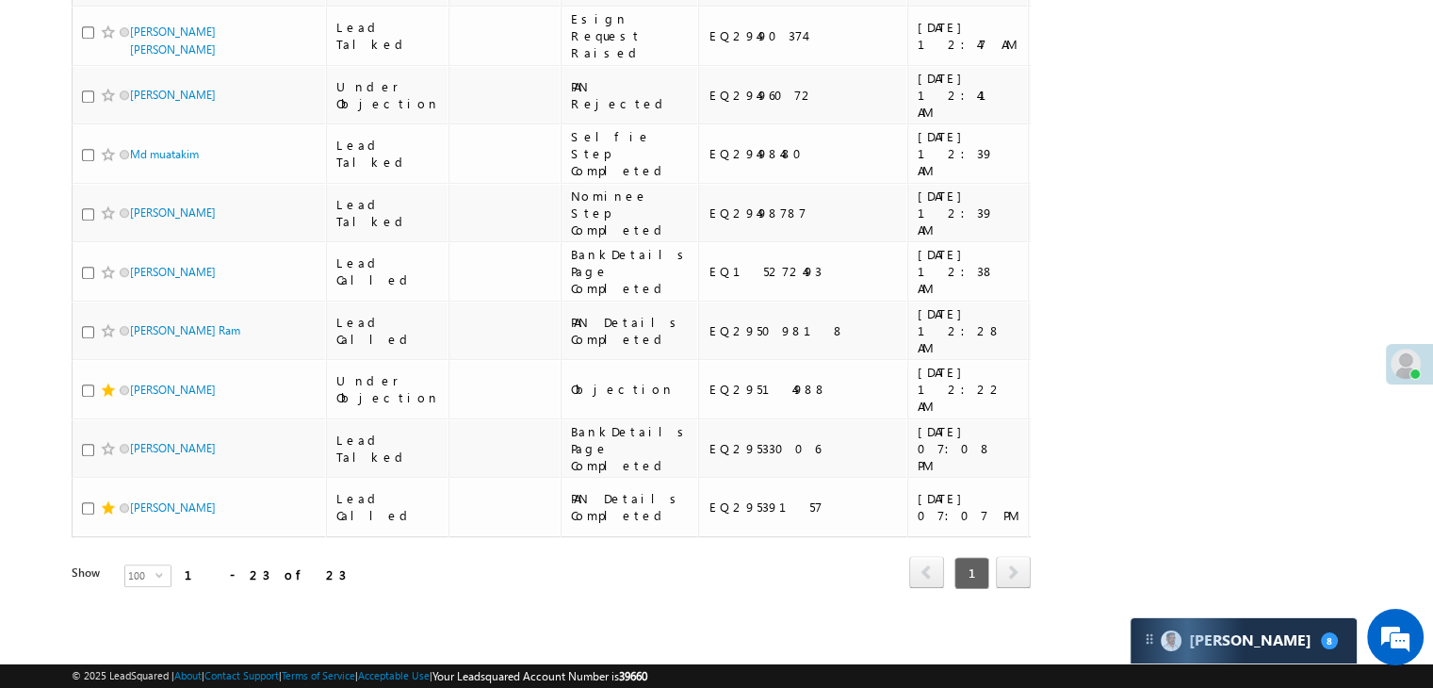
scroll to position [1224, 0]
checkbox input "true"
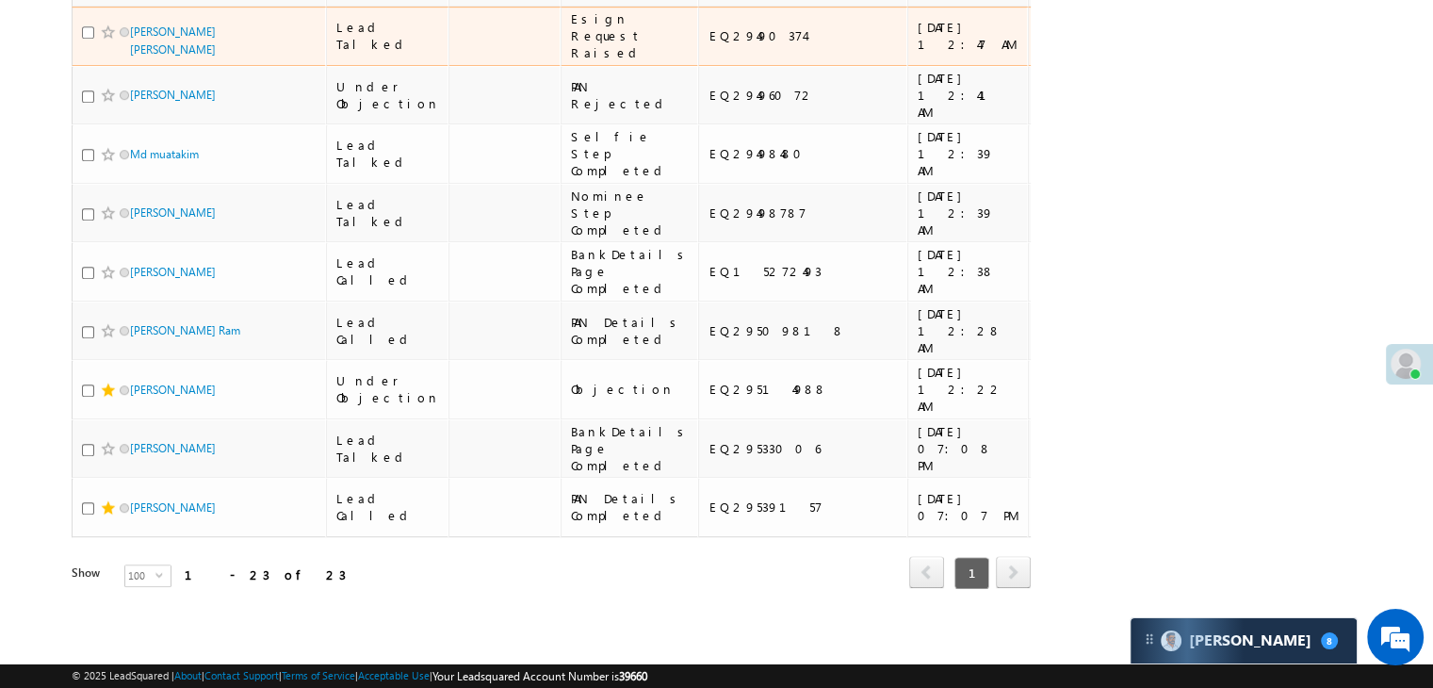
click at [82, 39] on input "checkbox" at bounding box center [88, 32] width 12 height 12
checkbox input "true"
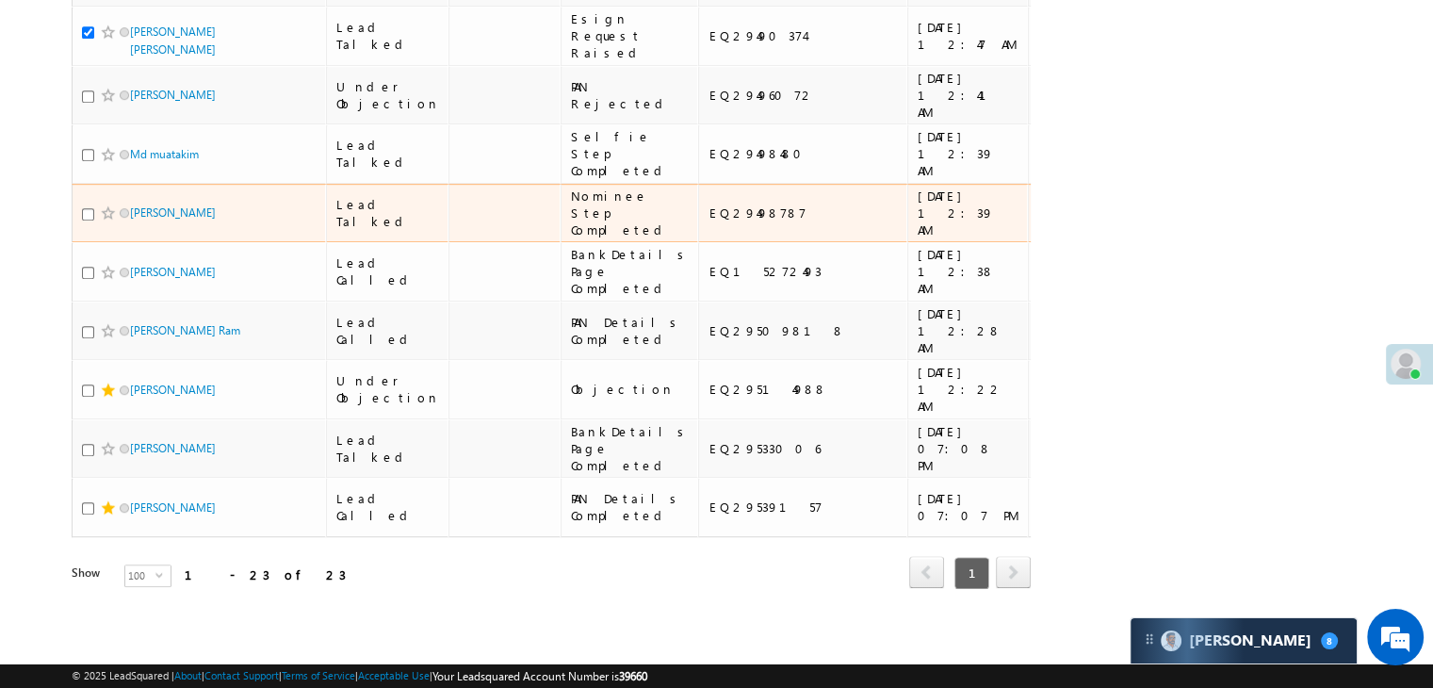
scroll to position [1789, 0]
click at [87, 220] on input "checkbox" at bounding box center [88, 214] width 12 height 12
checkbox input "true"
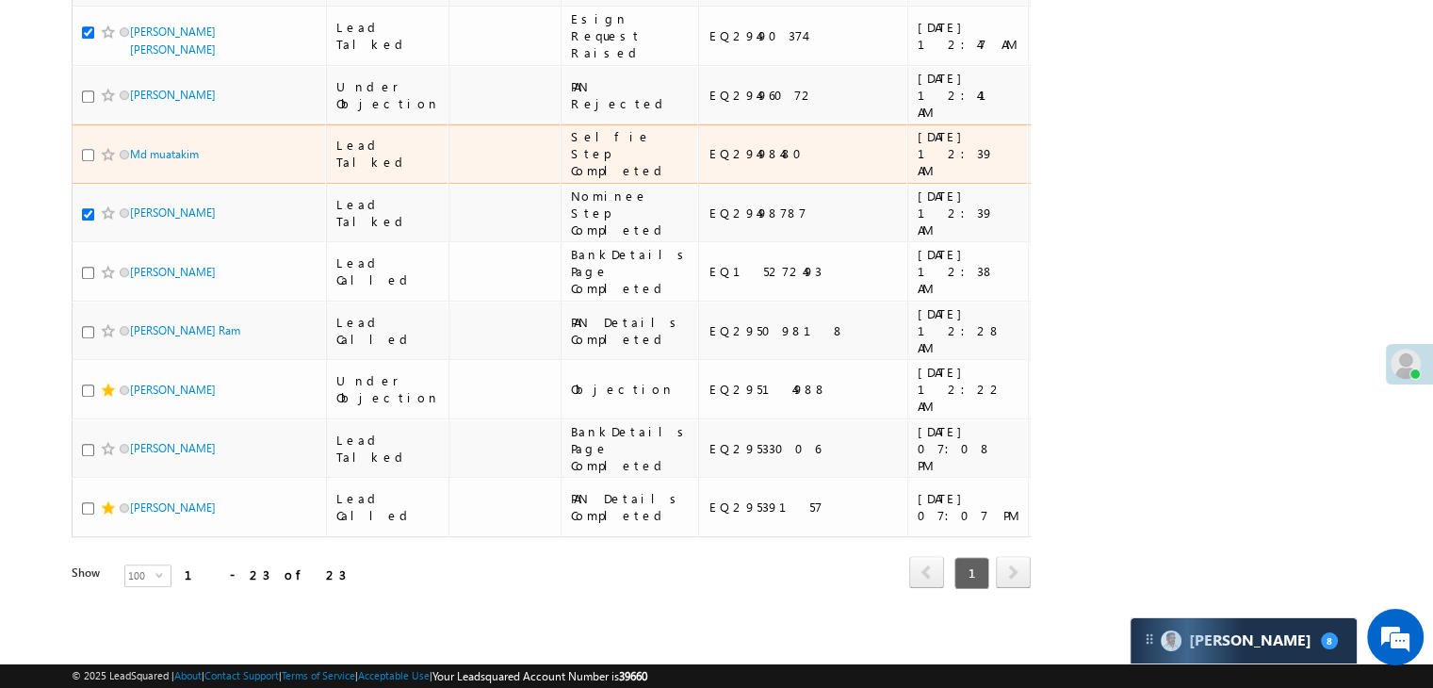
click at [91, 161] on input "checkbox" at bounding box center [88, 155] width 12 height 12
checkbox input "true"
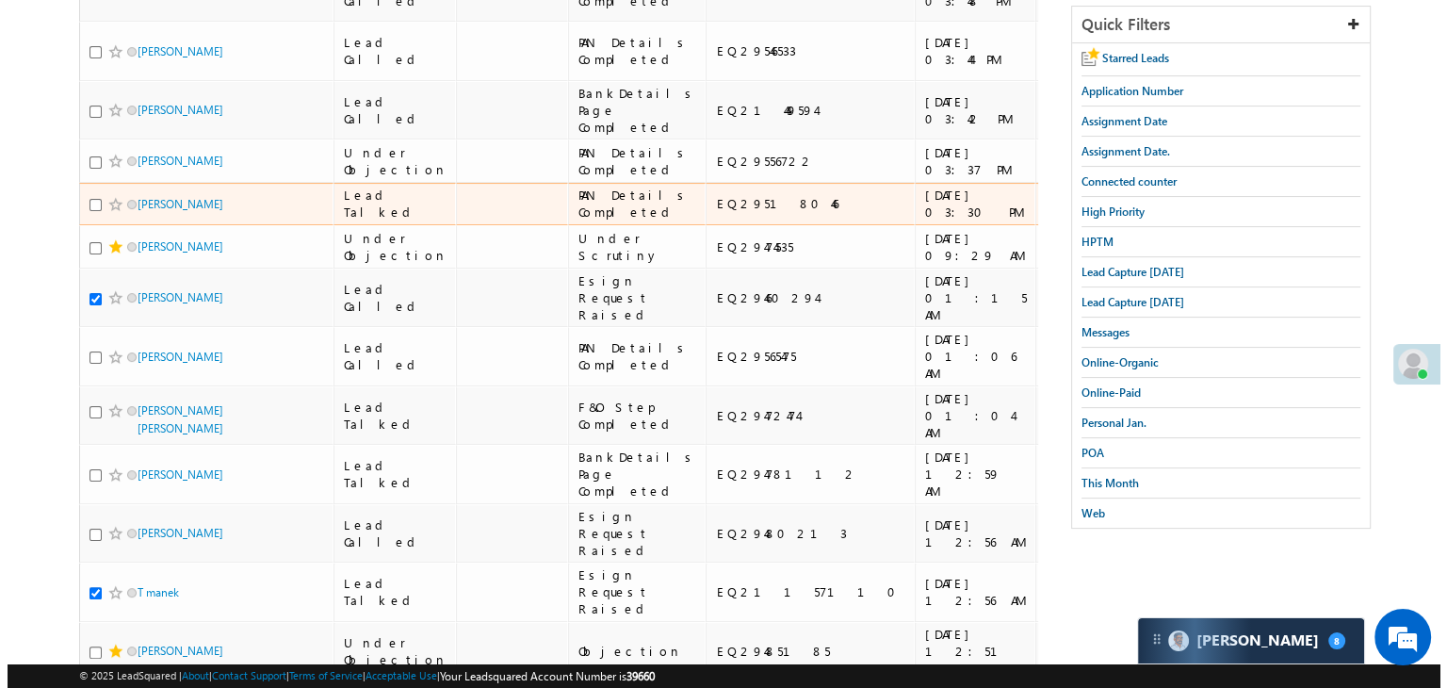
scroll to position [0, 0]
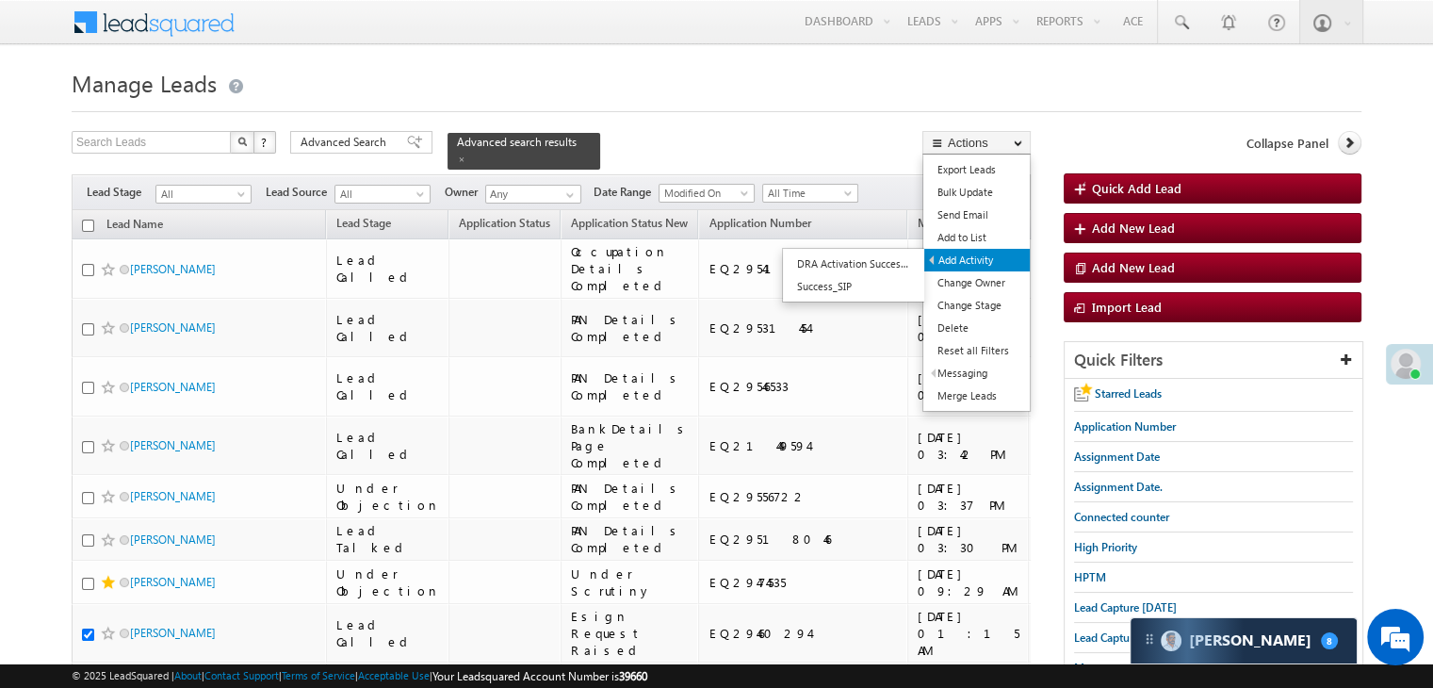
click at [972, 259] on link "Add Activity" at bounding box center [976, 260] width 105 height 23
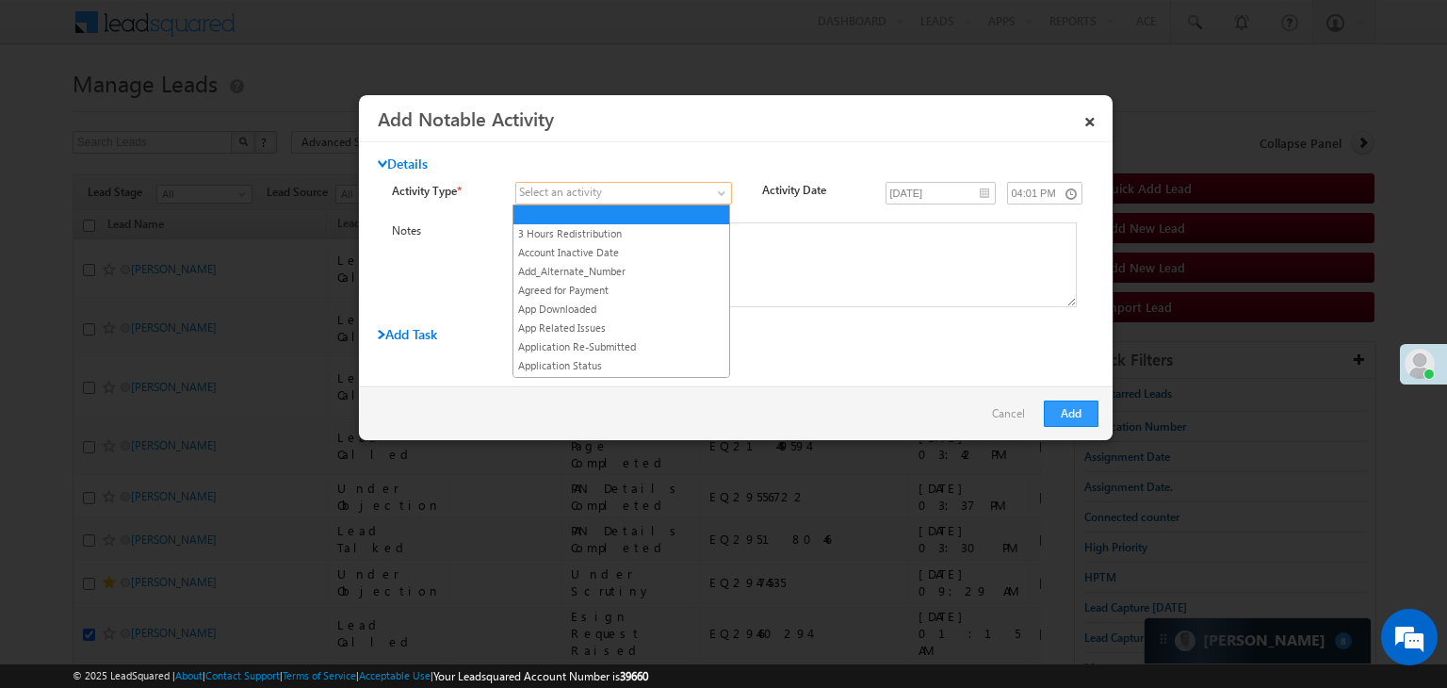
click at [691, 187] on span at bounding box center [612, 193] width 192 height 17
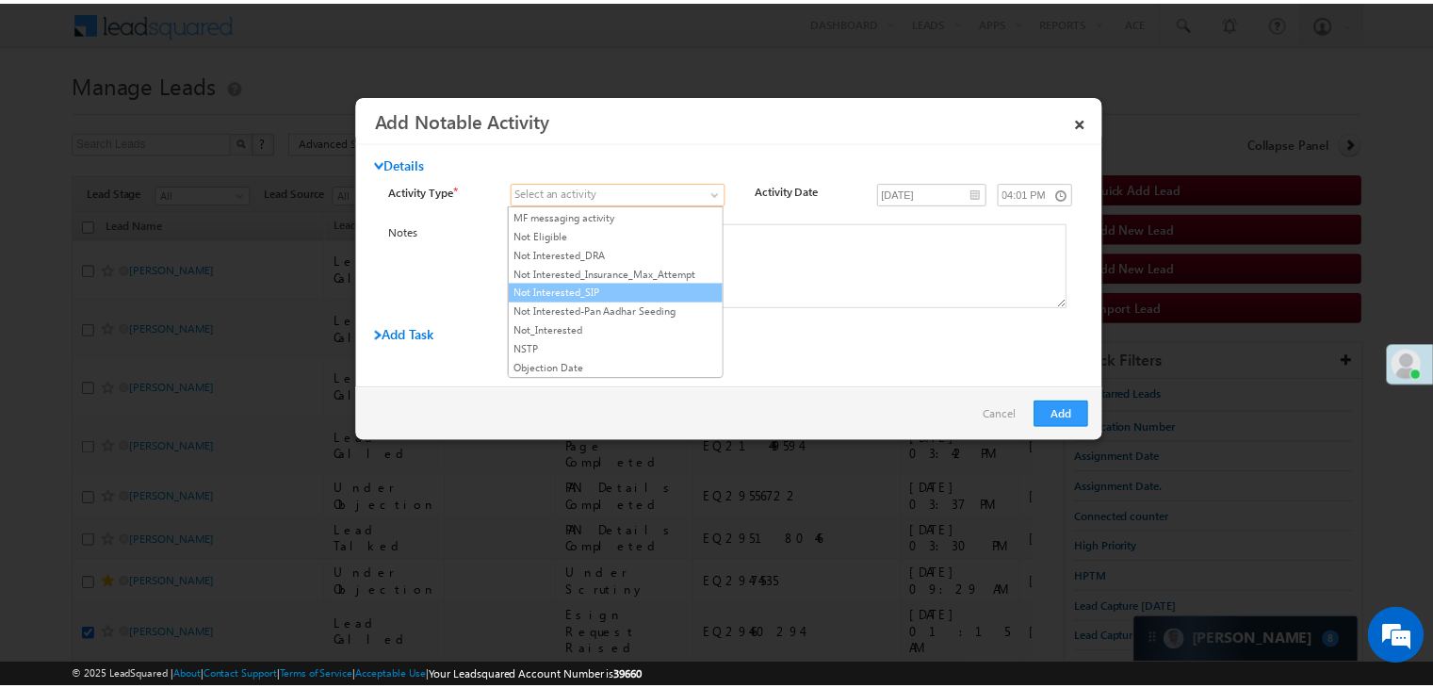
scroll to position [1601, 0]
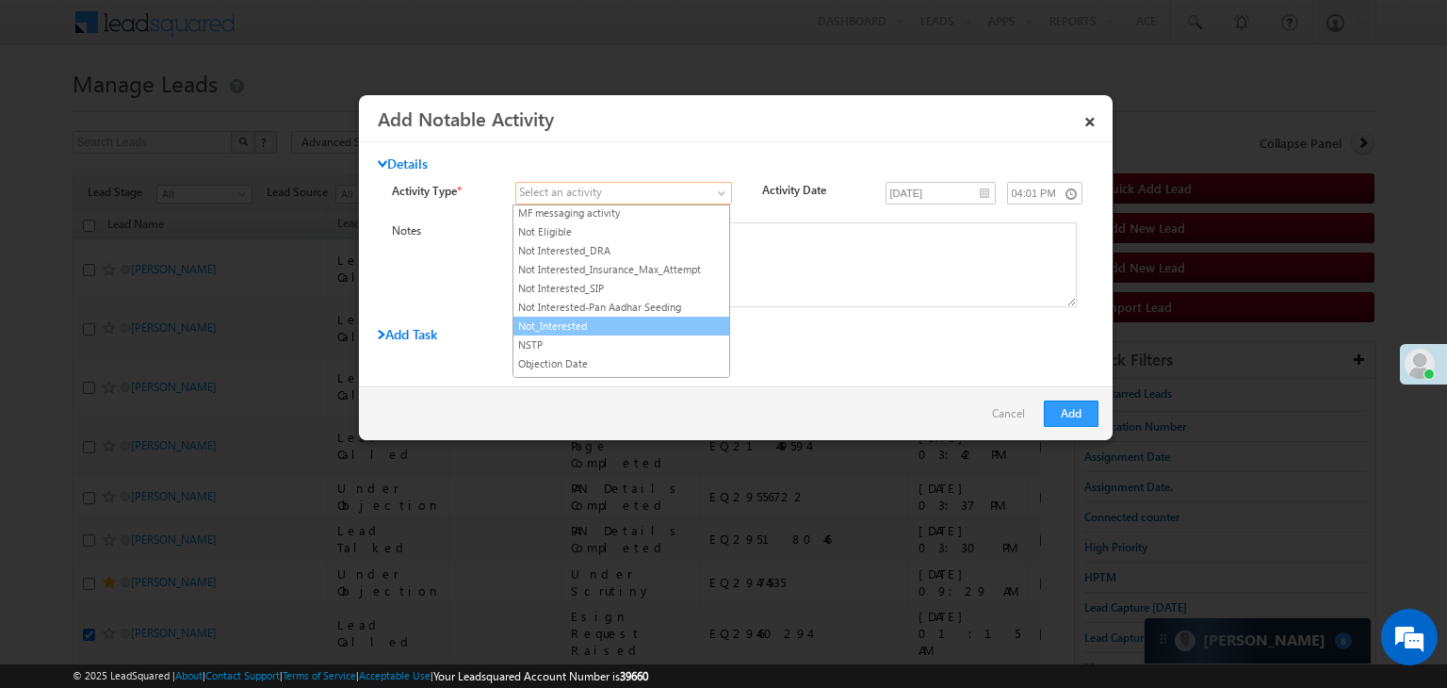
click at [654, 317] on link "Not_Interested" at bounding box center [621, 325] width 216 height 17
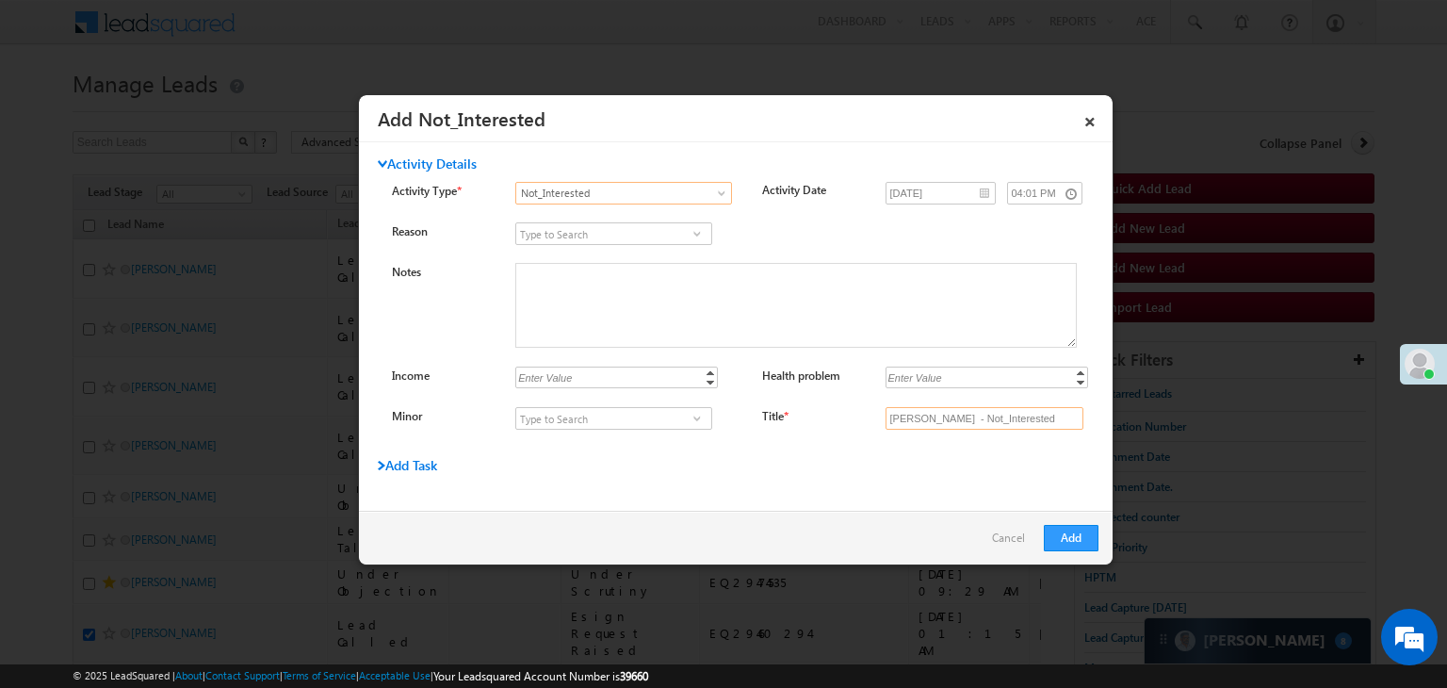
click at [968, 419] on input "Gangwar Yogesh - Not_Interested" at bounding box center [984, 418] width 198 height 23
click at [968, 419] on input "Title *" at bounding box center [984, 418] width 198 height 23
type input "na"
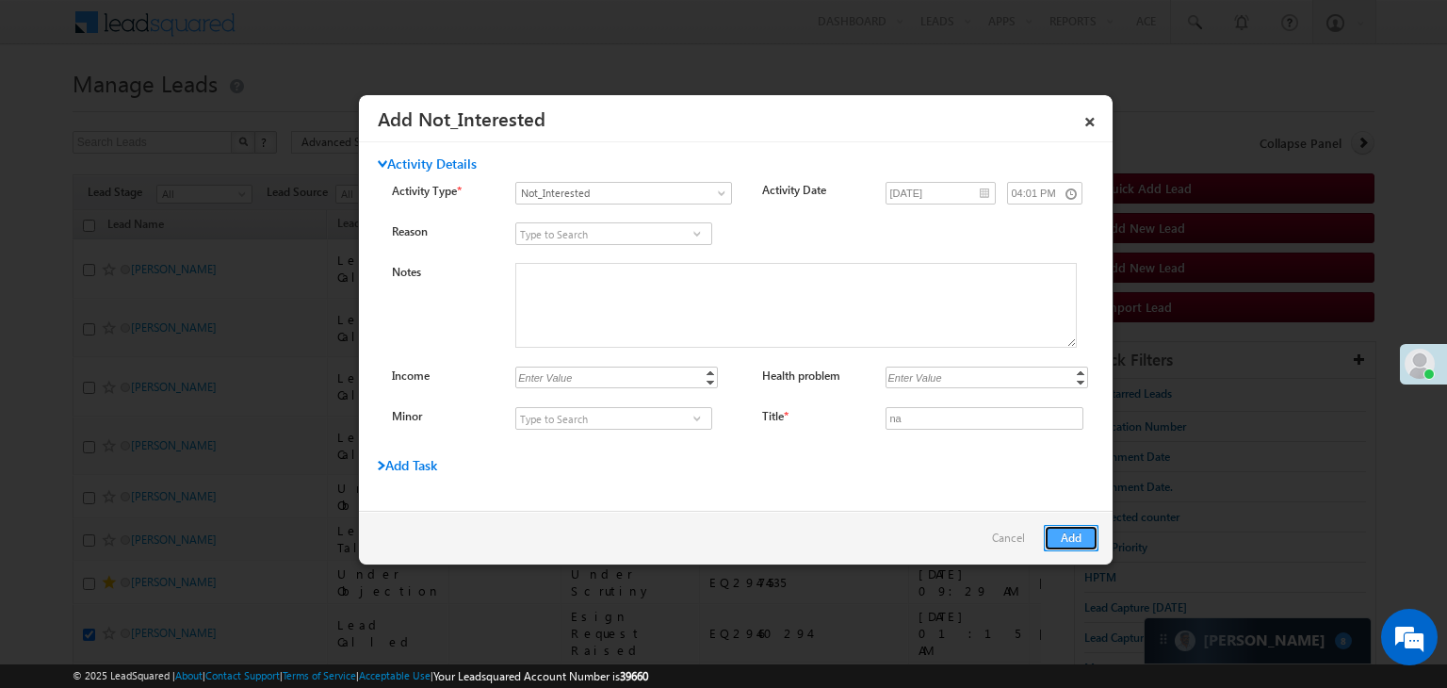
click at [1072, 536] on button "Add" at bounding box center [1071, 538] width 55 height 26
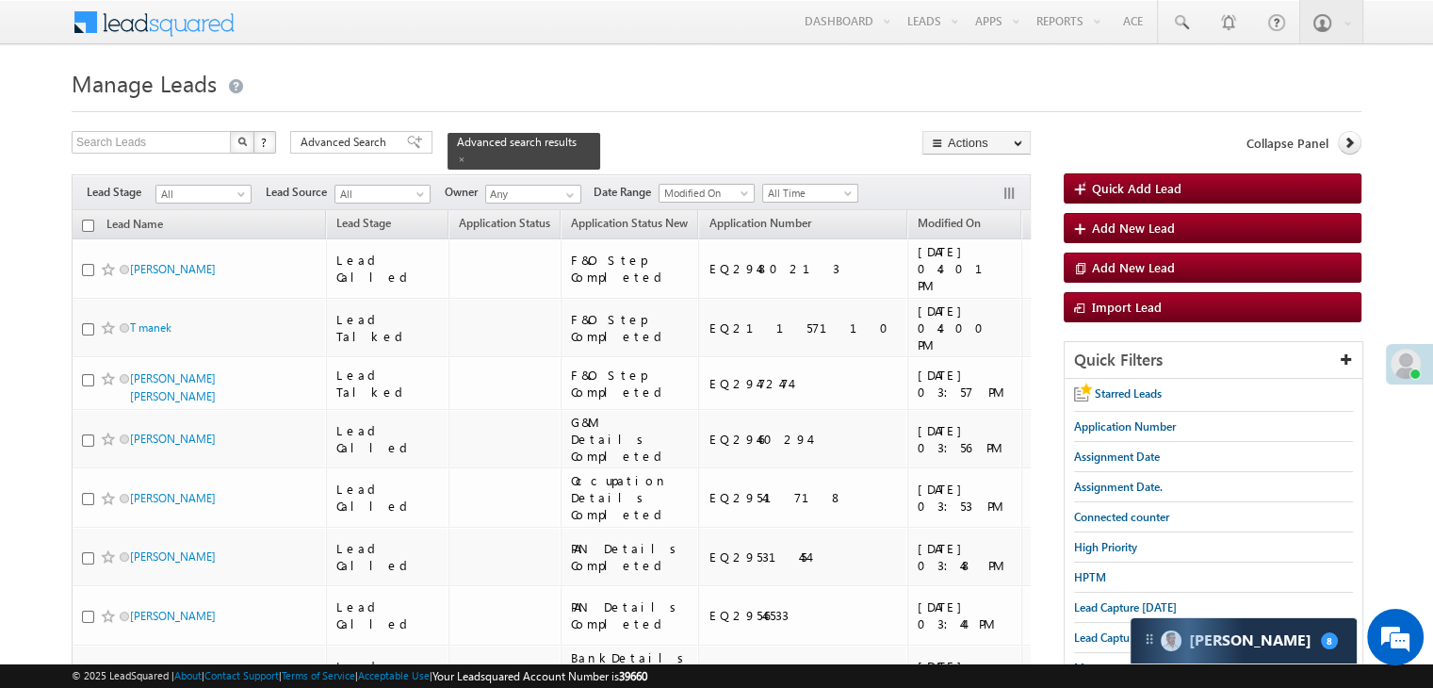
drag, startPoint x: 336, startPoint y: 139, endPoint x: 371, endPoint y: 258, distance: 123.7
click at [336, 139] on span "Advanced Search" at bounding box center [345, 142] width 91 height 17
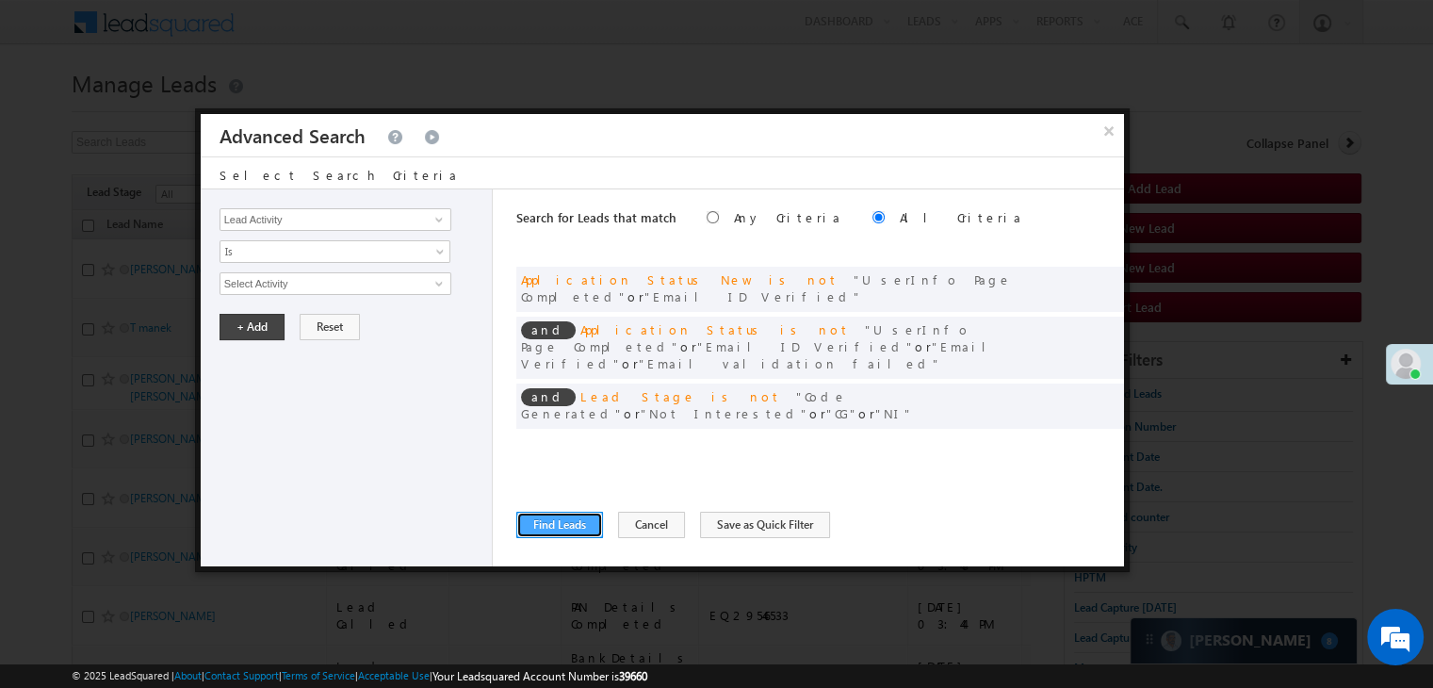
click at [539, 529] on button "Find Leads" at bounding box center [559, 524] width 87 height 26
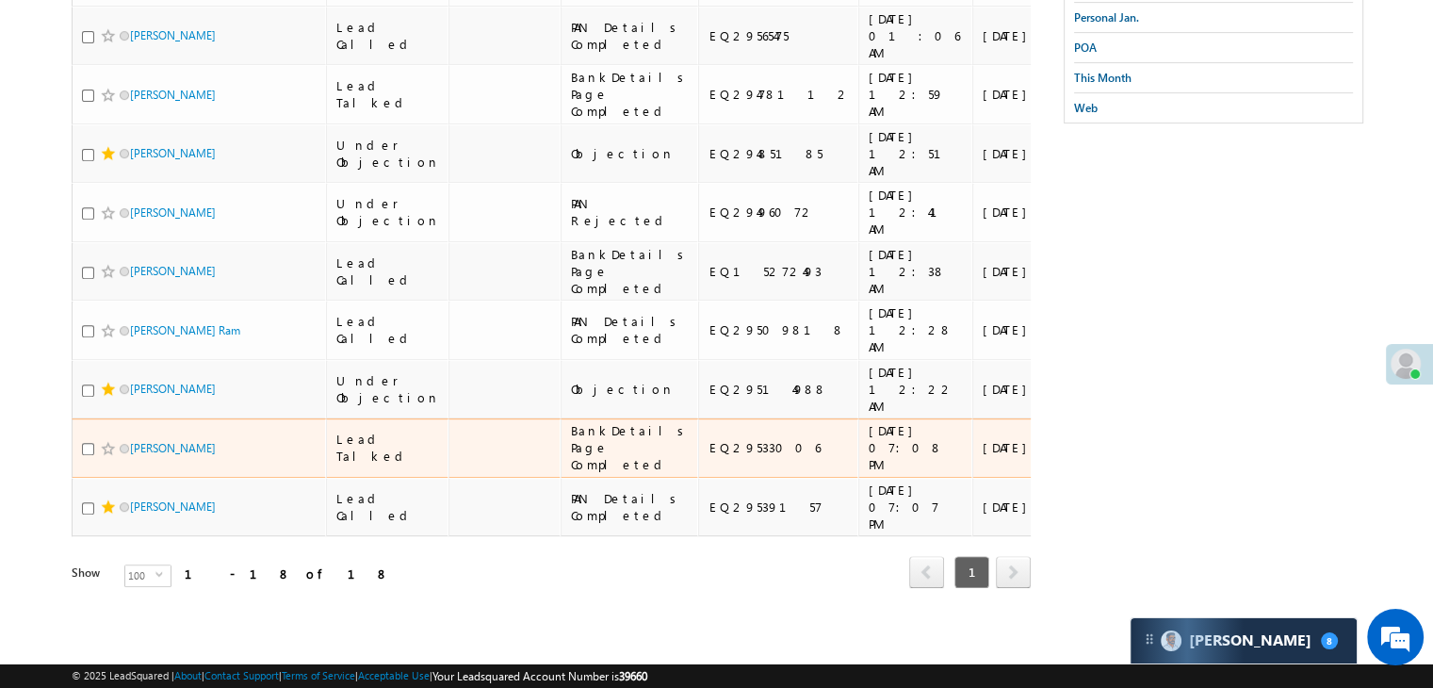
scroll to position [1673, 0]
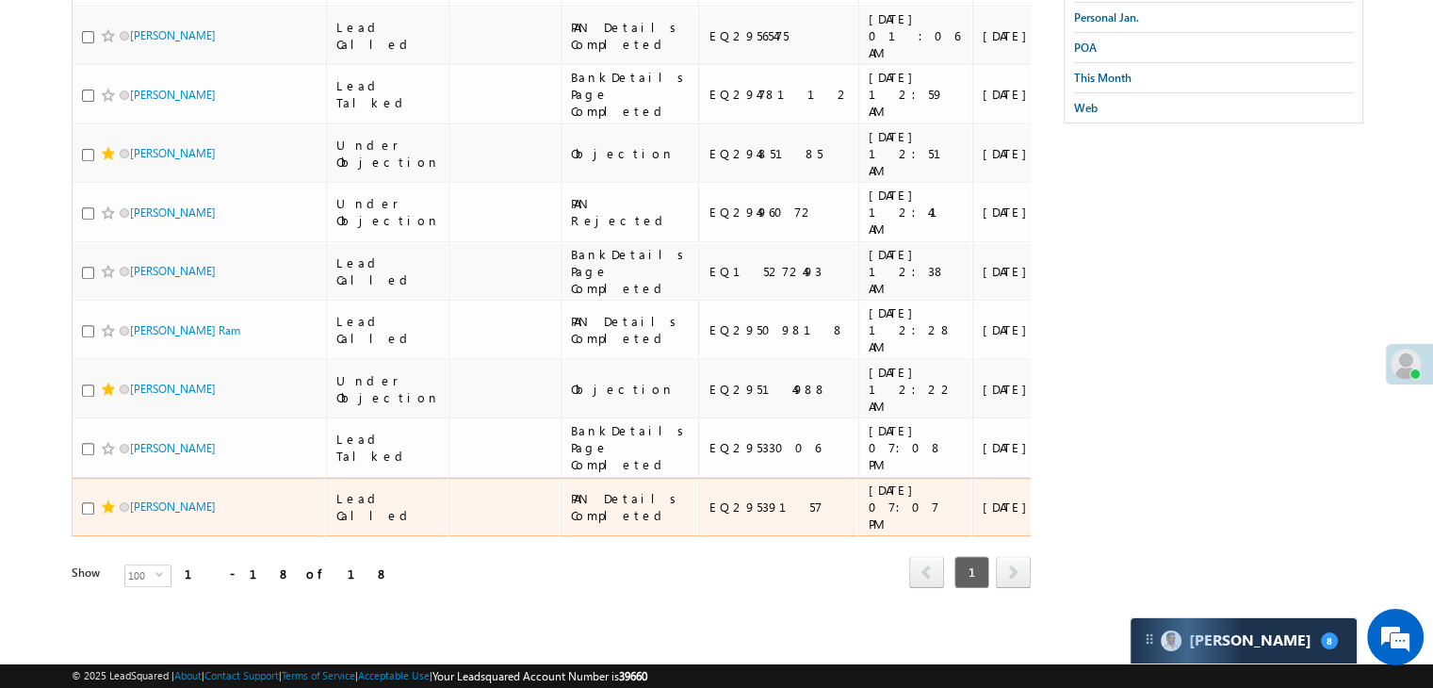
click at [105, 499] on span at bounding box center [108, 506] width 15 height 15
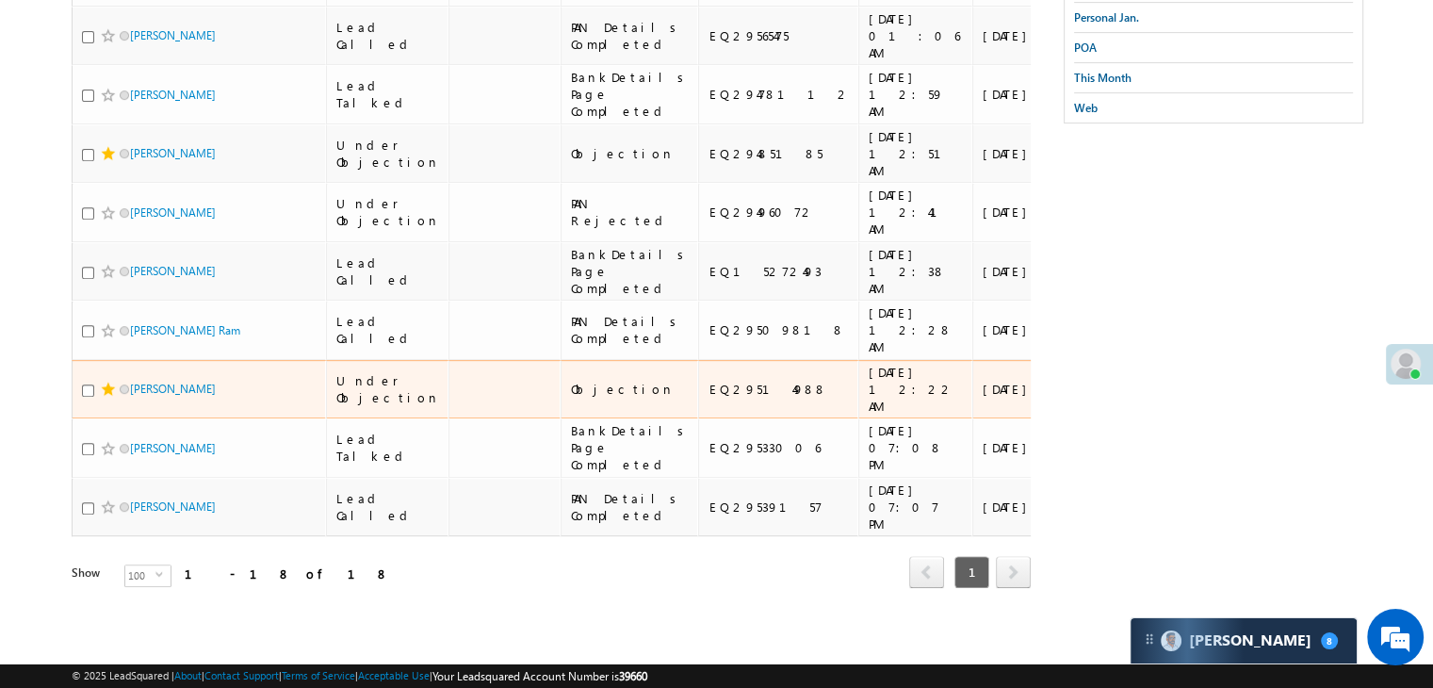
click at [102, 381] on span at bounding box center [108, 388] width 15 height 15
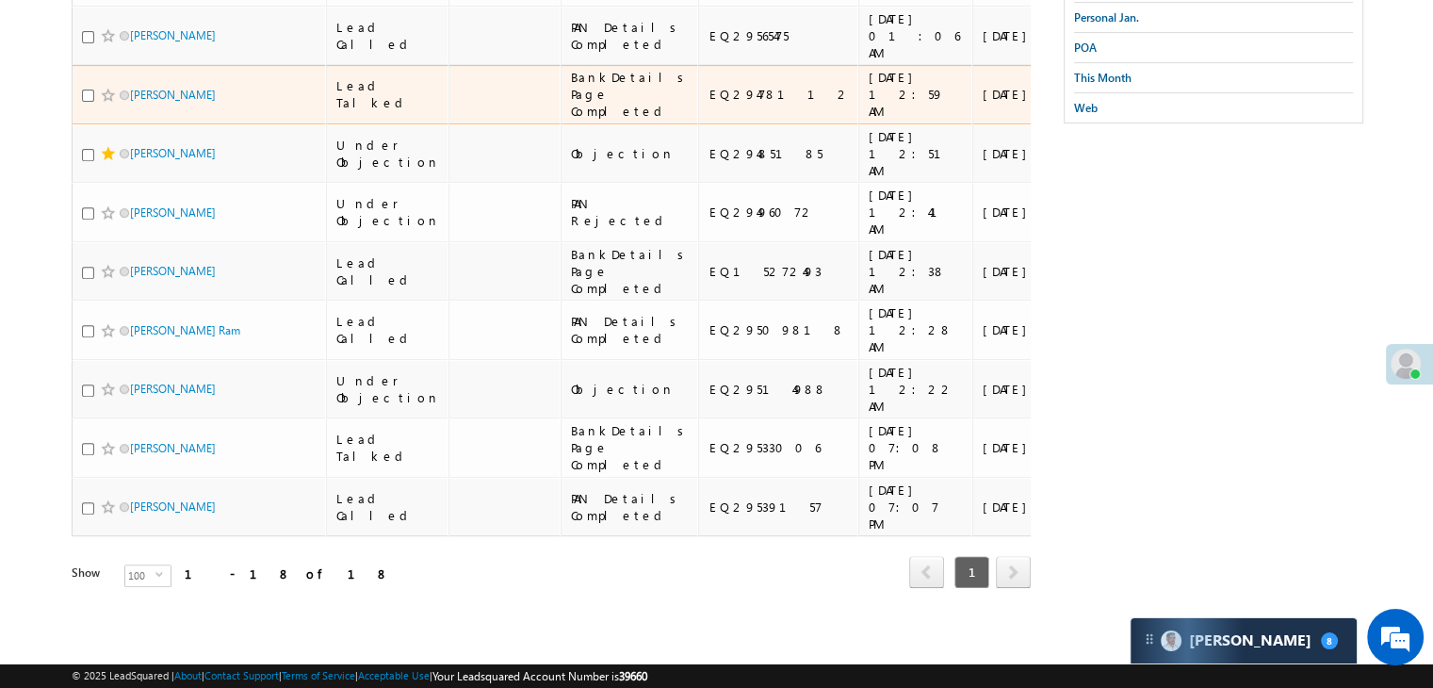
scroll to position [1013, 0]
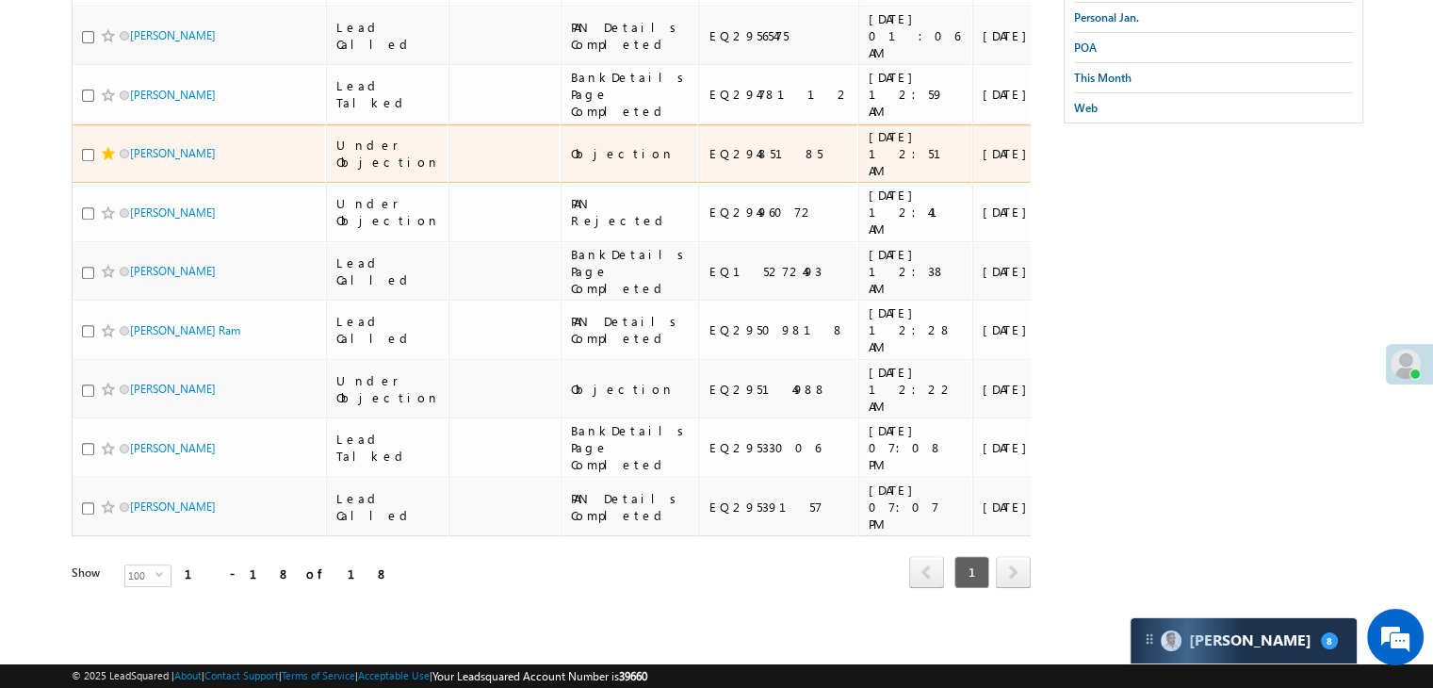
click at [105, 161] on span at bounding box center [108, 153] width 15 height 15
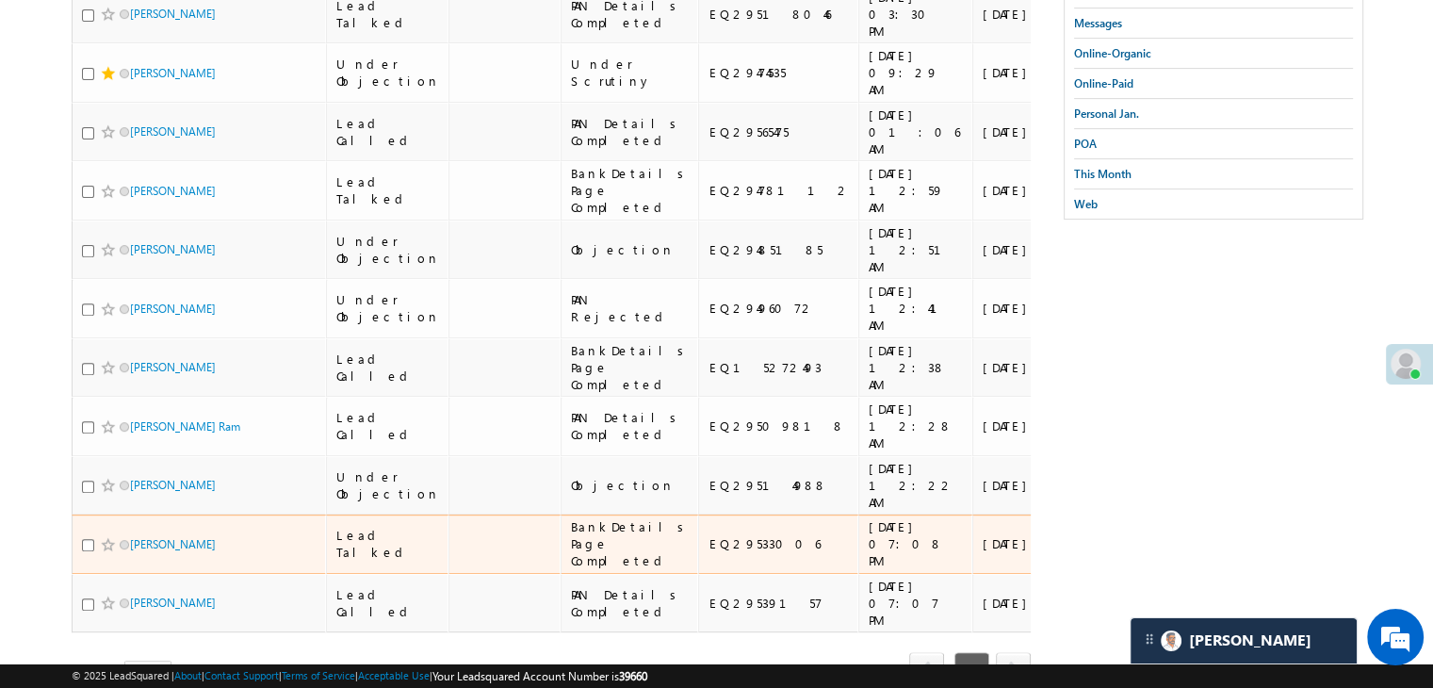
scroll to position [637, 0]
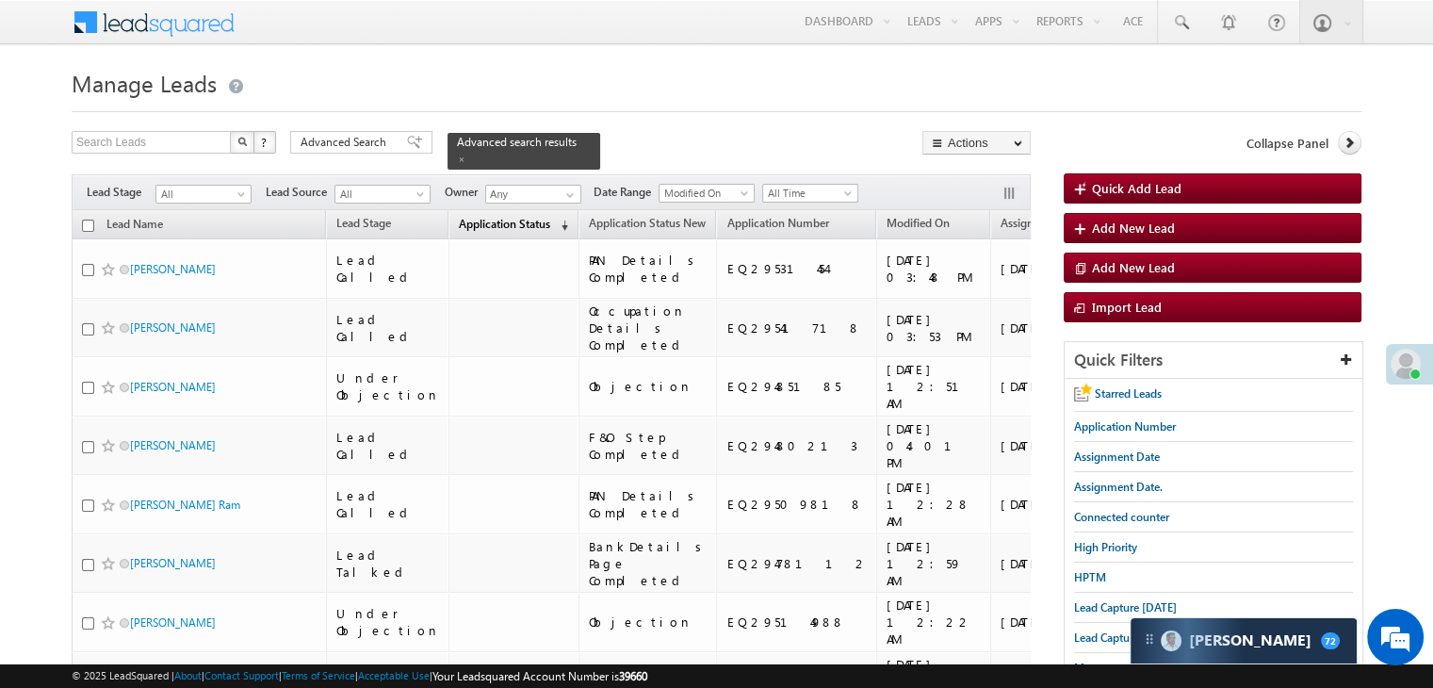
click at [467, 217] on span "Application Status" at bounding box center [504, 224] width 91 height 14
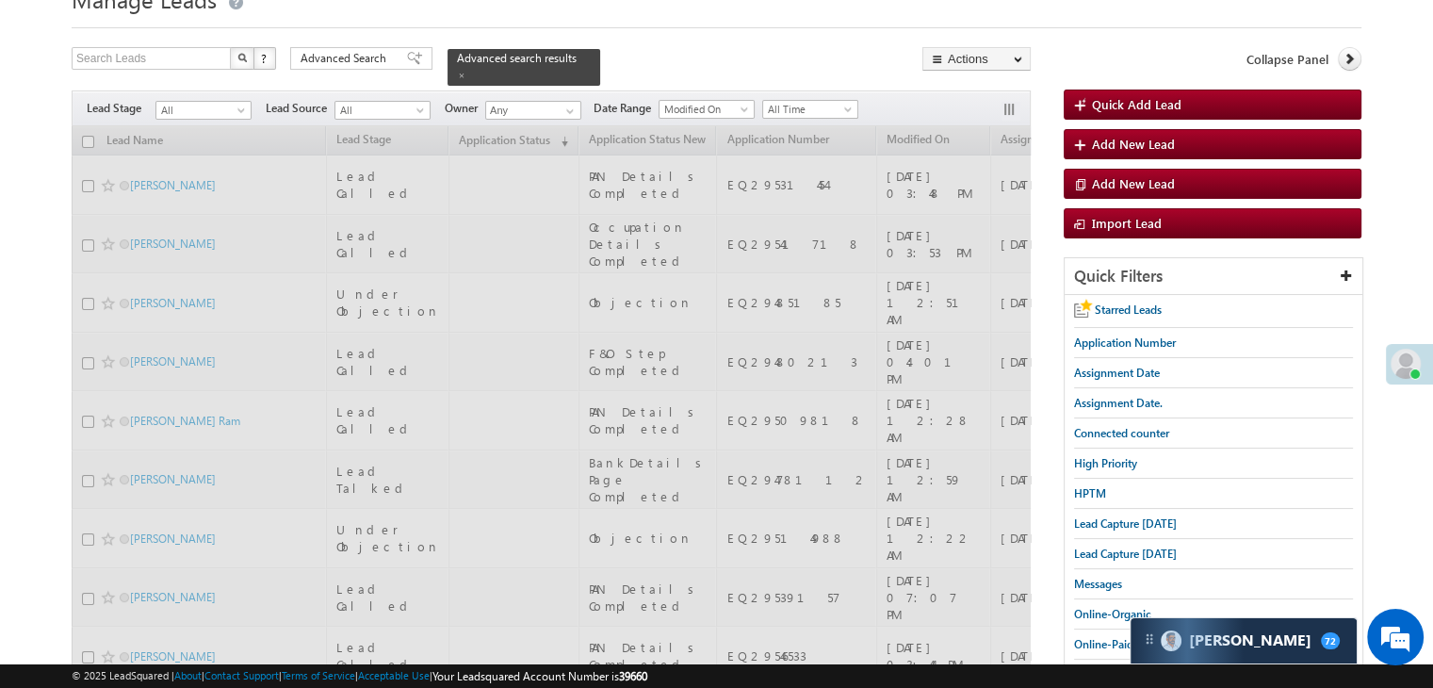
scroll to position [94, 0]
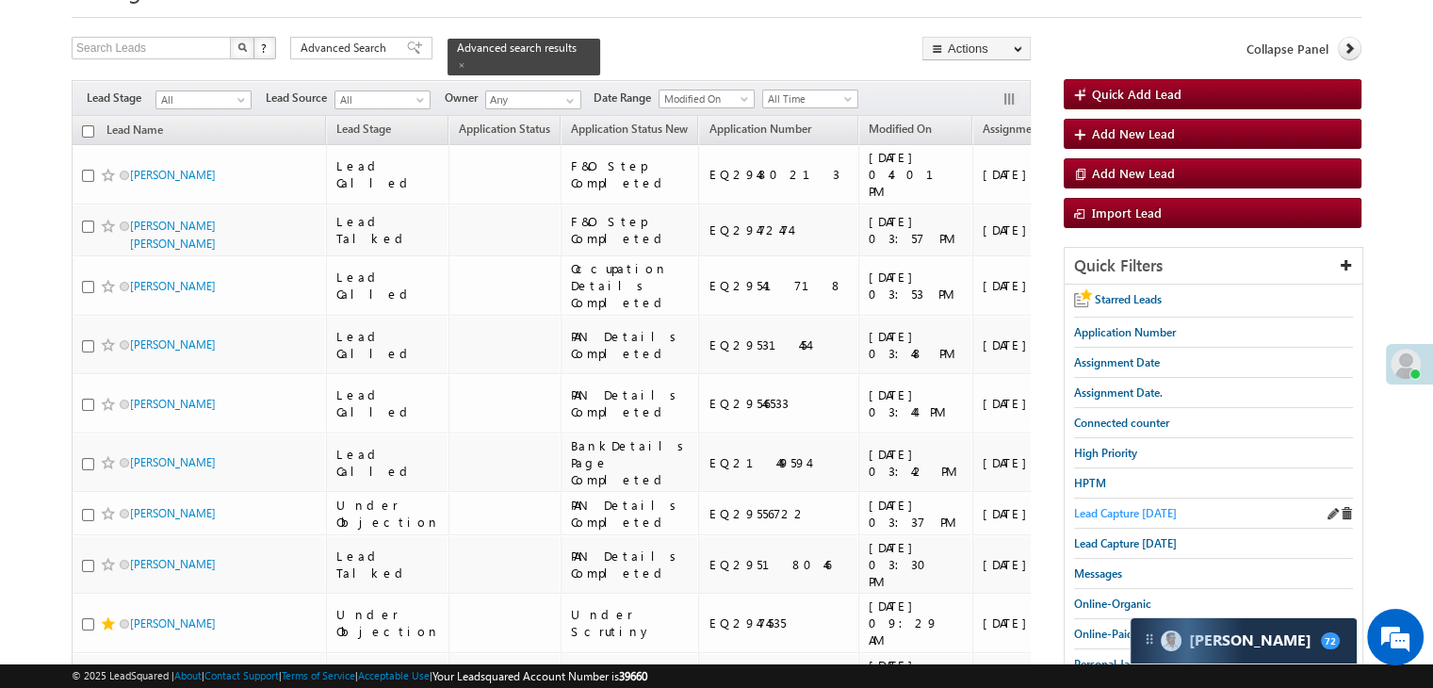
click at [1105, 506] on span "Lead Capture [DATE]" at bounding box center [1125, 513] width 103 height 14
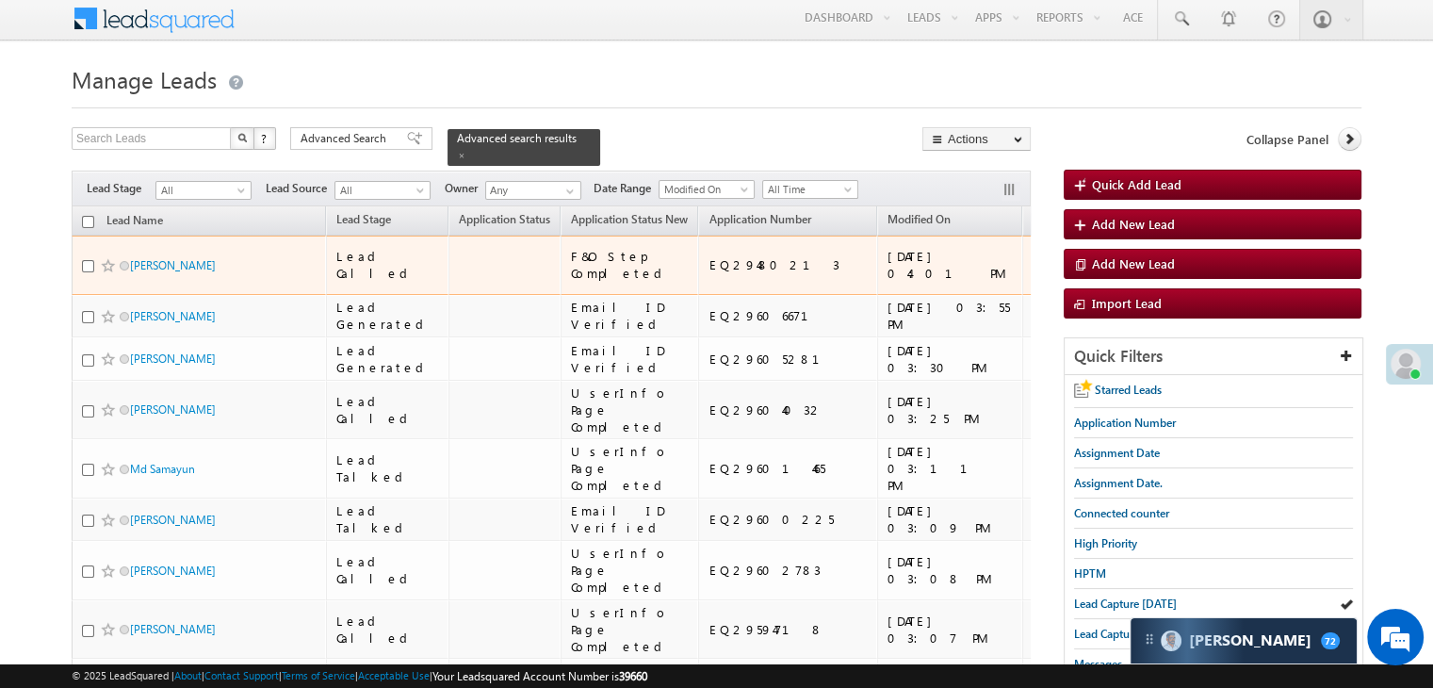
scroll to position [0, 0]
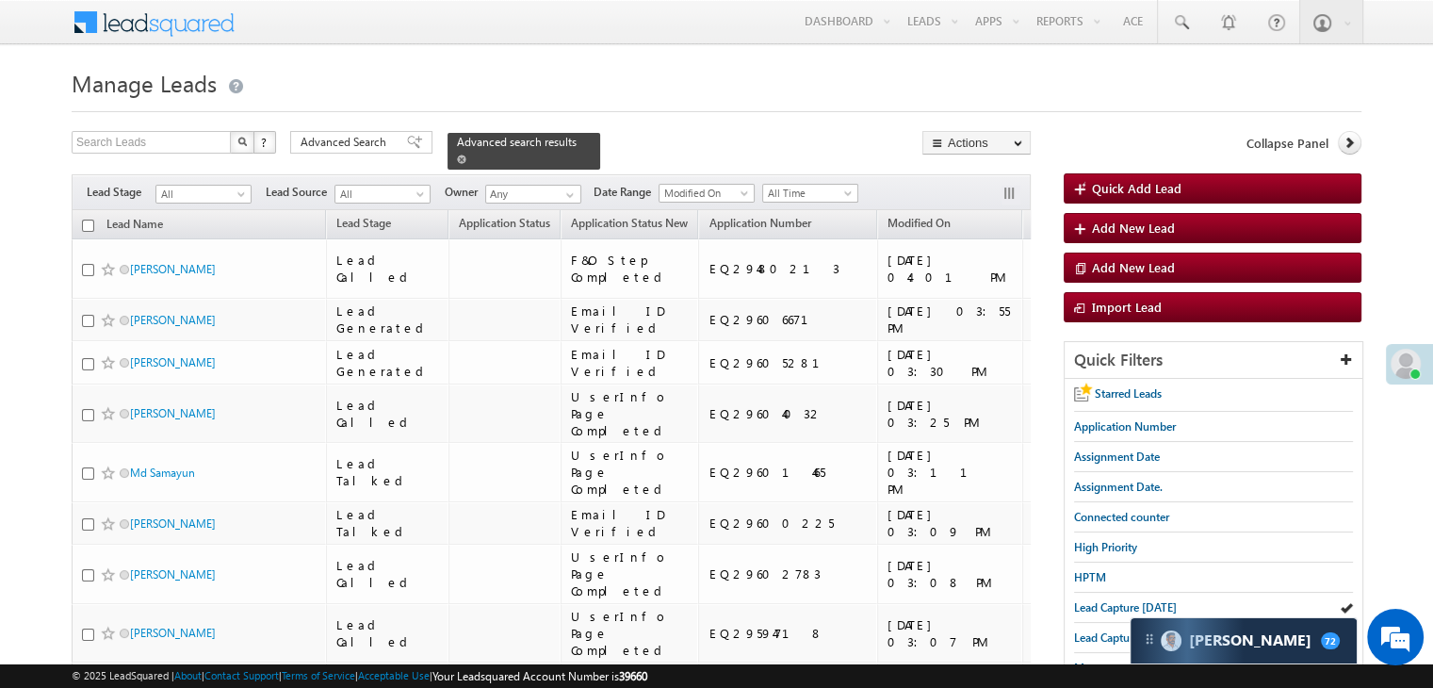
click at [466, 154] on span at bounding box center [461, 158] width 9 height 9
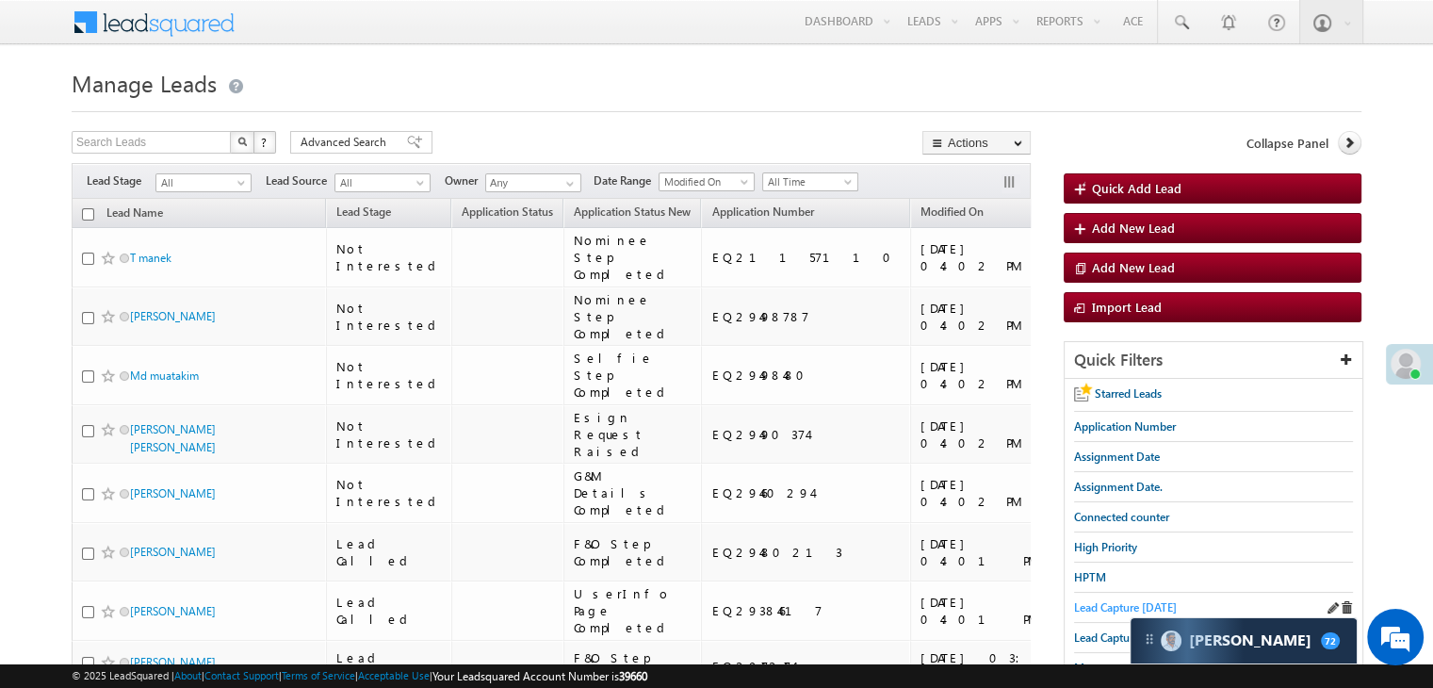
click at [1104, 600] on span "Lead Capture [DATE]" at bounding box center [1125, 607] width 103 height 14
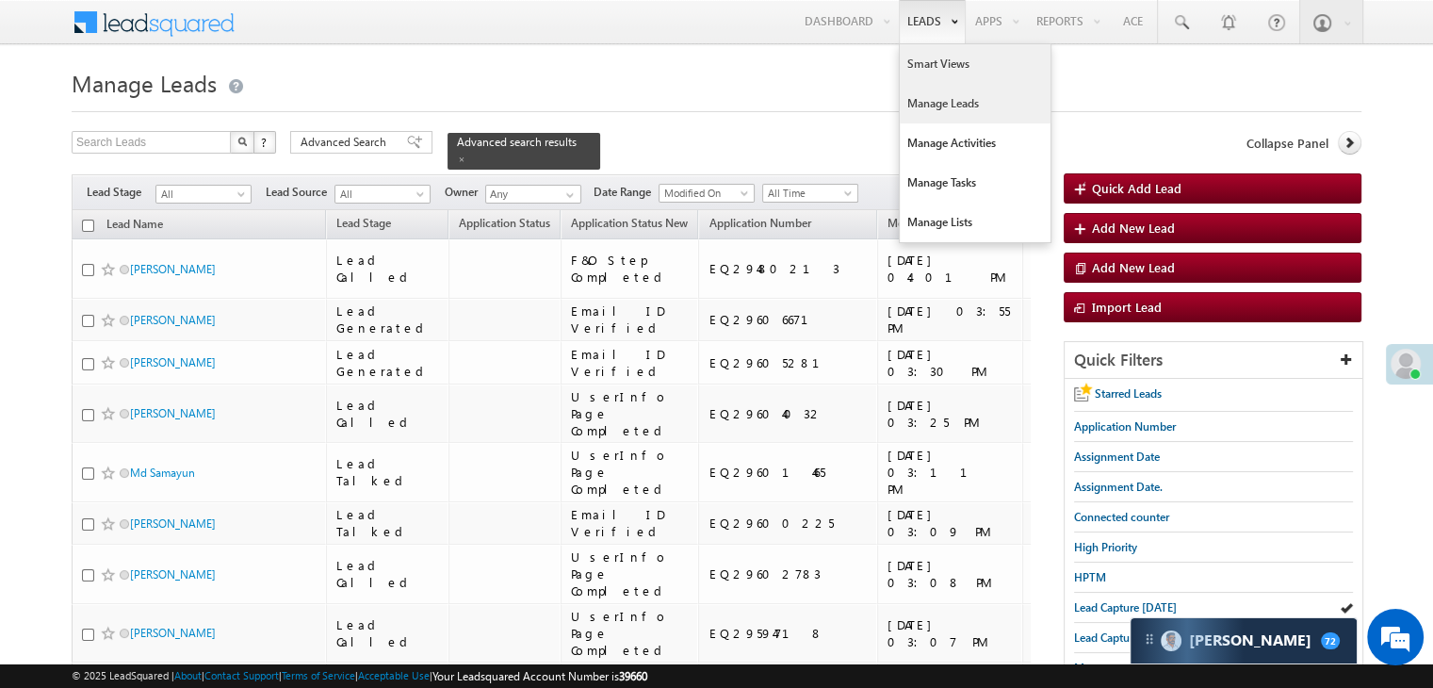
click at [922, 62] on link "Smart Views" at bounding box center [974, 64] width 151 height 40
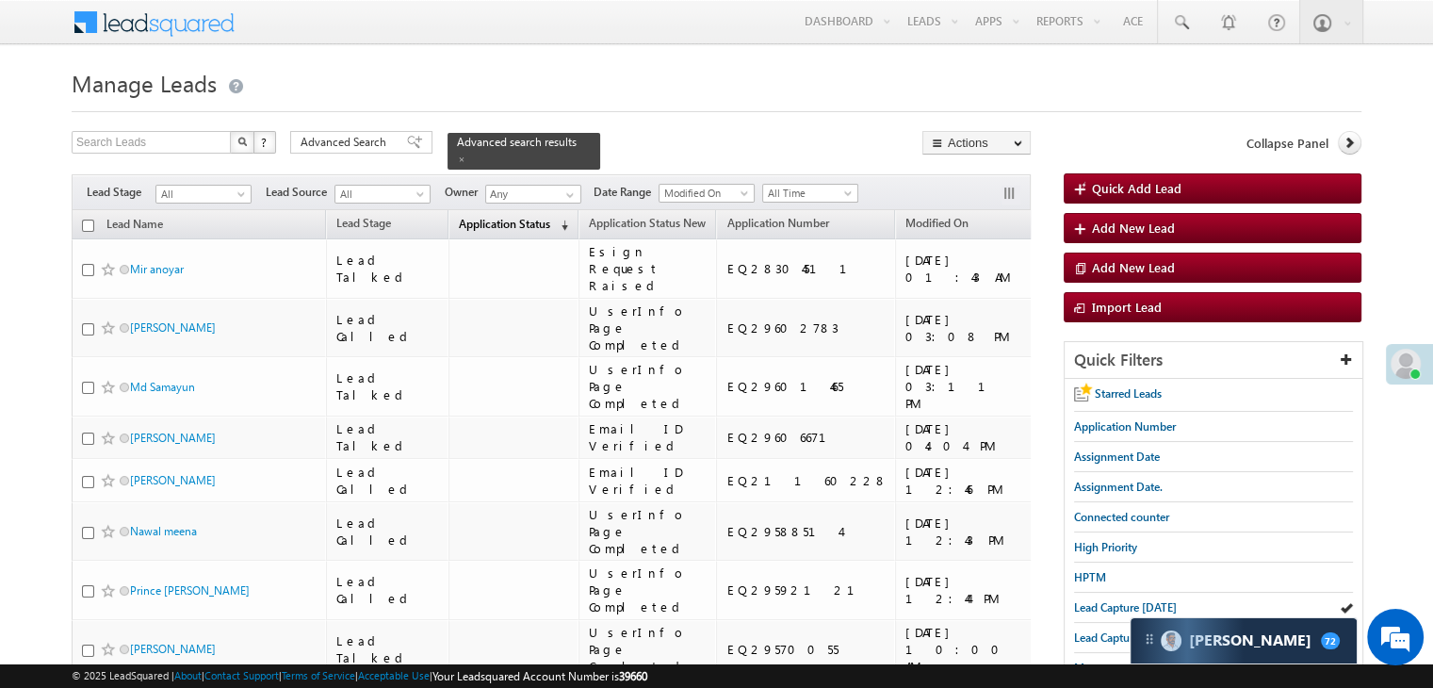
click at [459, 217] on span "Application Status" at bounding box center [504, 224] width 91 height 14
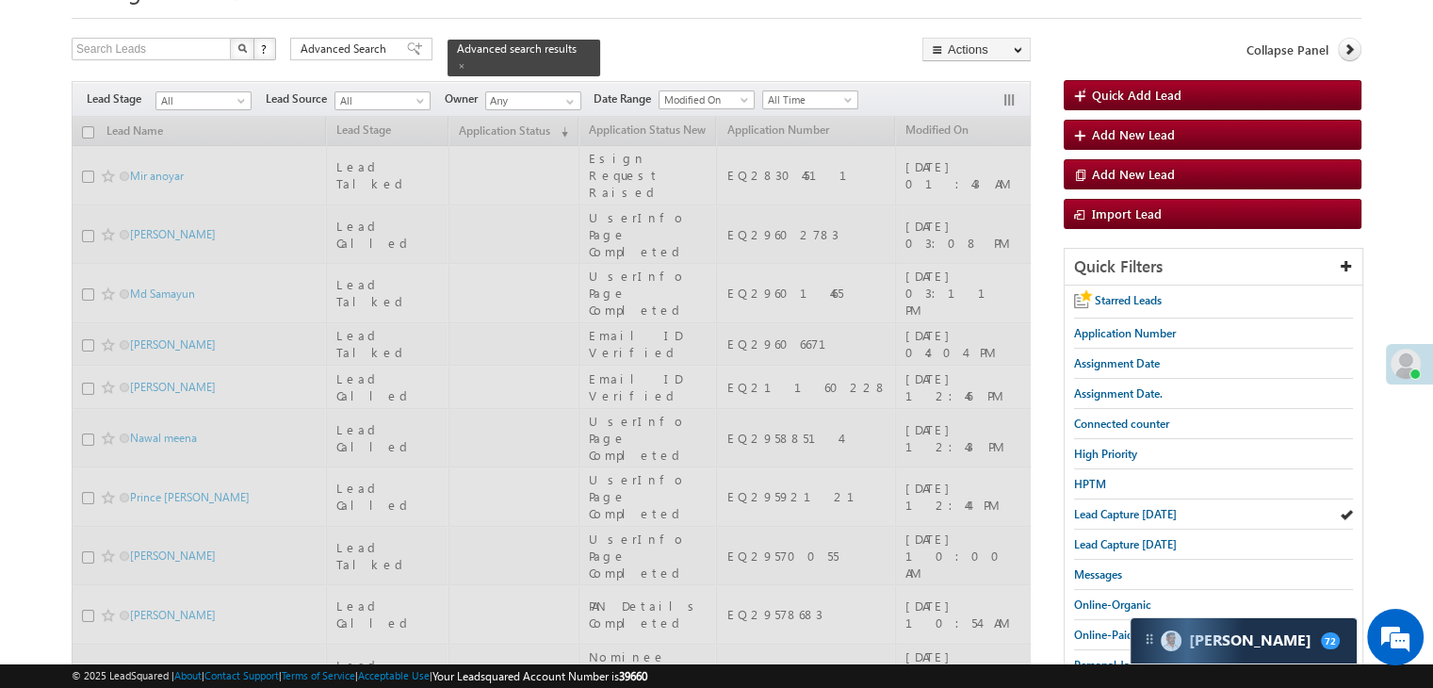
scroll to position [94, 0]
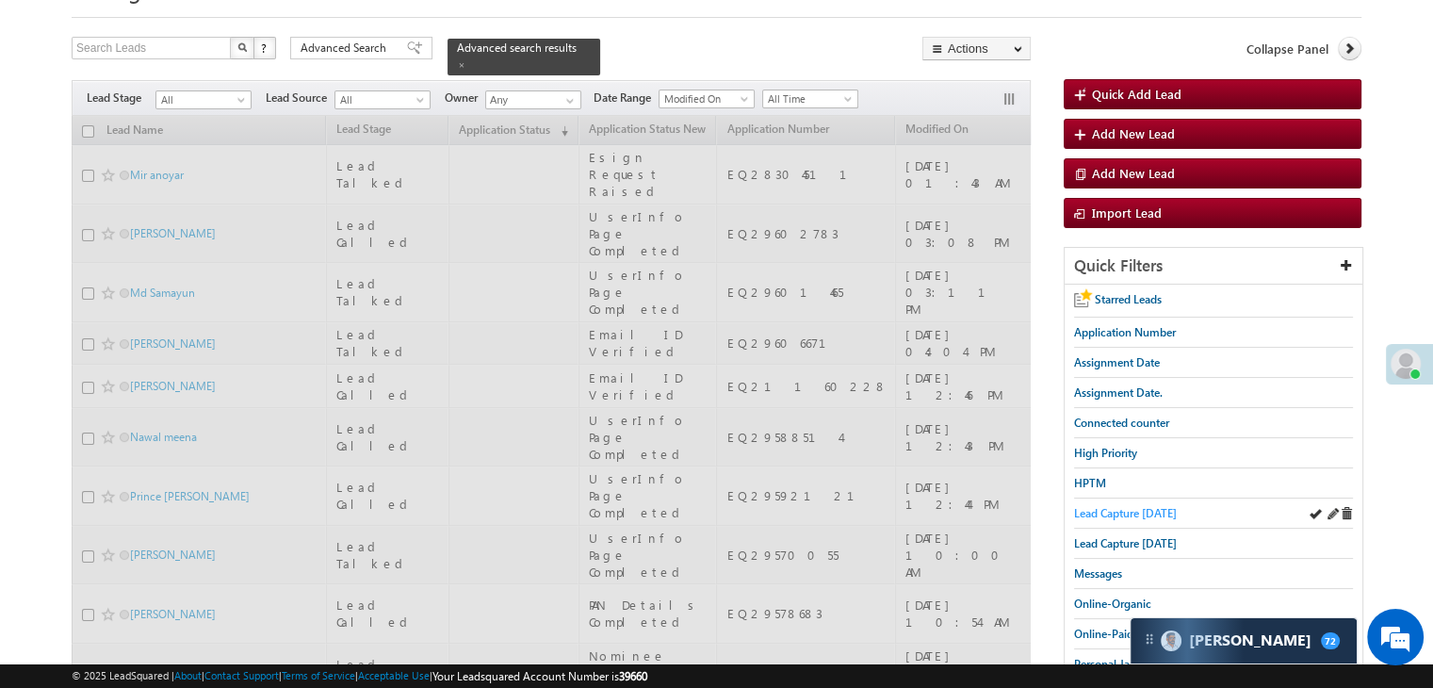
click at [1141, 512] on span "Lead Capture [DATE]" at bounding box center [1125, 513] width 103 height 14
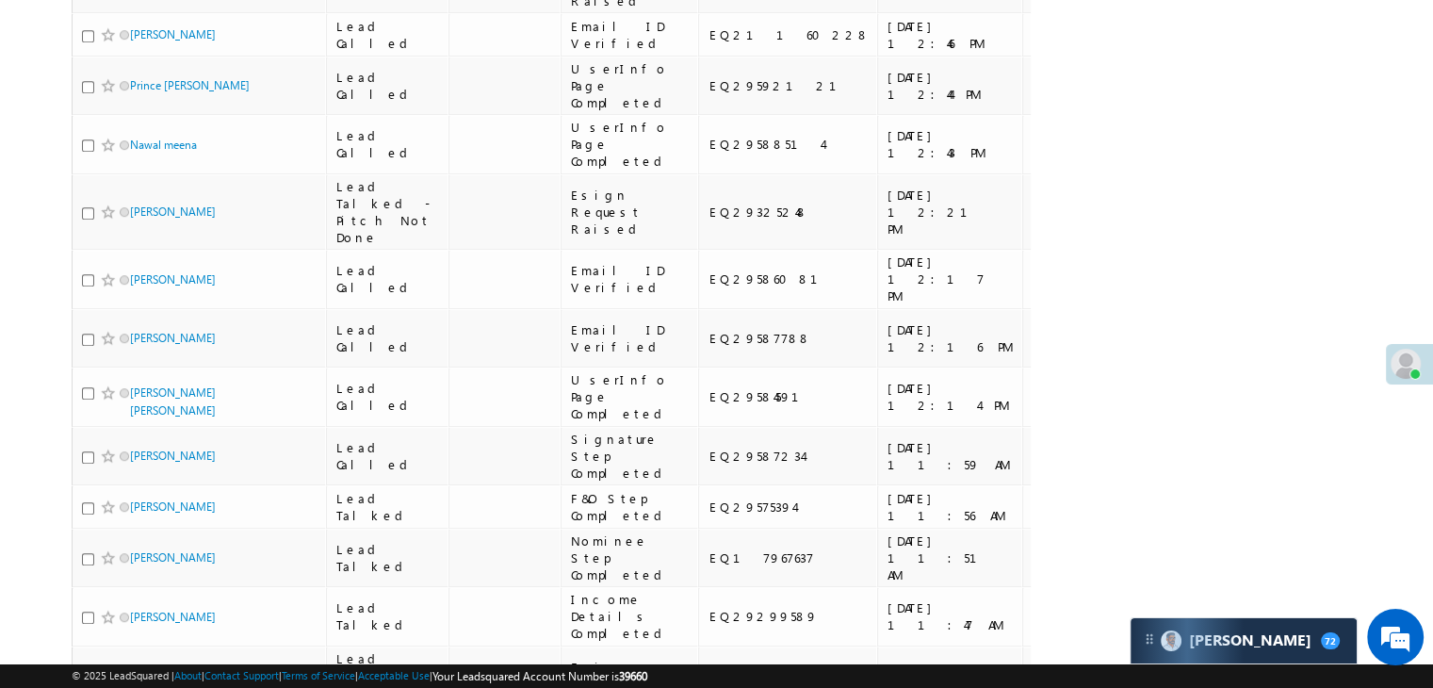
scroll to position [0, 0]
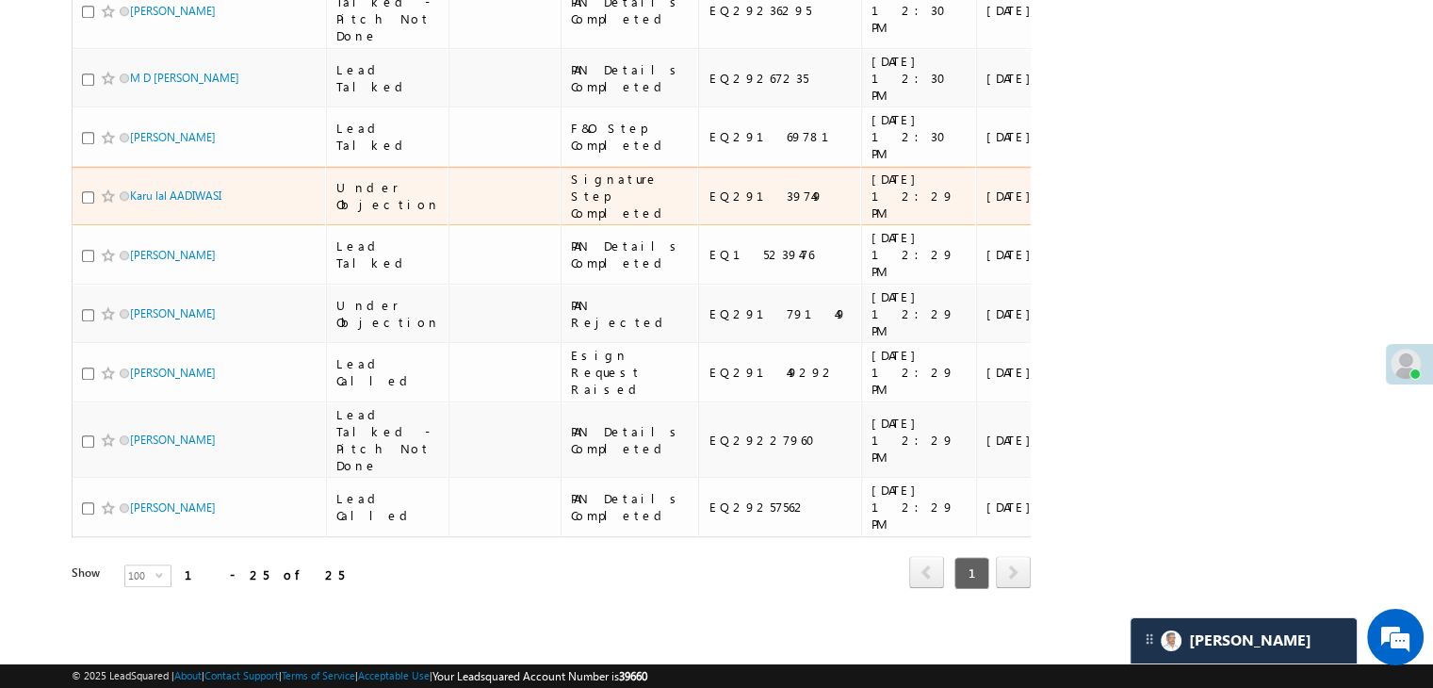
scroll to position [1779, 0]
